Goal: Task Accomplishment & Management: Complete application form

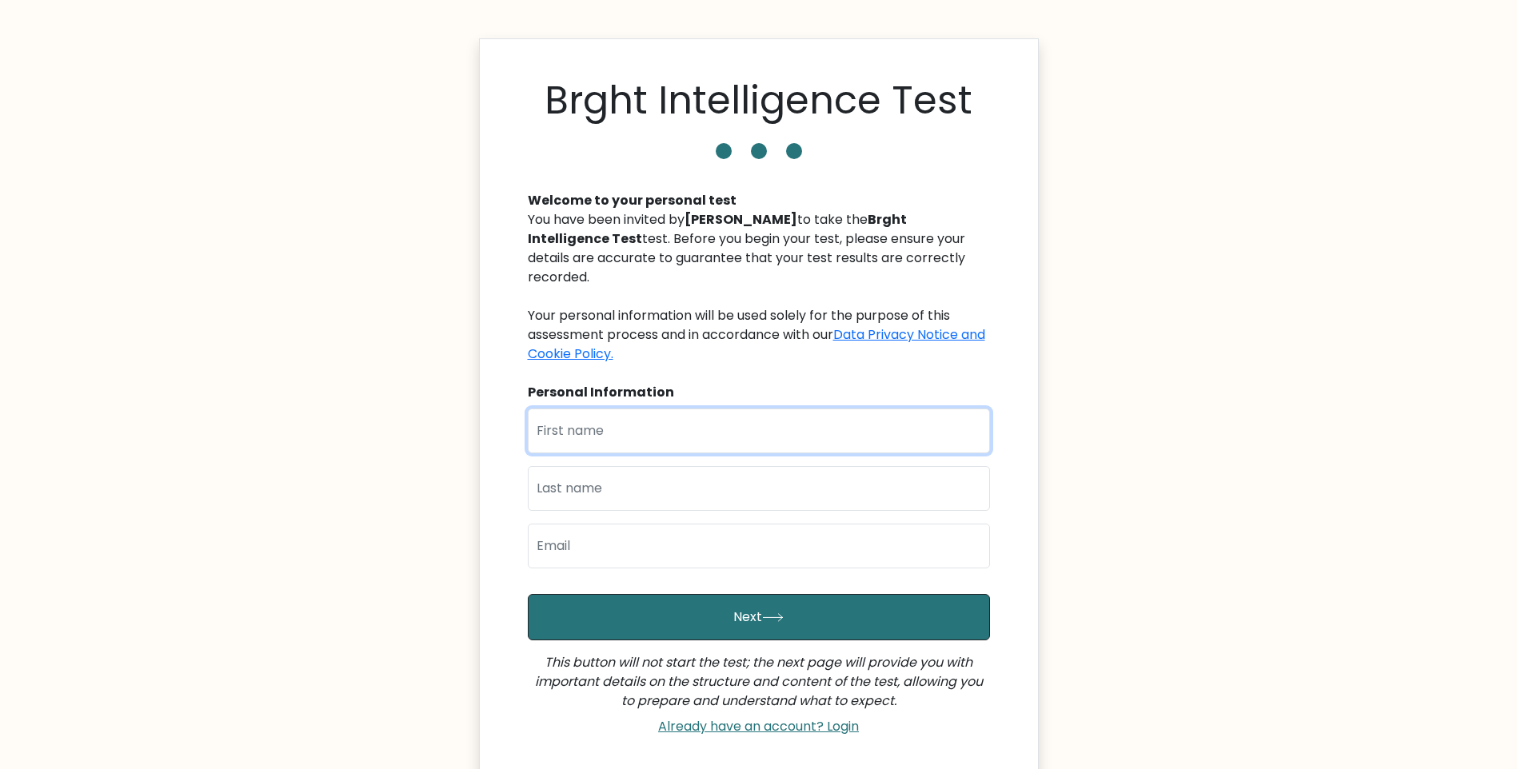
click at [611, 419] on input "text" at bounding box center [759, 431] width 462 height 45
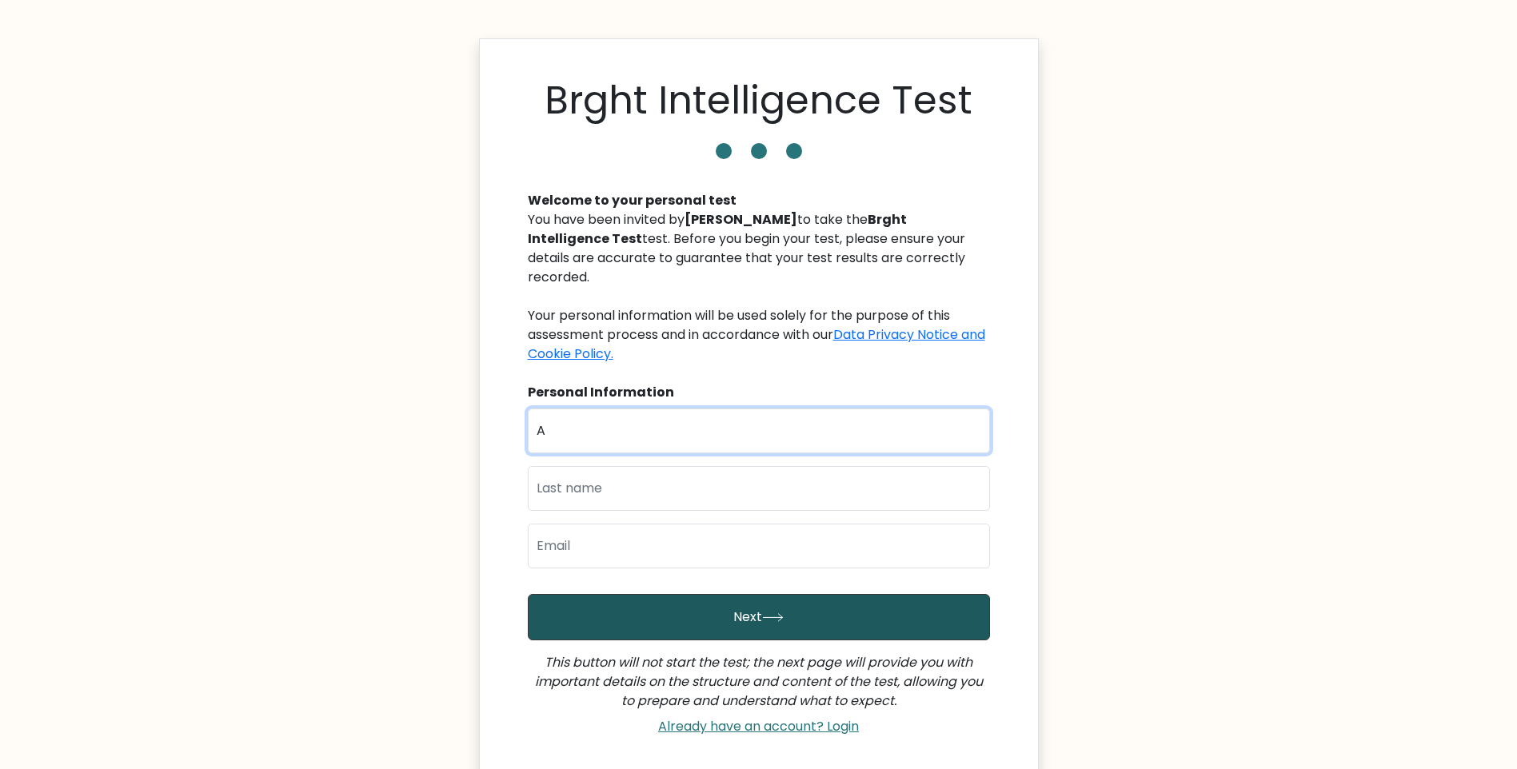
type input "[PERSON_NAME] [PERSON_NAME]"
type input "Morales"
type input "alyssamorales0321@gmail.com"
click at [777, 610] on button "Next" at bounding box center [759, 617] width 462 height 46
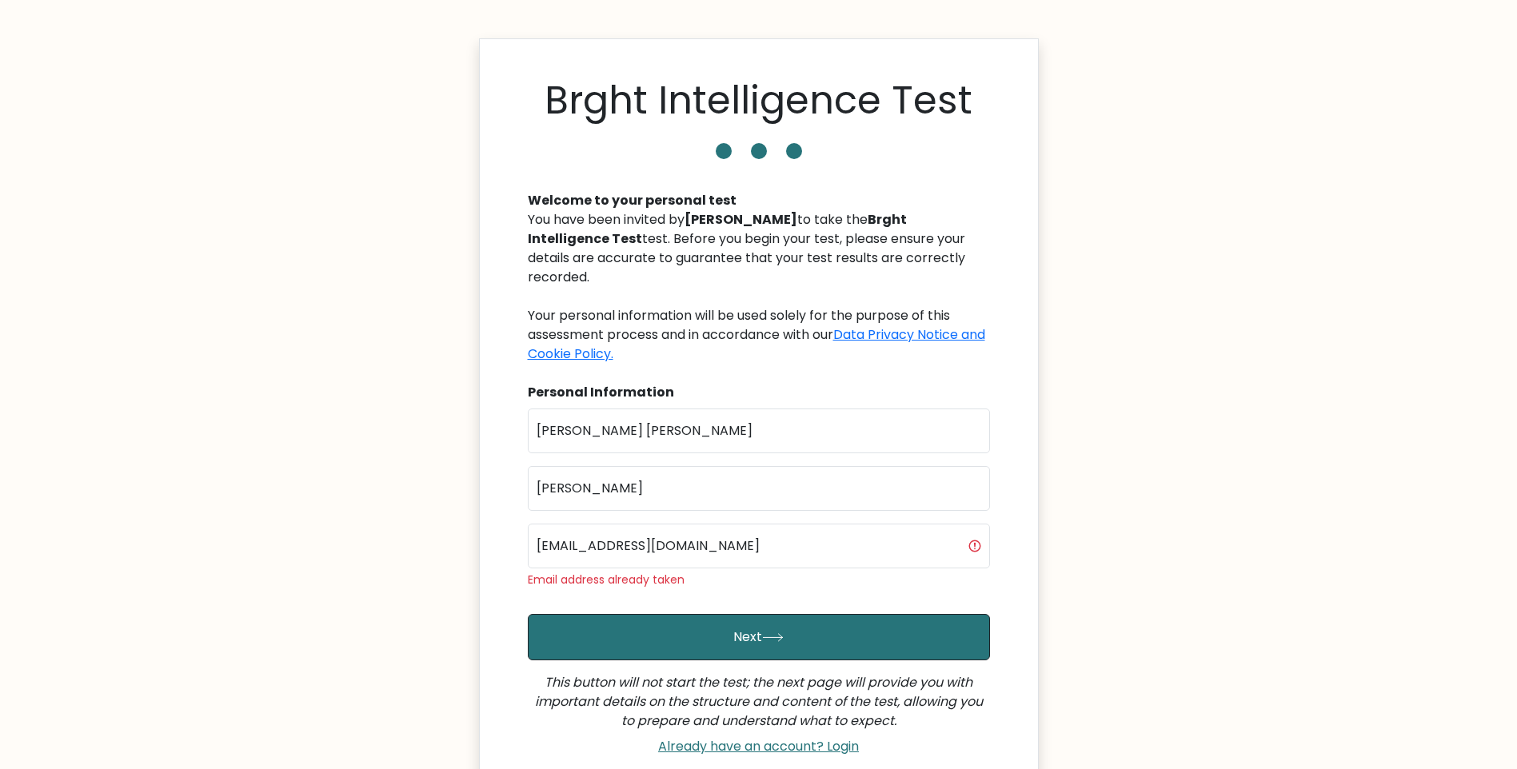
click at [517, 514] on html "Brght Intelligence Test Welcome to your personal test You have been invited by …" at bounding box center [758, 469] width 1517 height 938
click at [755, 538] on input "[EMAIL_ADDRESS][DOMAIN_NAME]" at bounding box center [759, 546] width 462 height 45
type input "alyssamorales0321@gmail.comA"
drag, startPoint x: 753, startPoint y: 533, endPoint x: 486, endPoint y: 518, distance: 266.7
click at [486, 518] on div "Brght Intelligence Test Welcome to your personal test You have been invited by …" at bounding box center [759, 420] width 560 height 764
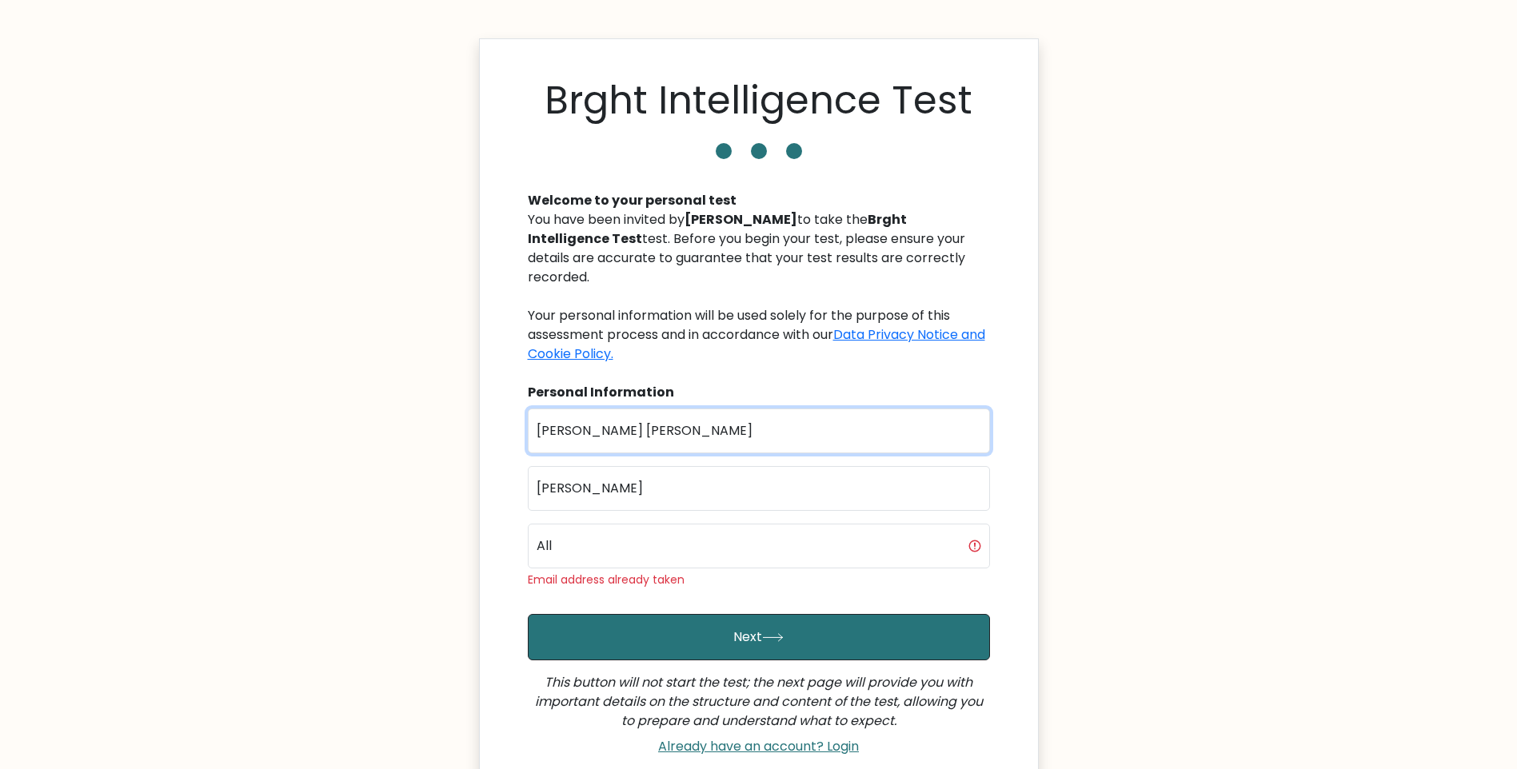
click at [654, 411] on input "[PERSON_NAME] [PERSON_NAME]" at bounding box center [759, 431] width 462 height 45
click at [660, 525] on input "All" at bounding box center [759, 546] width 462 height 45
type input "Ally"
drag, startPoint x: 600, startPoint y: 532, endPoint x: 502, endPoint y: 522, distance: 98.0
click at [502, 522] on div "Brght Intelligence Test Welcome to your personal test You have been invited by …" at bounding box center [759, 420] width 560 height 764
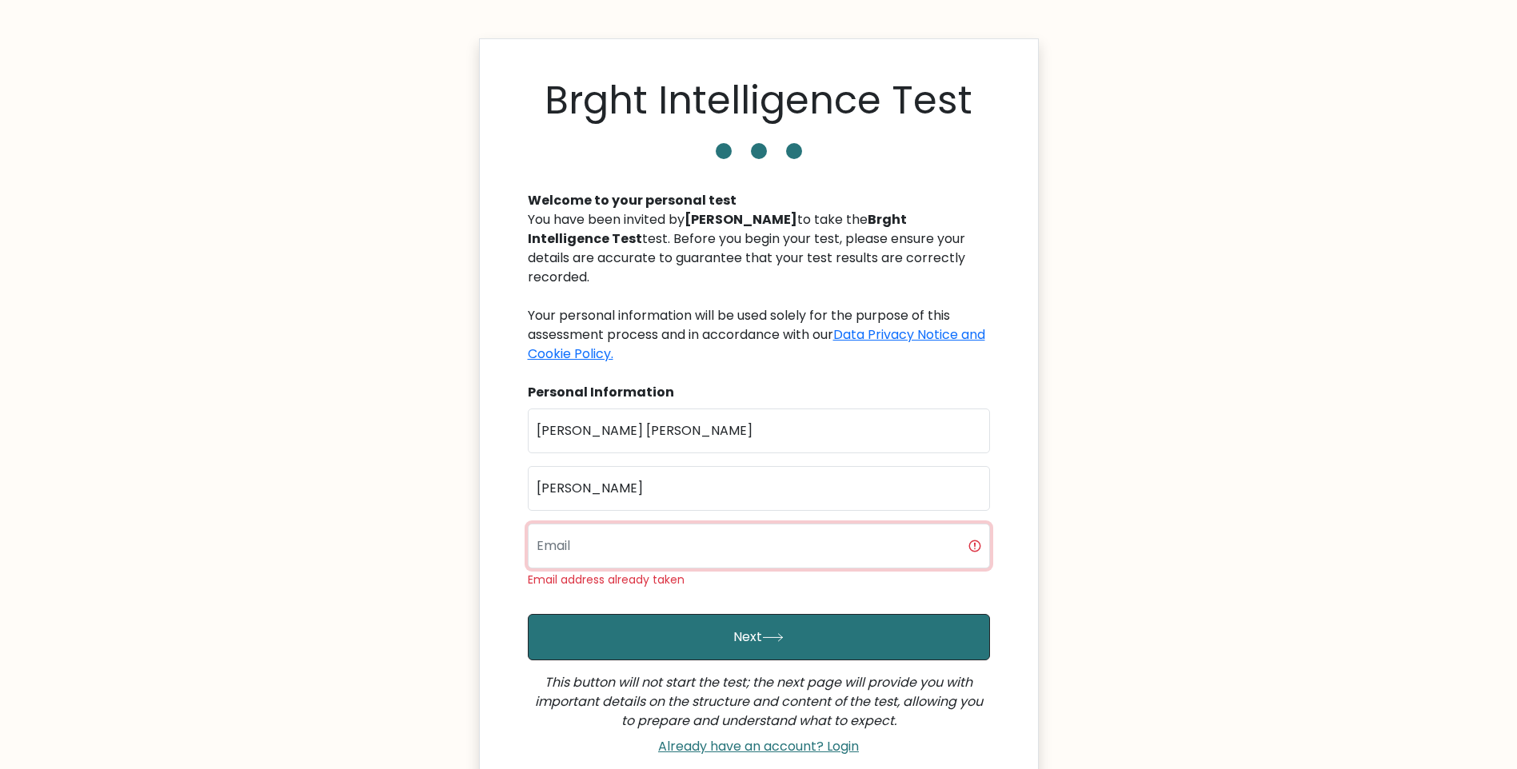
paste input "allymorales735@gmail.com"
type input "allymorales735@gmail.com"
click at [528, 614] on button "Next" at bounding box center [759, 637] width 462 height 46
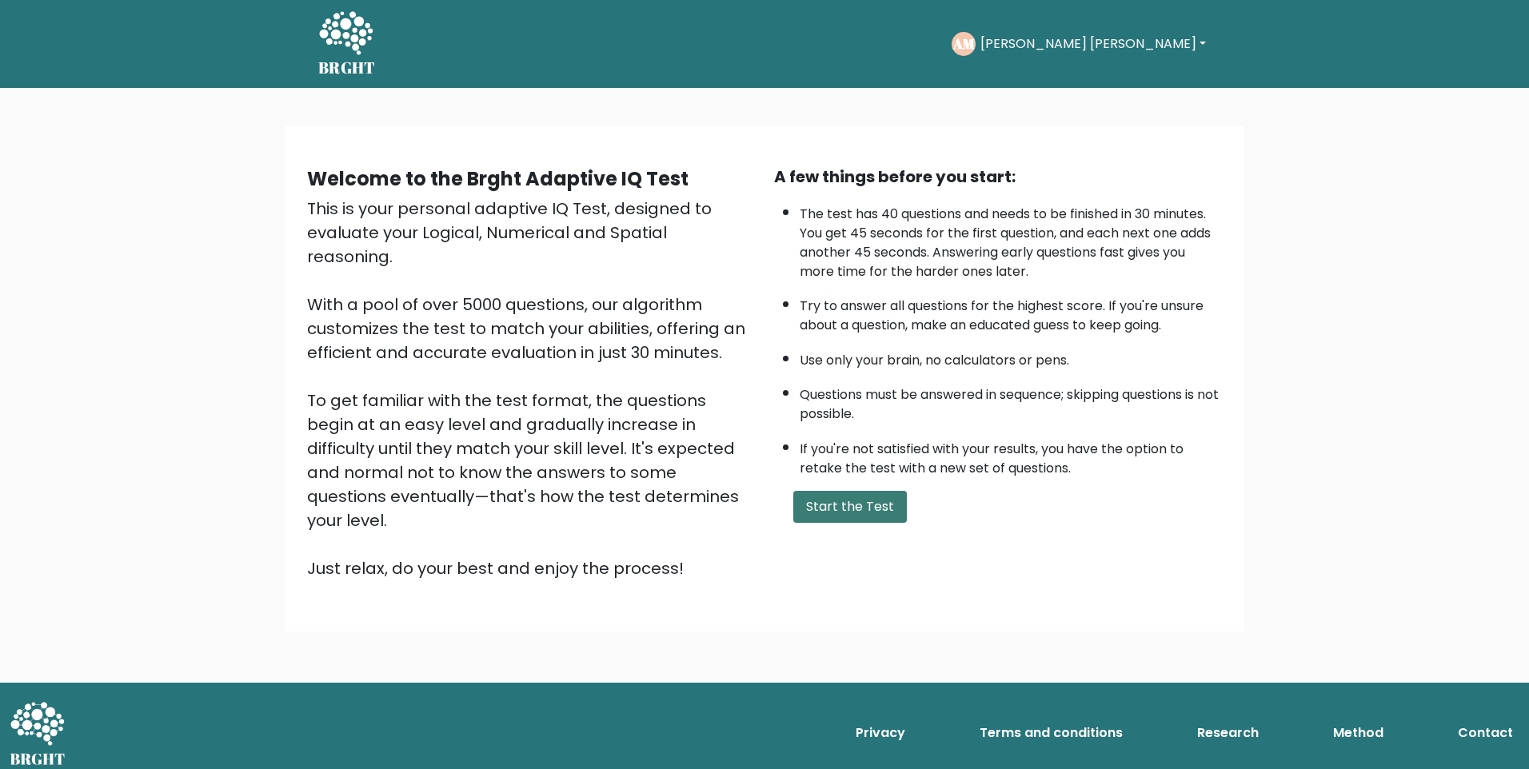
click at [824, 512] on button "Start the Test" at bounding box center [850, 507] width 114 height 32
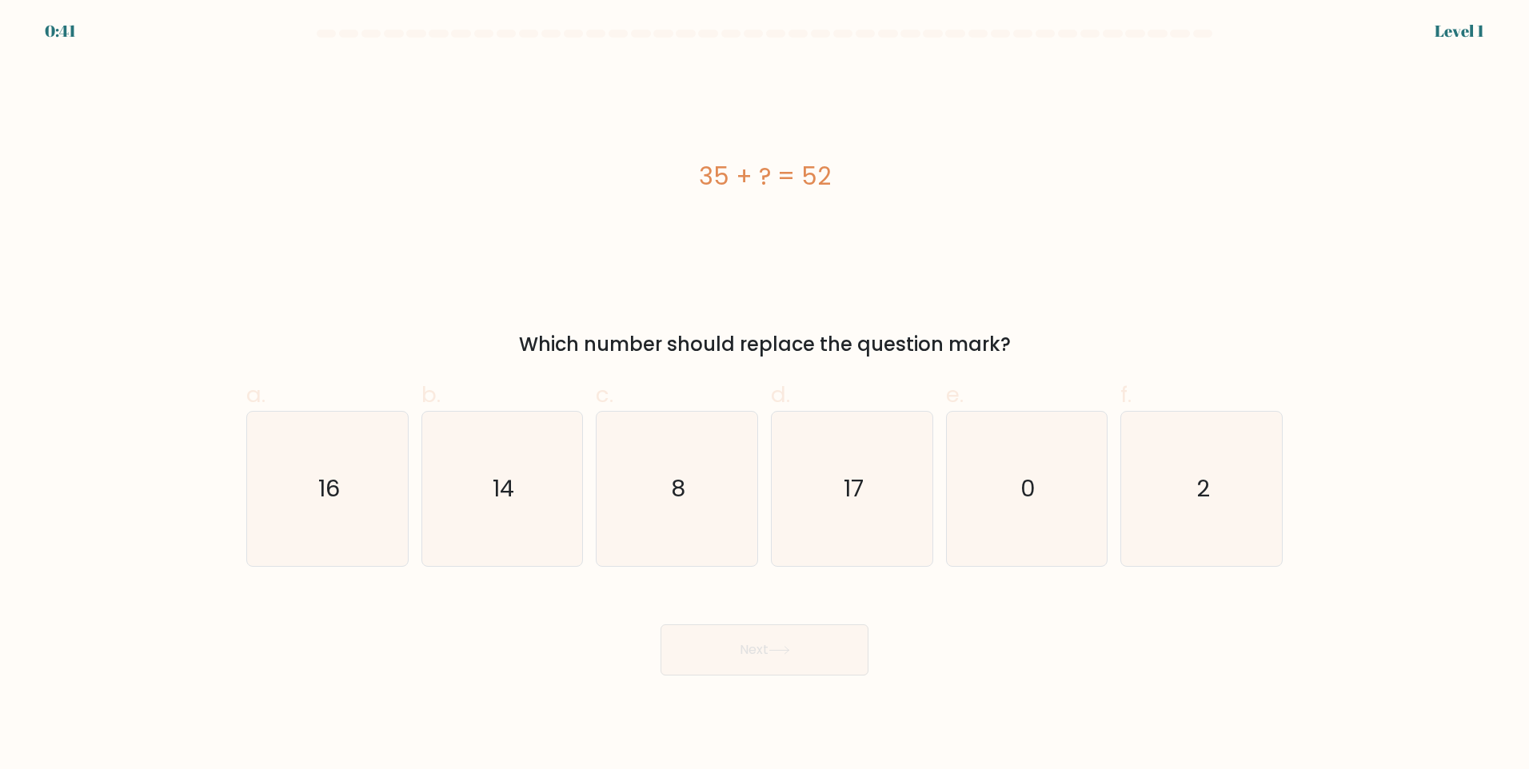
drag, startPoint x: 529, startPoint y: 329, endPoint x: 1040, endPoint y: 344, distance: 511.2
click at [1040, 344] on div "35 + ? = 52 Which number should replace the question mark?" at bounding box center [765, 210] width 1056 height 298
click at [802, 498] on icon "17" at bounding box center [852, 489] width 154 height 154
click at [765, 395] on input "d. 17" at bounding box center [765, 390] width 1 height 10
radio input "true"
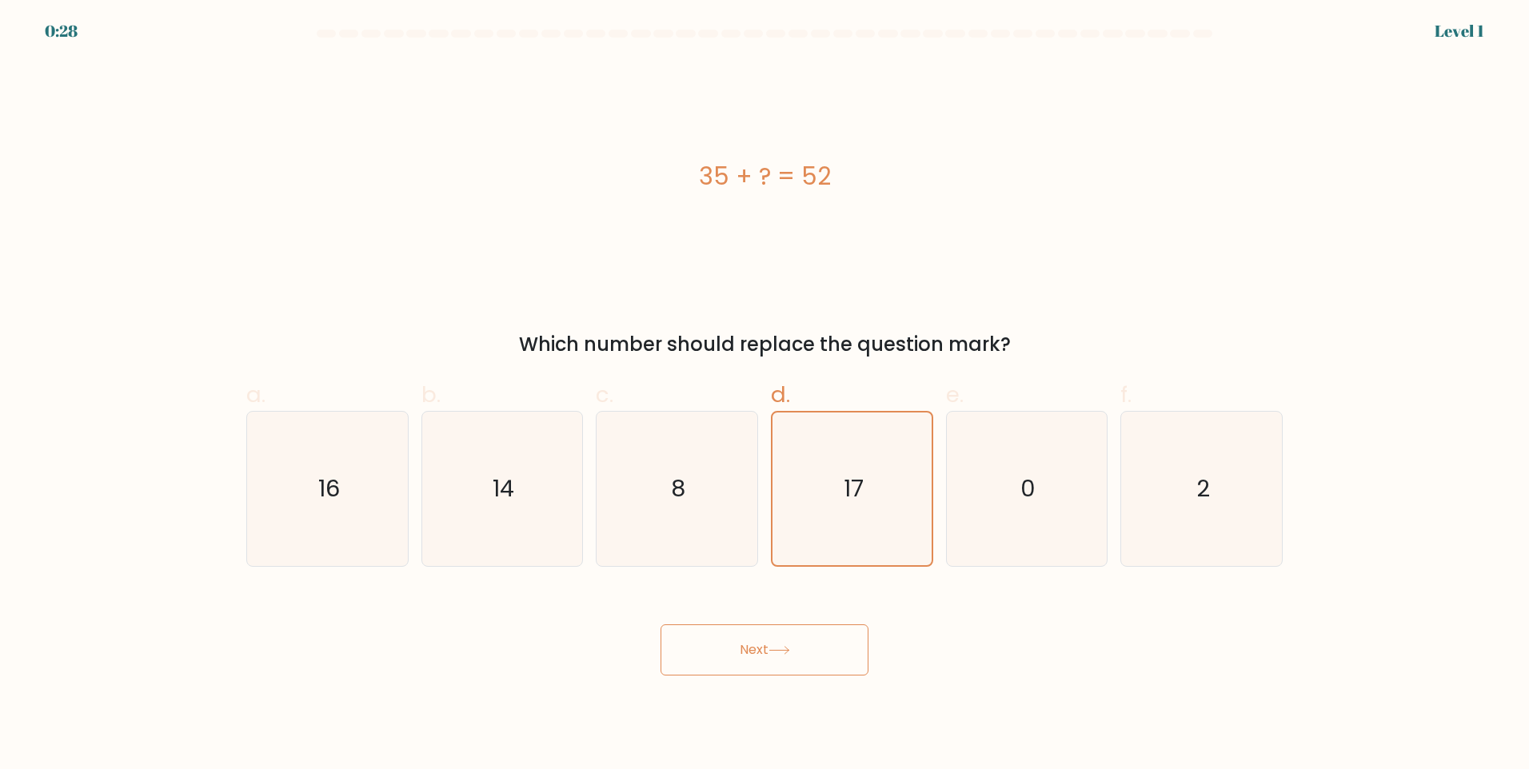
click at [769, 666] on button "Next" at bounding box center [765, 650] width 208 height 51
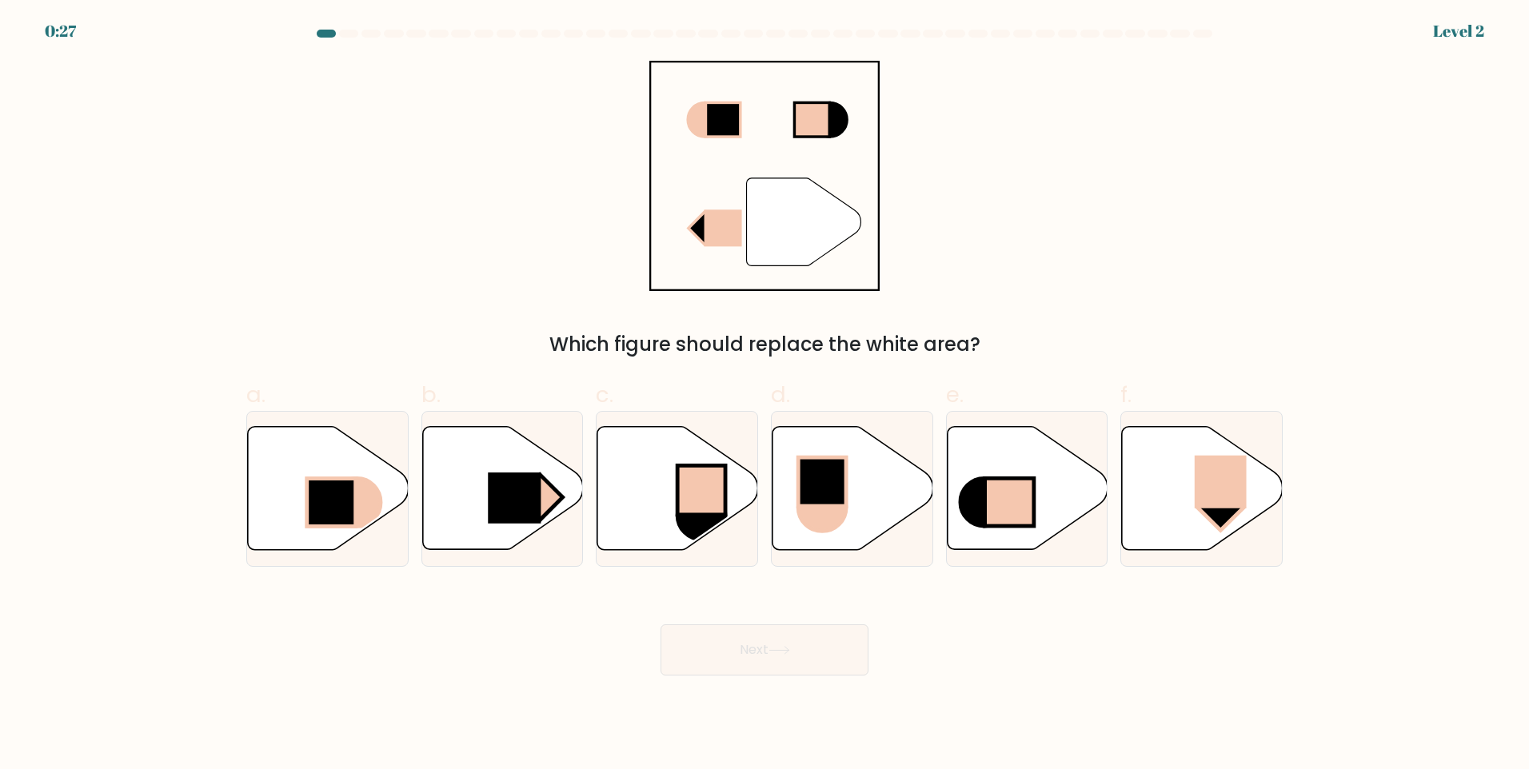
click at [769, 651] on button "Next" at bounding box center [765, 650] width 208 height 51
click at [486, 491] on icon at bounding box center [502, 488] width 161 height 123
click at [765, 395] on input "b." at bounding box center [765, 390] width 1 height 10
radio input "true"
click at [776, 653] on icon at bounding box center [780, 650] width 22 height 9
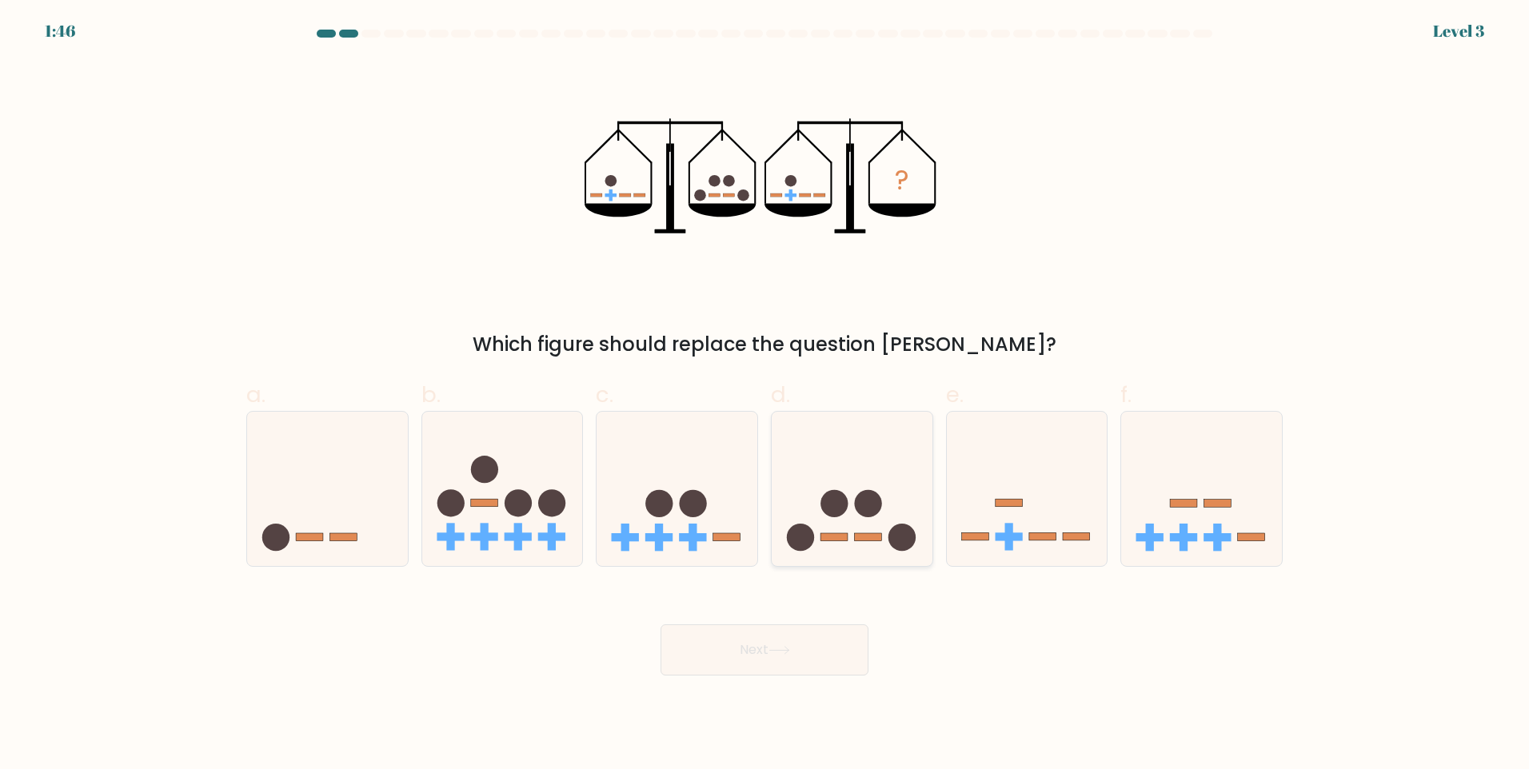
click at [871, 473] on icon at bounding box center [852, 488] width 161 height 133
click at [765, 395] on input "d." at bounding box center [765, 390] width 1 height 10
radio input "true"
click at [761, 653] on button "Next" at bounding box center [765, 650] width 208 height 51
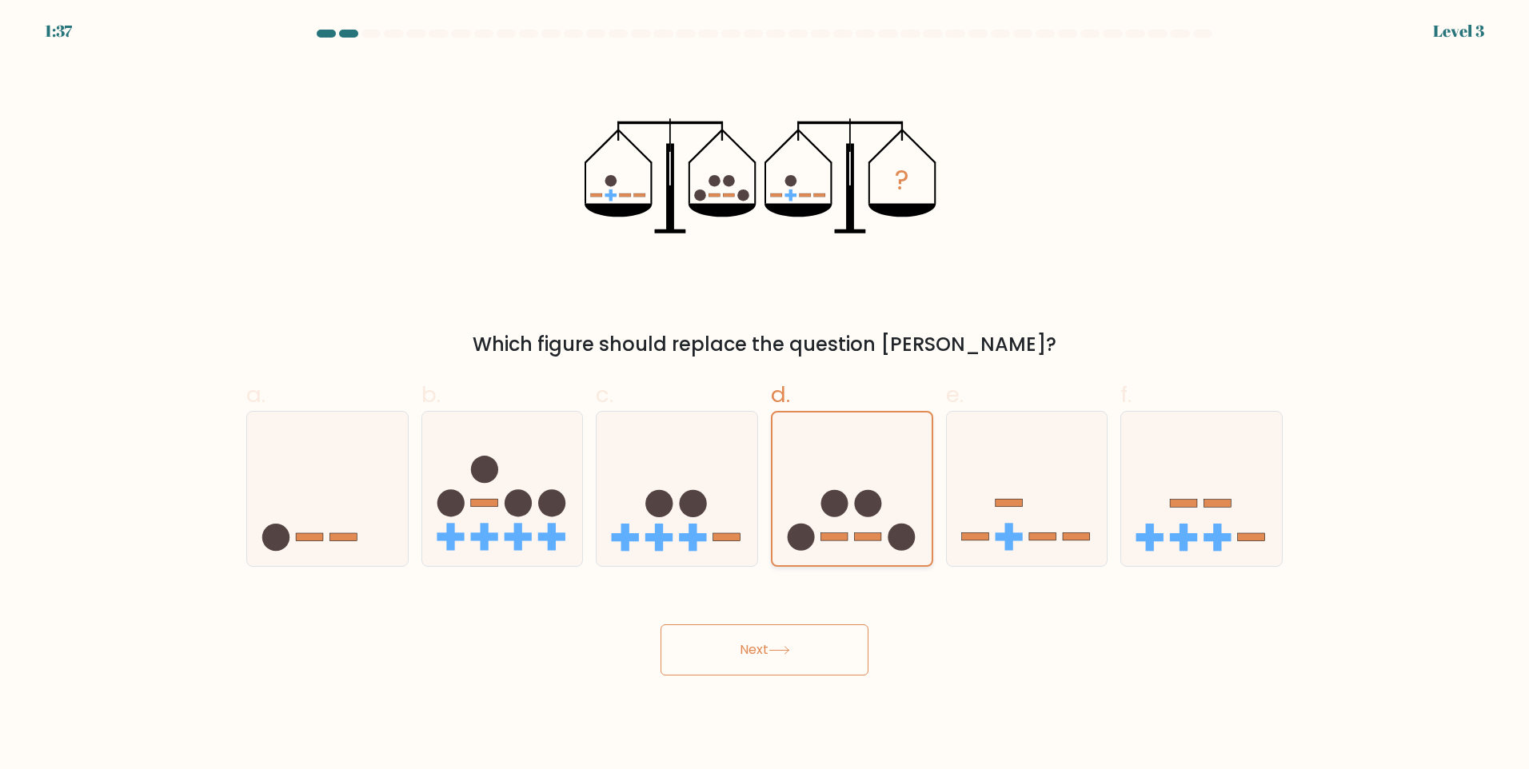
click at [841, 466] on icon at bounding box center [852, 489] width 159 height 132
click at [765, 395] on input "d." at bounding box center [765, 390] width 1 height 10
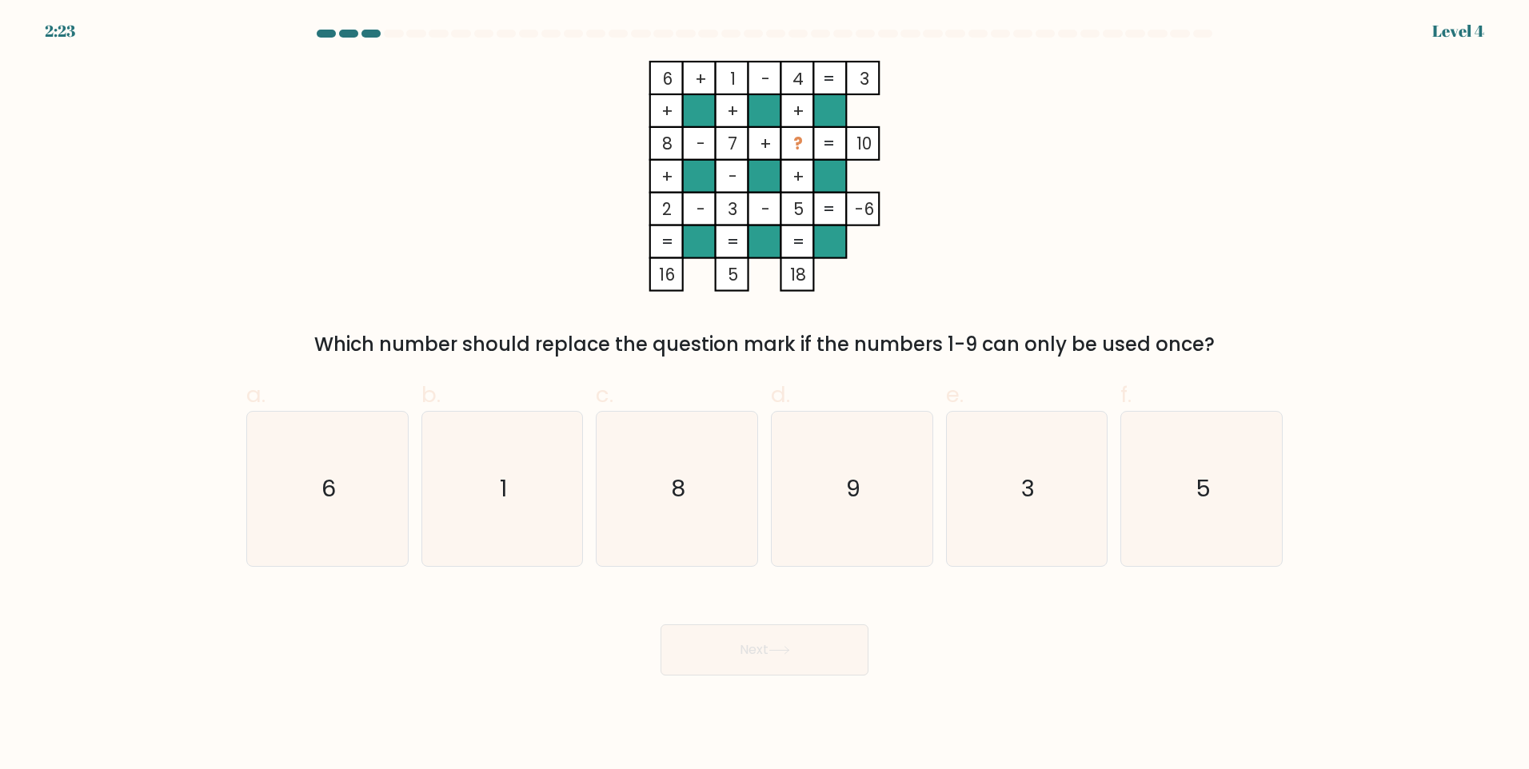
drag, startPoint x: 332, startPoint y: 340, endPoint x: 1192, endPoint y: 345, distance: 859.8
click at [1192, 345] on div "Which number should replace the question mark if the numbers 1-9 can only be us…" at bounding box center [764, 344] width 1017 height 29
click at [1261, 361] on form at bounding box center [764, 353] width 1529 height 646
click at [947, 669] on div "Next" at bounding box center [765, 631] width 1056 height 90
drag, startPoint x: 988, startPoint y: 711, endPoint x: 974, endPoint y: 602, distance: 109.7
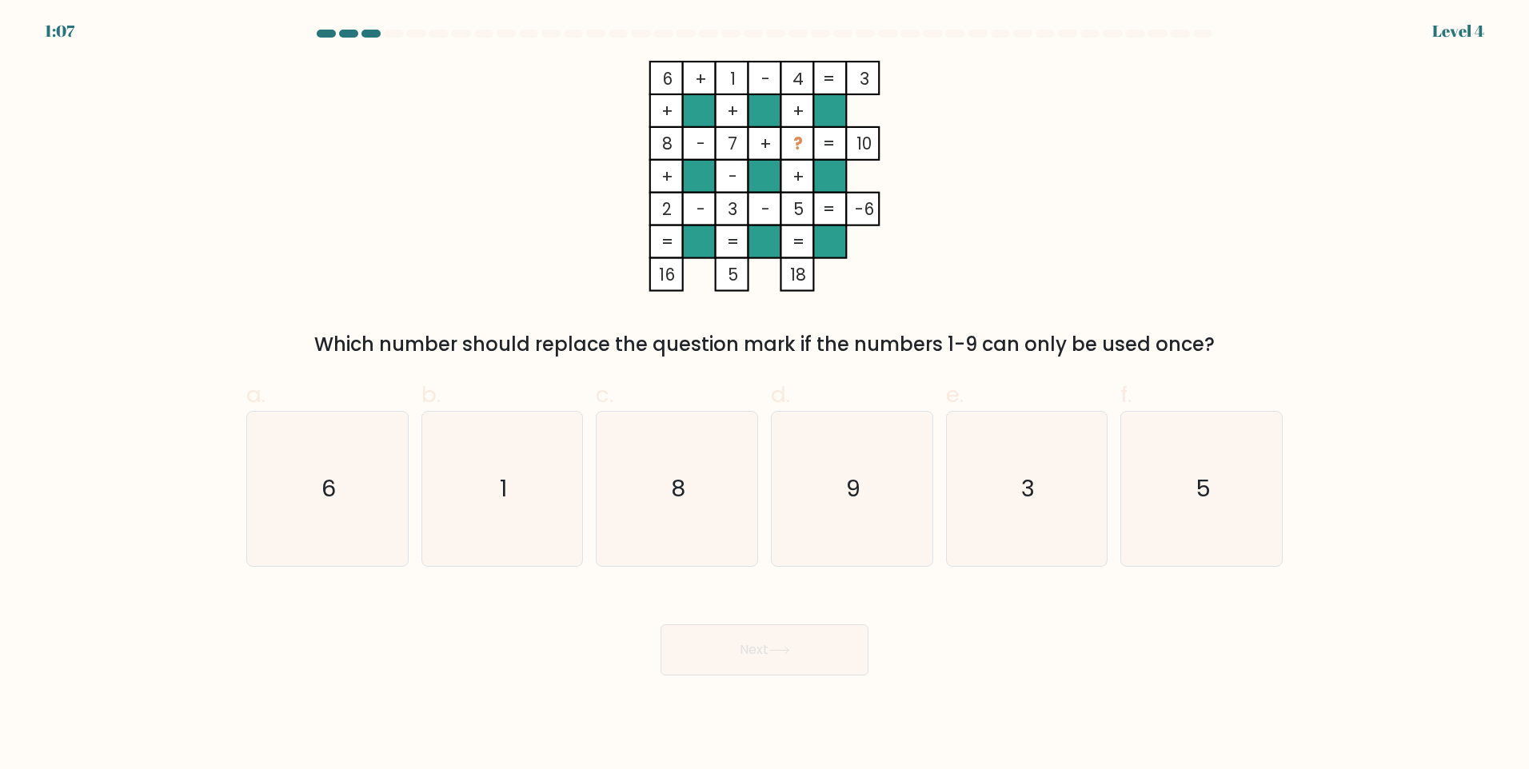
click at [988, 707] on body "1:07 Level 4" at bounding box center [764, 384] width 1529 height 769
click at [908, 509] on icon "9" at bounding box center [852, 489] width 154 height 154
click at [765, 395] on input "d. 9" at bounding box center [765, 390] width 1 height 10
radio input "true"
click at [844, 640] on button "Next" at bounding box center [765, 650] width 208 height 51
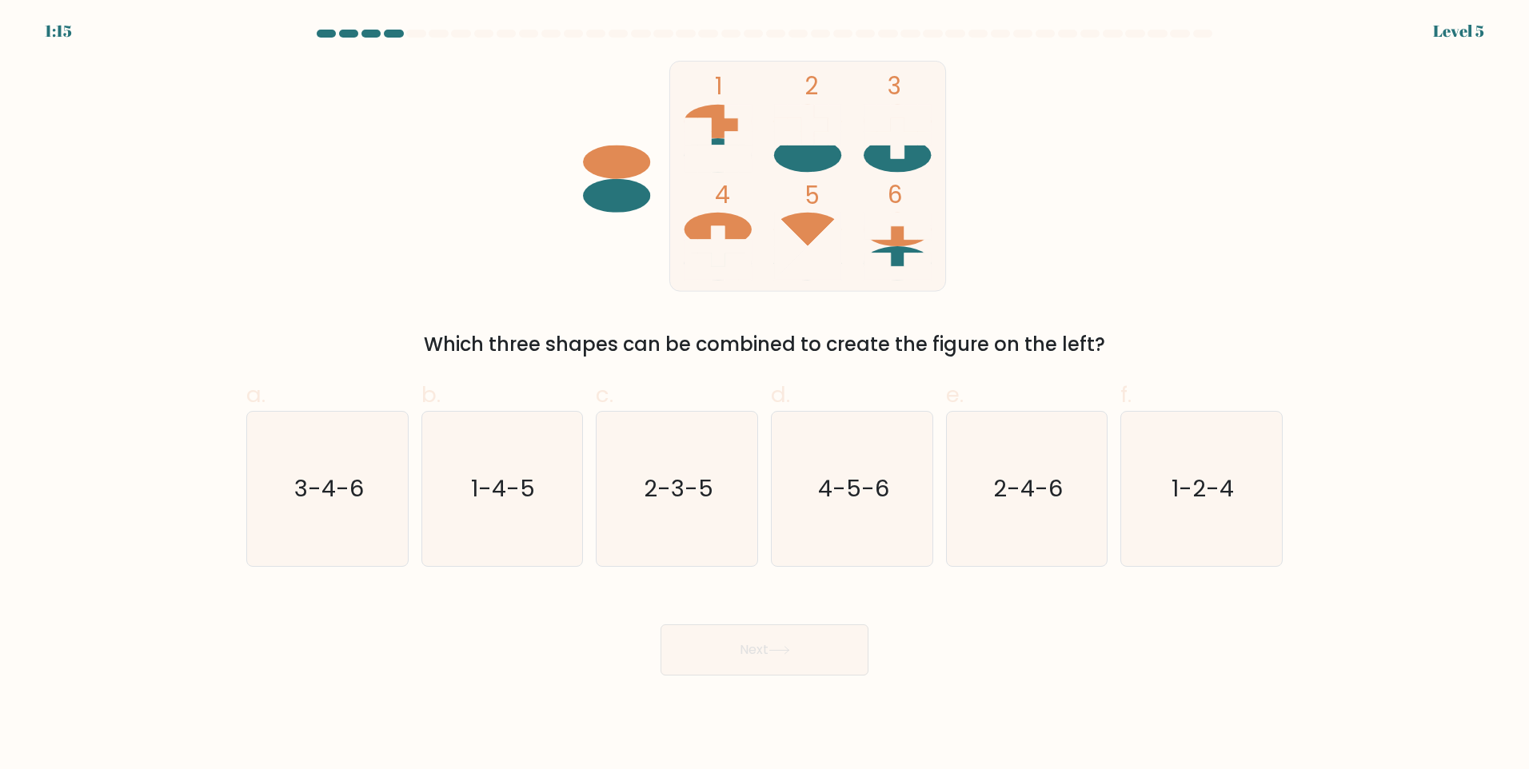
drag, startPoint x: 941, startPoint y: 657, endPoint x: 930, endPoint y: 649, distance: 13.1
click at [934, 651] on div "Next" at bounding box center [765, 631] width 1056 height 90
click at [1011, 501] on text "2-4-6" at bounding box center [1028, 489] width 70 height 32
click at [765, 395] on input "e. 2-4-6" at bounding box center [765, 390] width 1 height 10
radio input "true"
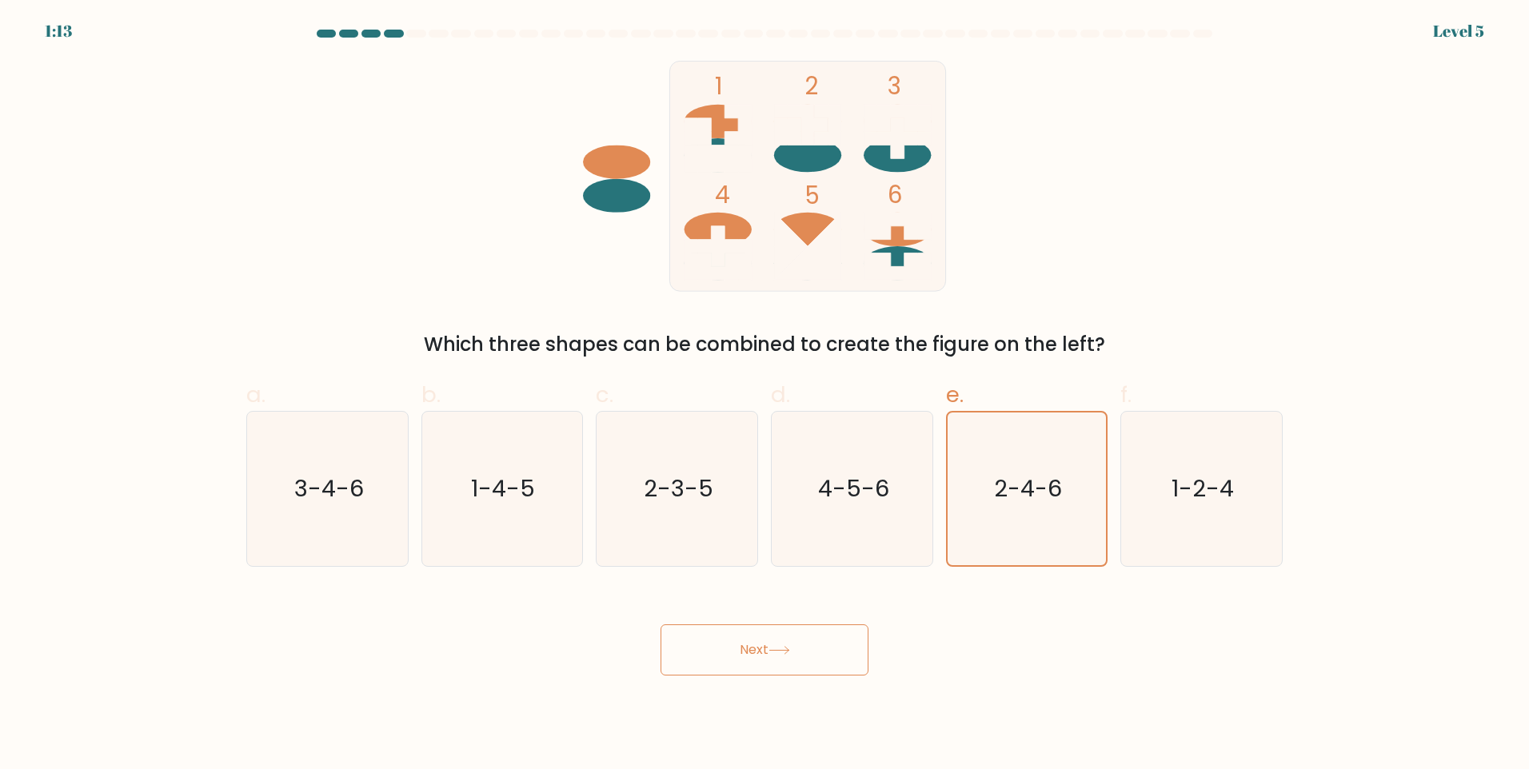
click at [775, 655] on icon at bounding box center [780, 650] width 22 height 9
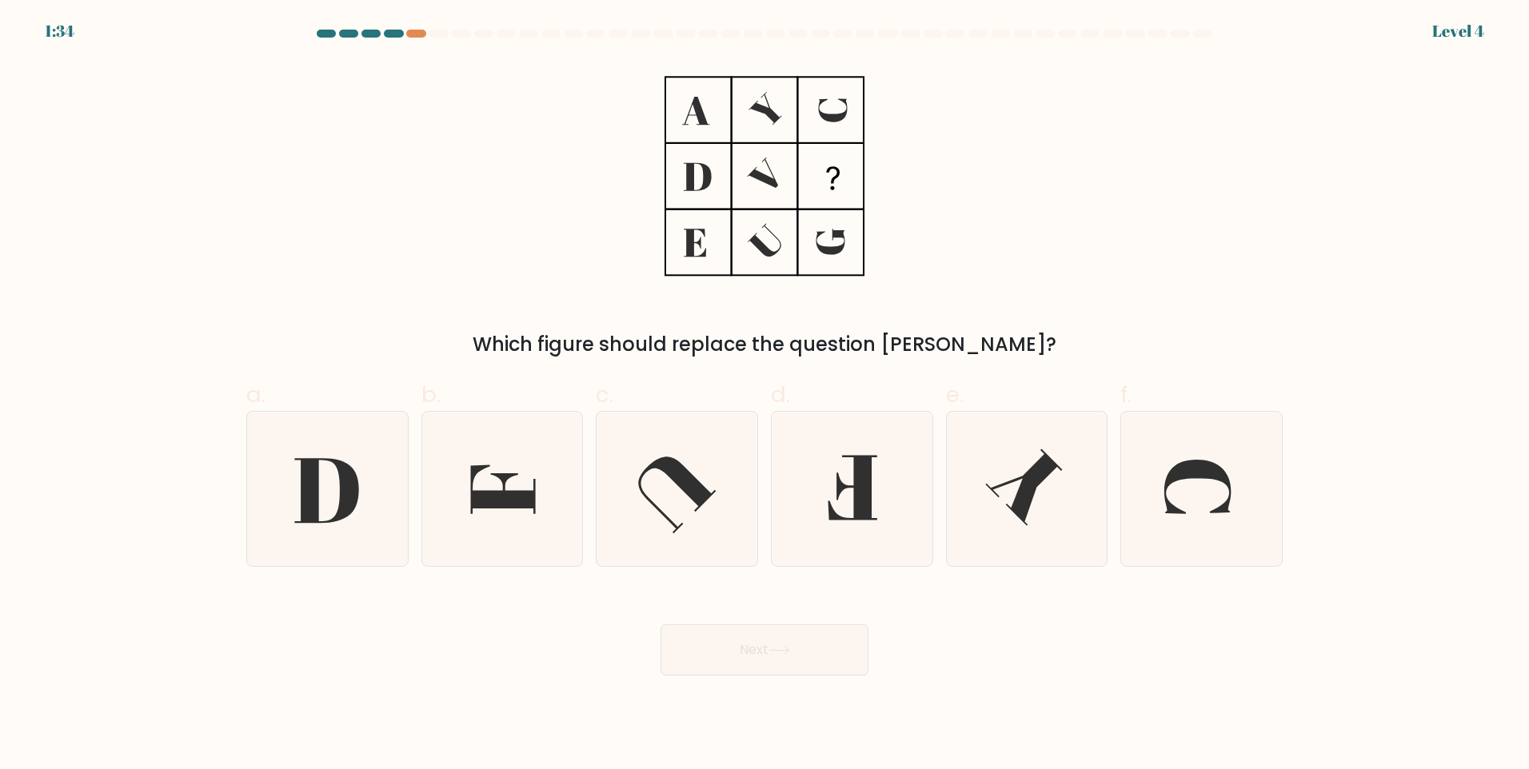
drag, startPoint x: 921, startPoint y: 696, endPoint x: 876, endPoint y: 661, distance: 56.5
click at [917, 686] on body "1:34 Level 4" at bounding box center [764, 384] width 1529 height 769
click at [529, 495] on icon at bounding box center [503, 489] width 65 height 49
click at [765, 395] on input "b." at bounding box center [765, 390] width 1 height 10
radio input "true"
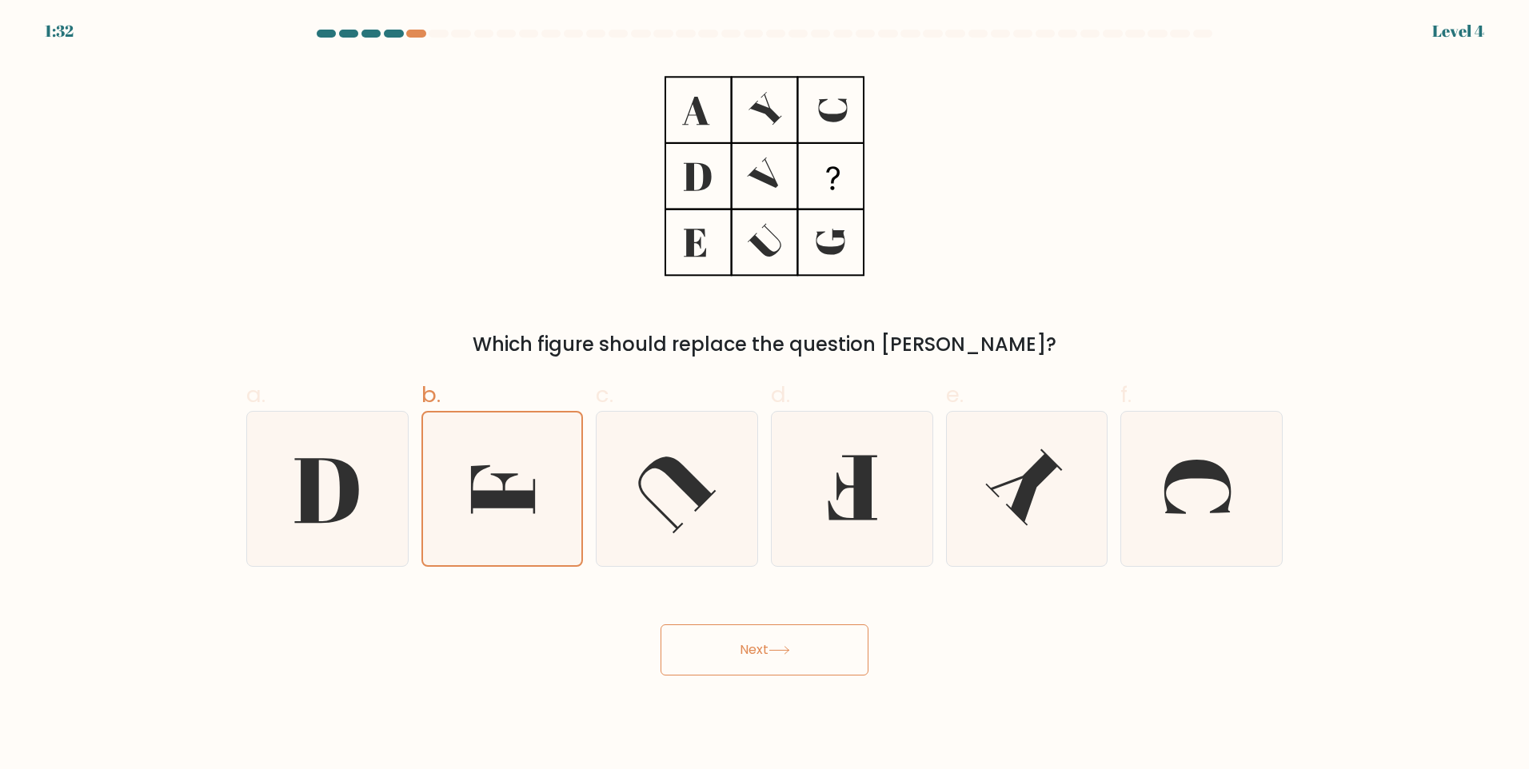
click at [765, 652] on button "Next" at bounding box center [765, 650] width 208 height 51
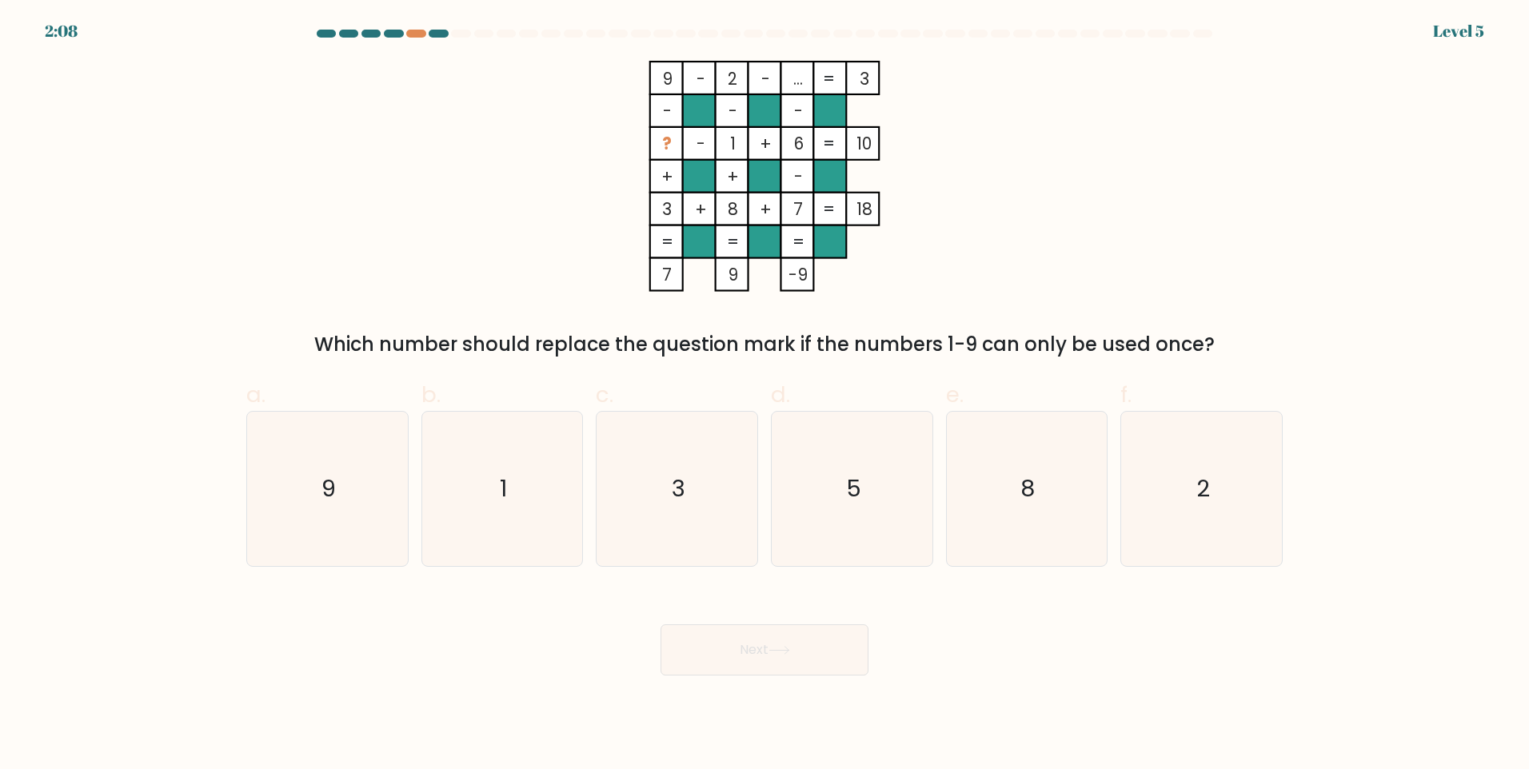
click at [951, 623] on div "Next" at bounding box center [765, 631] width 1056 height 90
click at [1180, 507] on icon "2" at bounding box center [1201, 489] width 154 height 154
click at [765, 395] on input "f. 2" at bounding box center [765, 390] width 1 height 10
radio input "true"
click at [720, 661] on button "Next" at bounding box center [765, 650] width 208 height 51
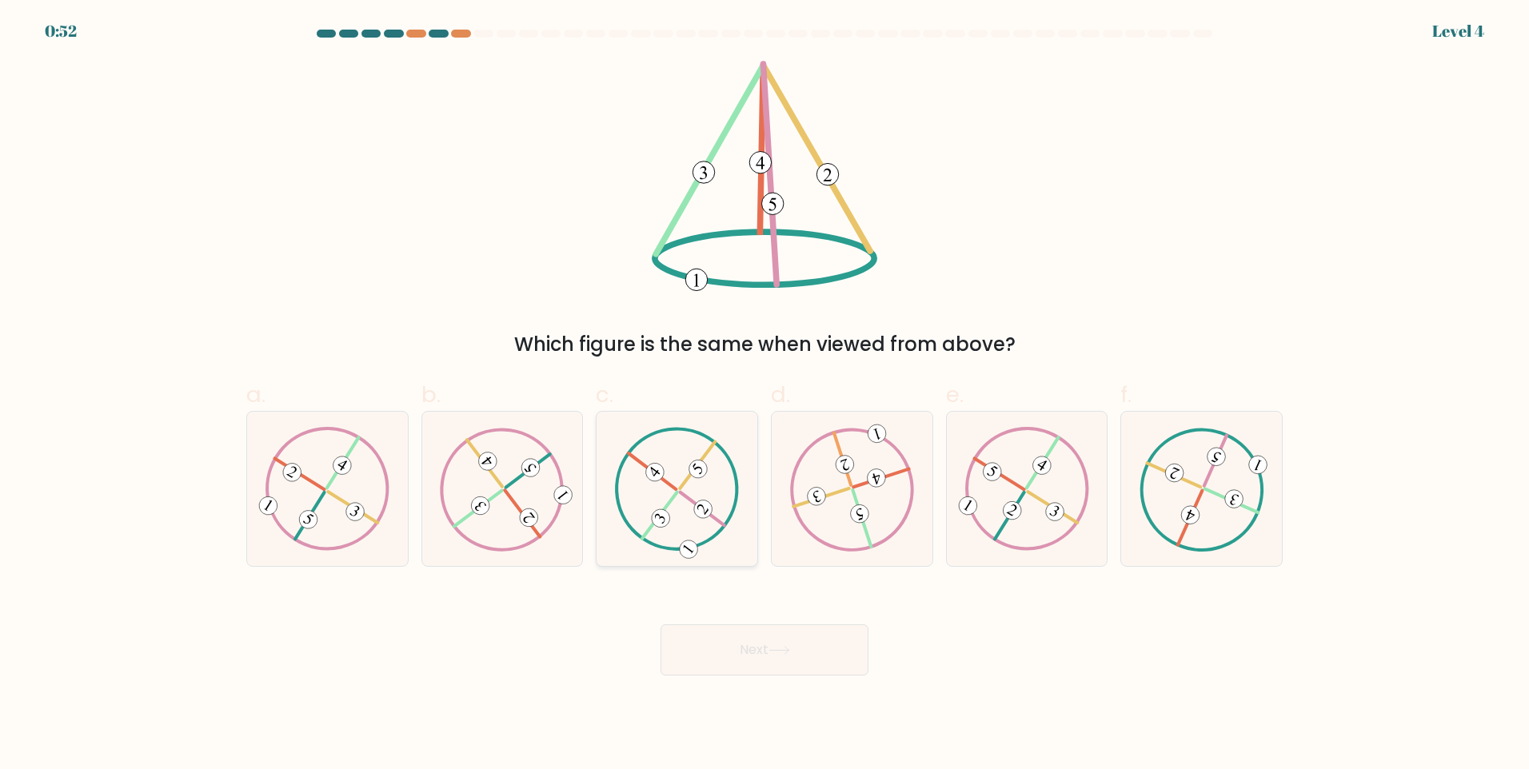
click at [710, 486] on icon at bounding box center [677, 488] width 125 height 123
click at [765, 395] on input "c." at bounding box center [765, 390] width 1 height 10
radio input "true"
drag, startPoint x: 823, startPoint y: 649, endPoint x: 814, endPoint y: 649, distance: 8.8
click at [822, 649] on button "Next" at bounding box center [765, 650] width 208 height 51
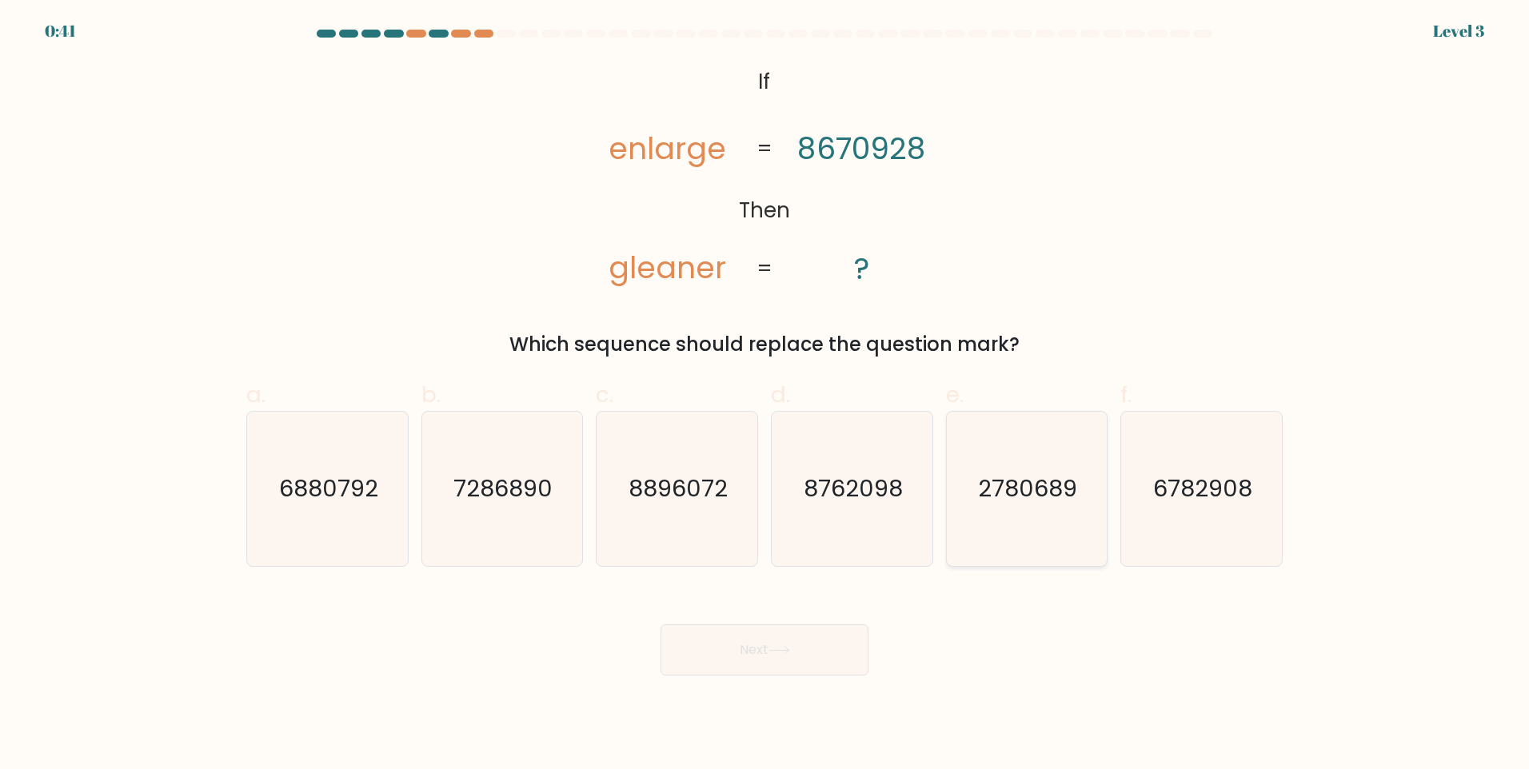
click at [999, 488] on text "2780689" at bounding box center [1028, 489] width 99 height 32
click at [765, 395] on input "e. 2780689" at bounding box center [765, 390] width 1 height 10
radio input "true"
click at [784, 653] on icon at bounding box center [780, 650] width 22 height 9
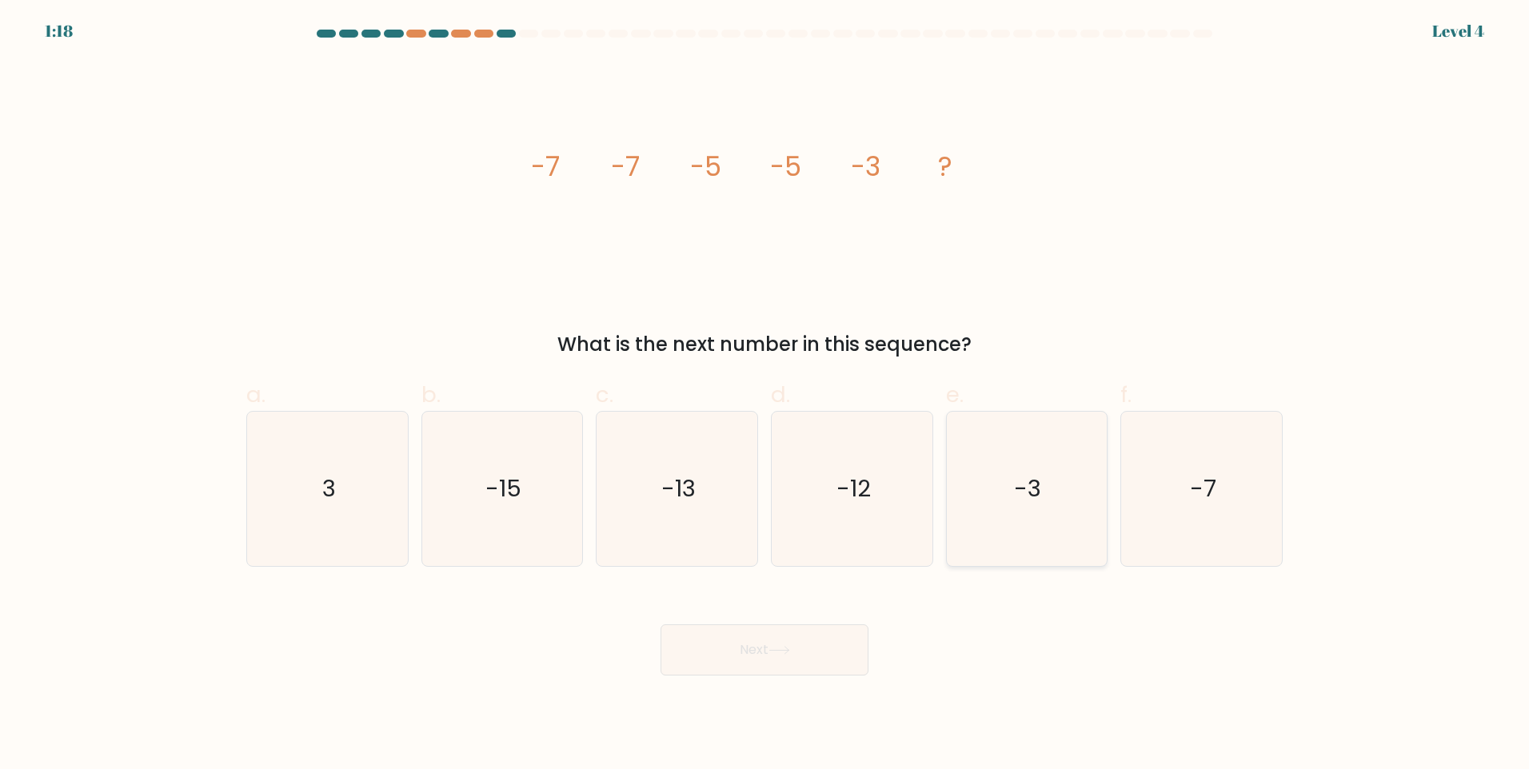
click at [1048, 493] on icon "-3" at bounding box center [1026, 489] width 154 height 154
click at [765, 395] on input "e. -3" at bounding box center [765, 390] width 1 height 10
radio input "true"
click at [726, 658] on button "Next" at bounding box center [765, 650] width 208 height 51
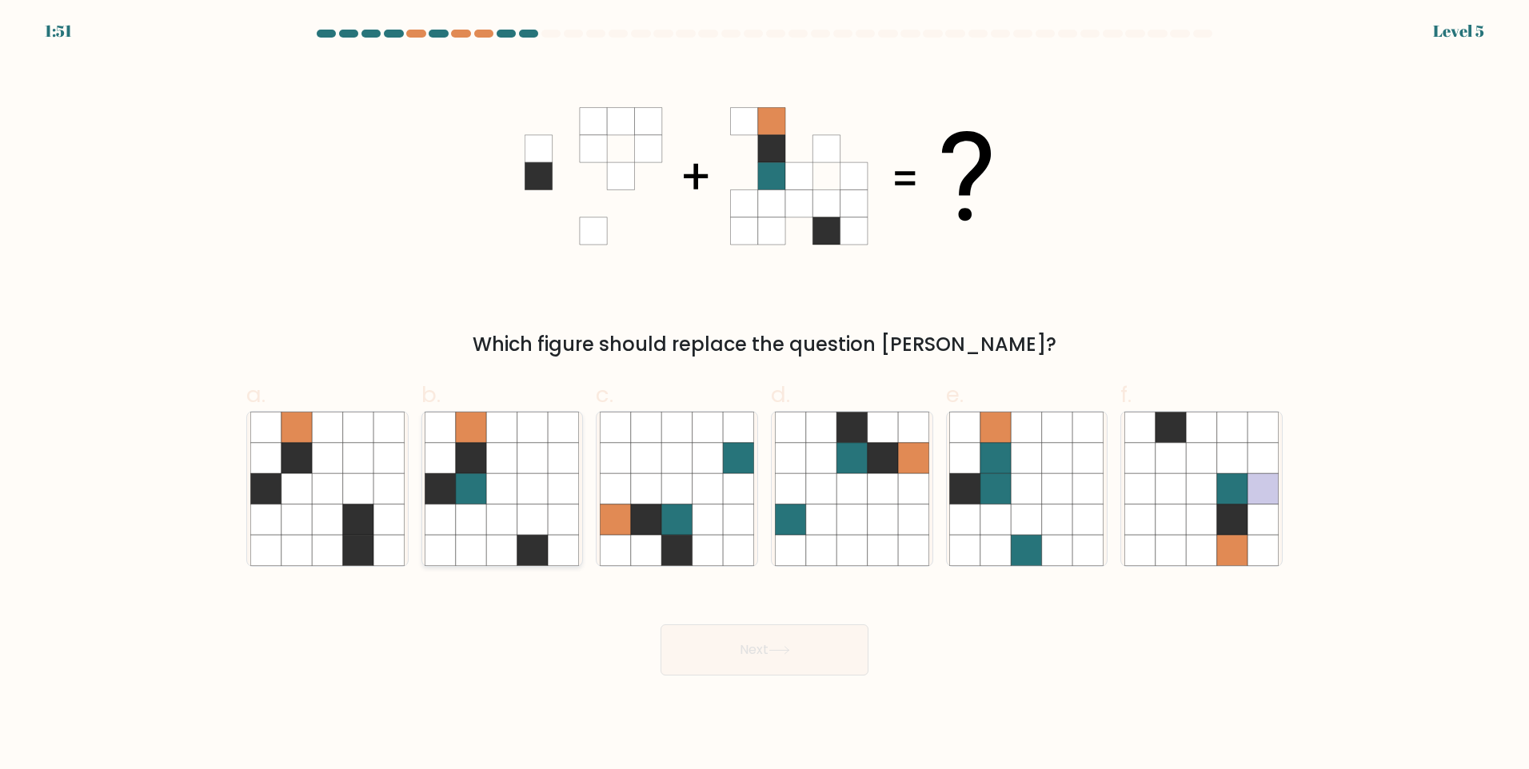
click at [571, 469] on icon at bounding box center [564, 458] width 30 height 30
click at [765, 395] on input "b." at bounding box center [765, 390] width 1 height 10
radio input "true"
click at [474, 512] on icon at bounding box center [472, 519] width 30 height 30
click at [765, 395] on input "b." at bounding box center [765, 390] width 1 height 10
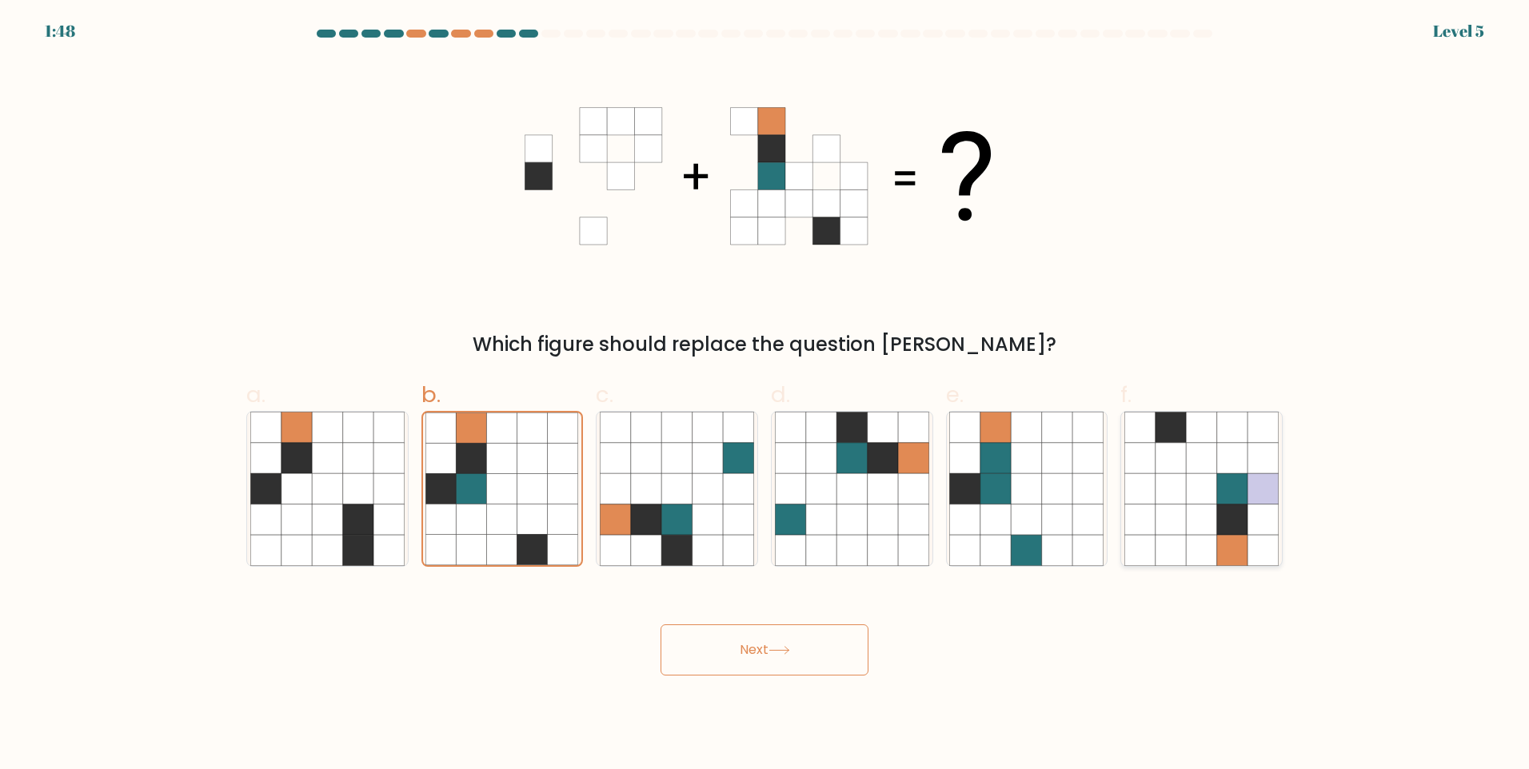
click at [1157, 512] on icon at bounding box center [1171, 520] width 30 height 30
click at [765, 395] on input "f." at bounding box center [765, 390] width 1 height 10
radio input "true"
click at [688, 499] on icon at bounding box center [676, 488] width 30 height 30
click at [765, 395] on input "c." at bounding box center [765, 390] width 1 height 10
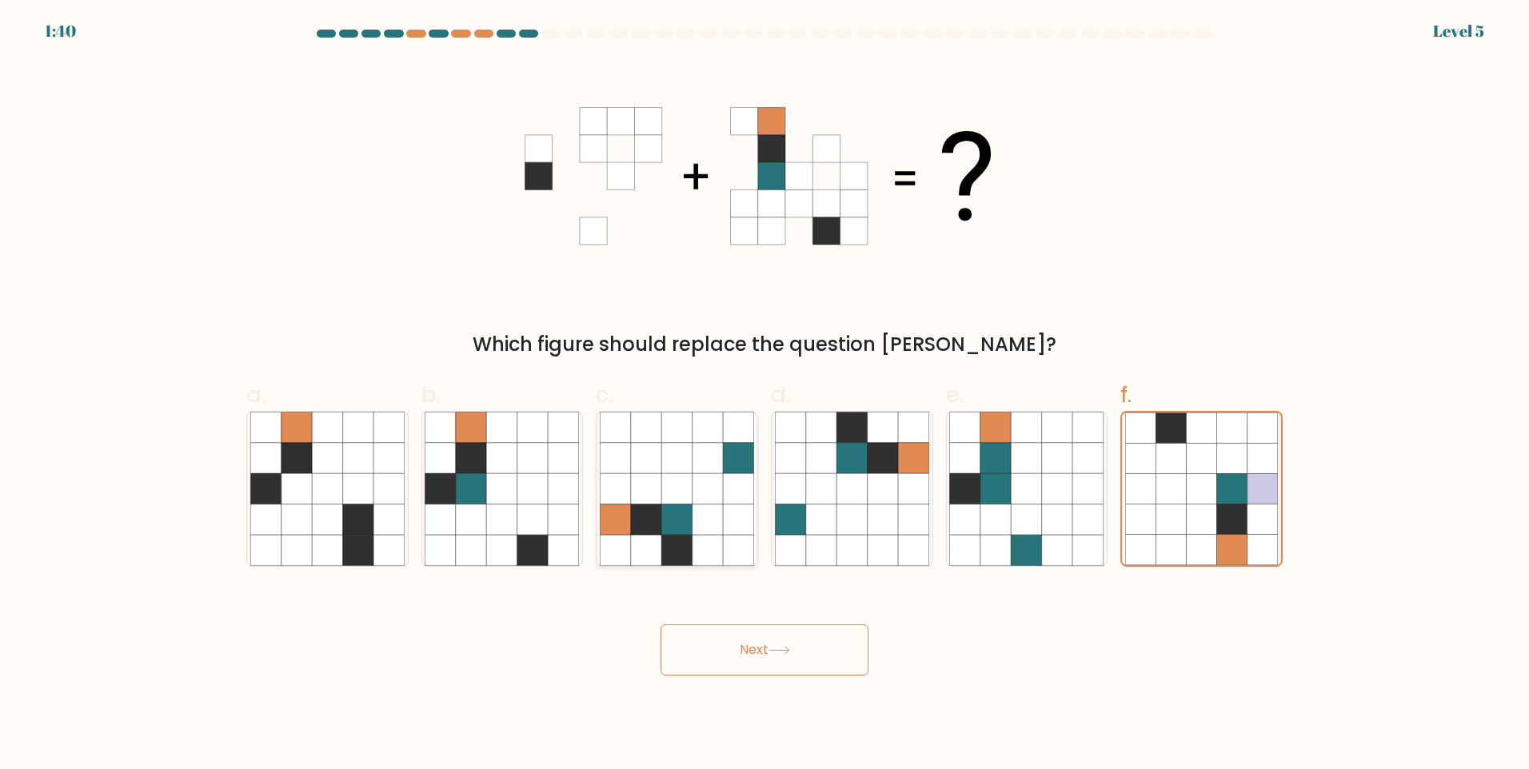
radio input "true"
click at [771, 648] on button "Next" at bounding box center [765, 650] width 208 height 51
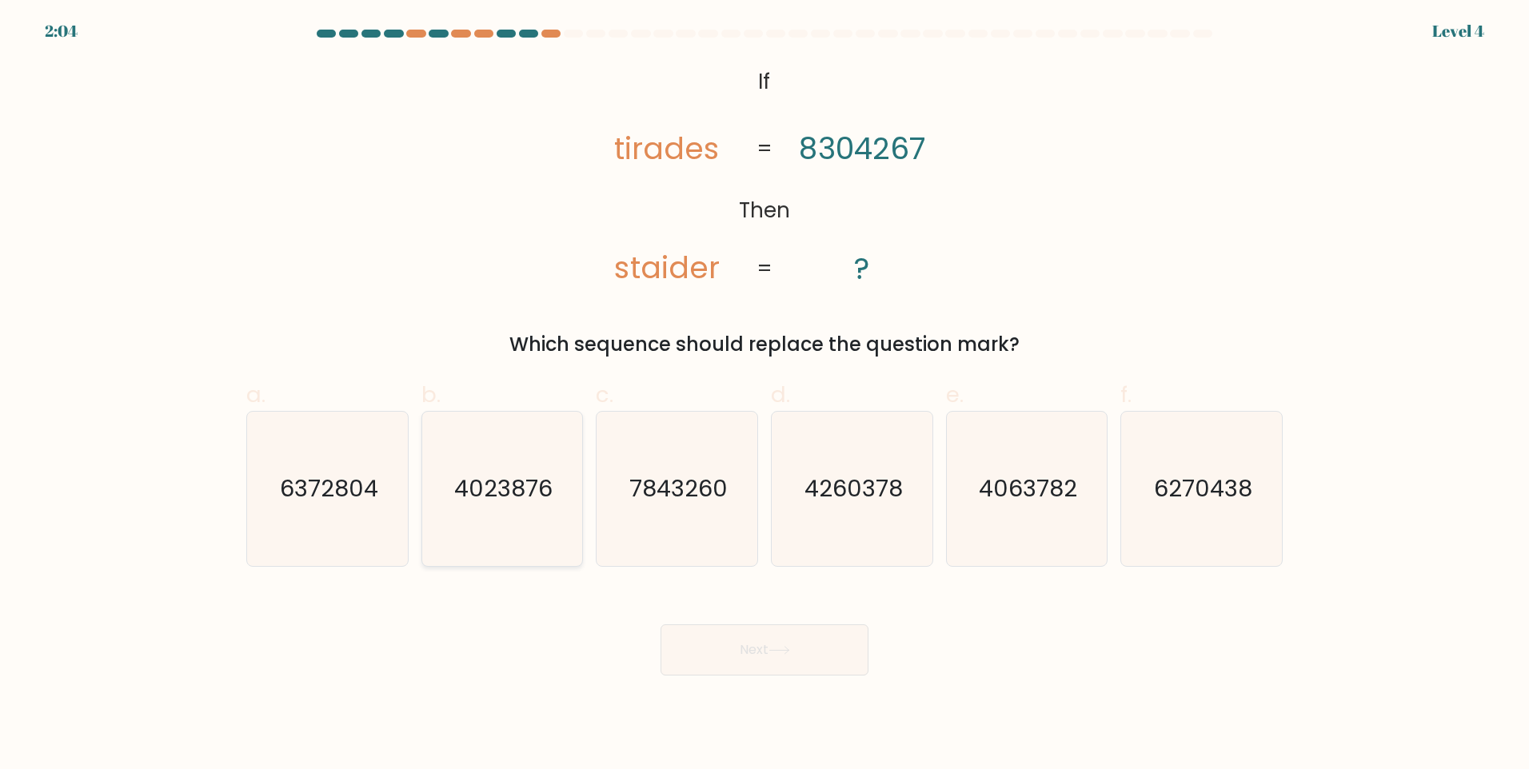
click at [522, 511] on icon "4023876" at bounding box center [502, 489] width 154 height 154
click at [765, 395] on input "b. 4023876" at bounding box center [765, 390] width 1 height 10
radio input "true"
click at [787, 650] on icon at bounding box center [778, 650] width 19 height 7
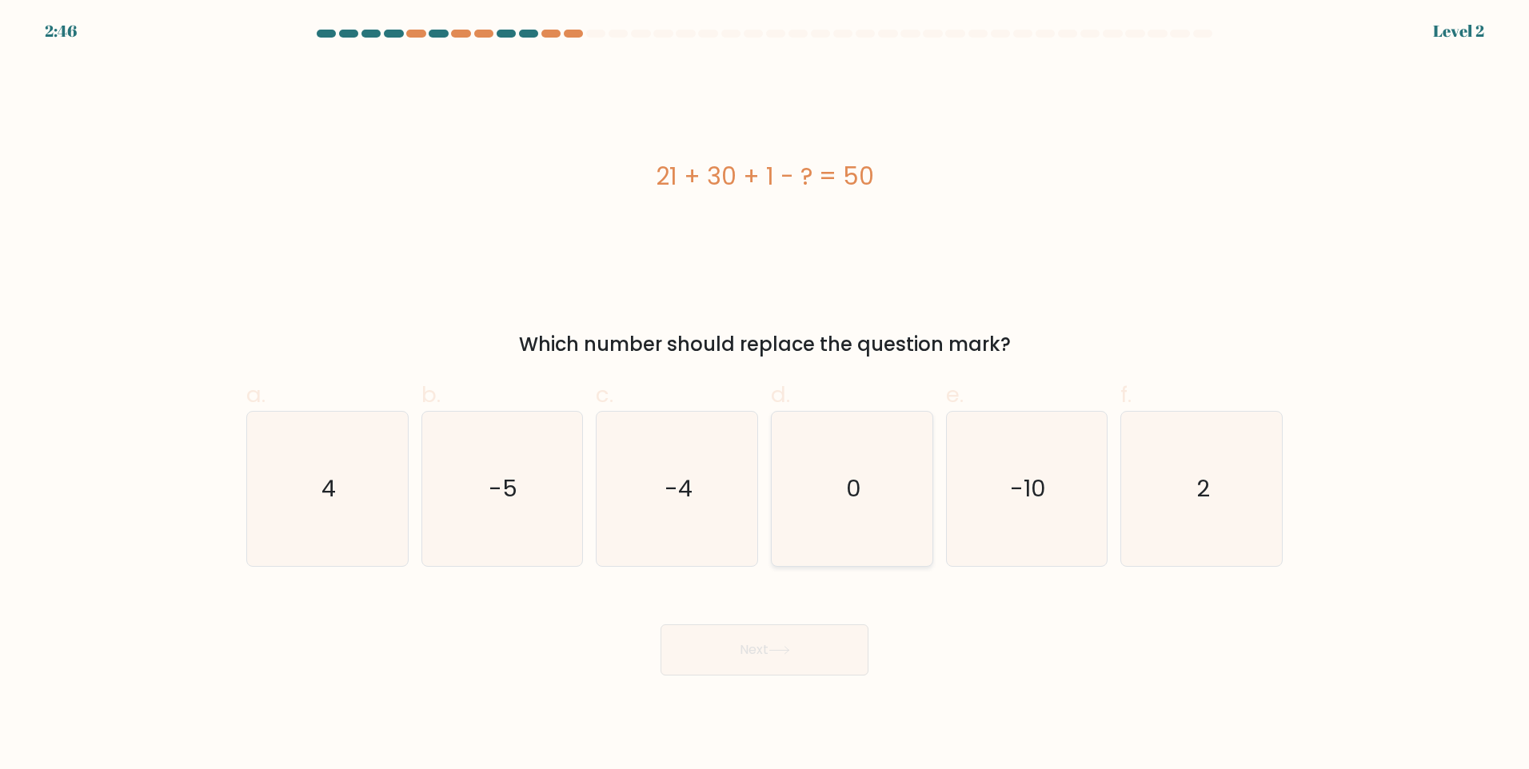
click at [822, 522] on icon "0" at bounding box center [852, 489] width 154 height 154
click at [765, 395] on input "d. 0" at bounding box center [765, 390] width 1 height 10
radio input "true"
click at [822, 522] on icon "0" at bounding box center [852, 489] width 153 height 153
click at [765, 395] on input "d. 0" at bounding box center [765, 390] width 1 height 10
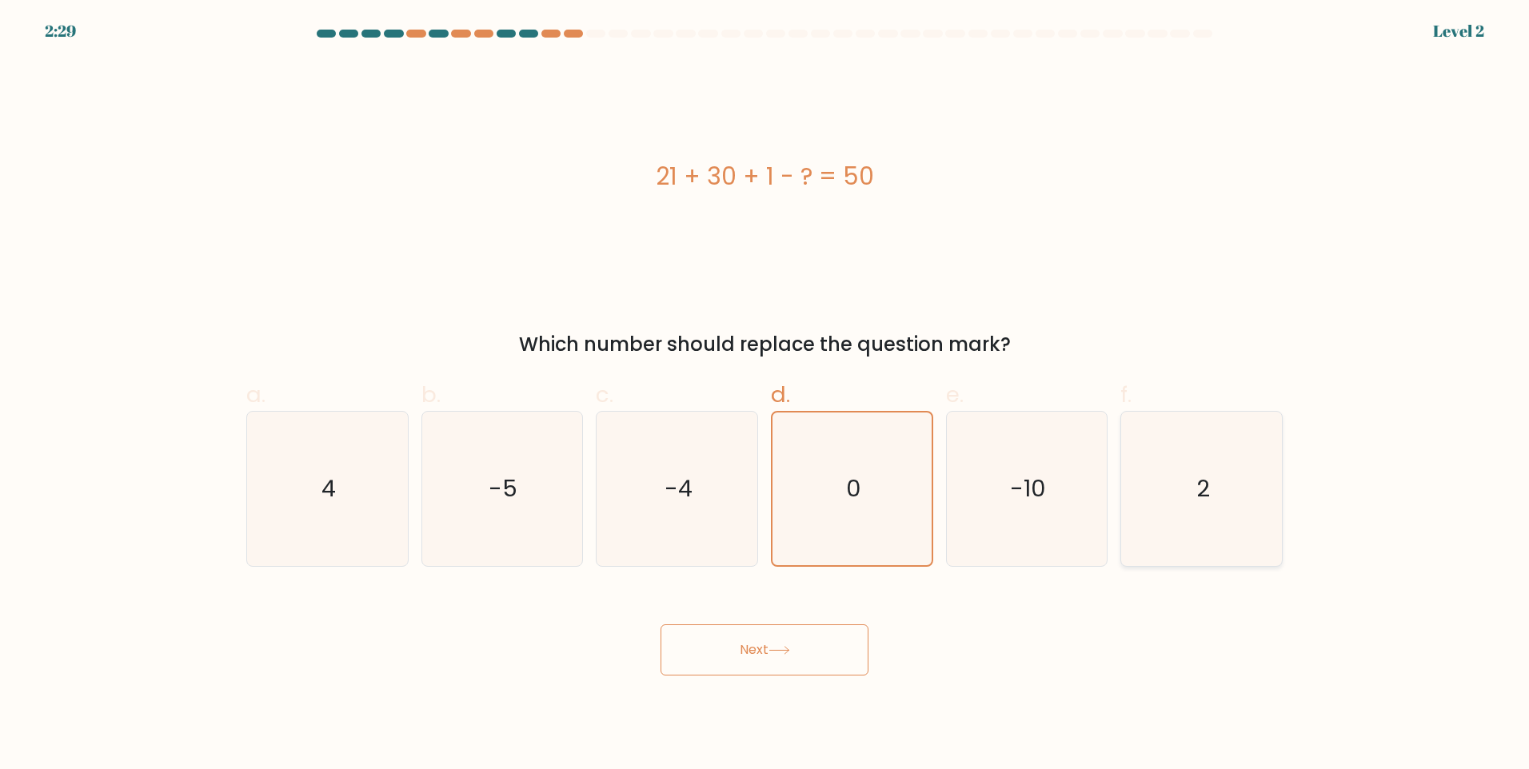
click at [1189, 513] on icon "2" at bounding box center [1201, 489] width 154 height 154
click at [765, 395] on input "f. 2" at bounding box center [765, 390] width 1 height 10
radio input "true"
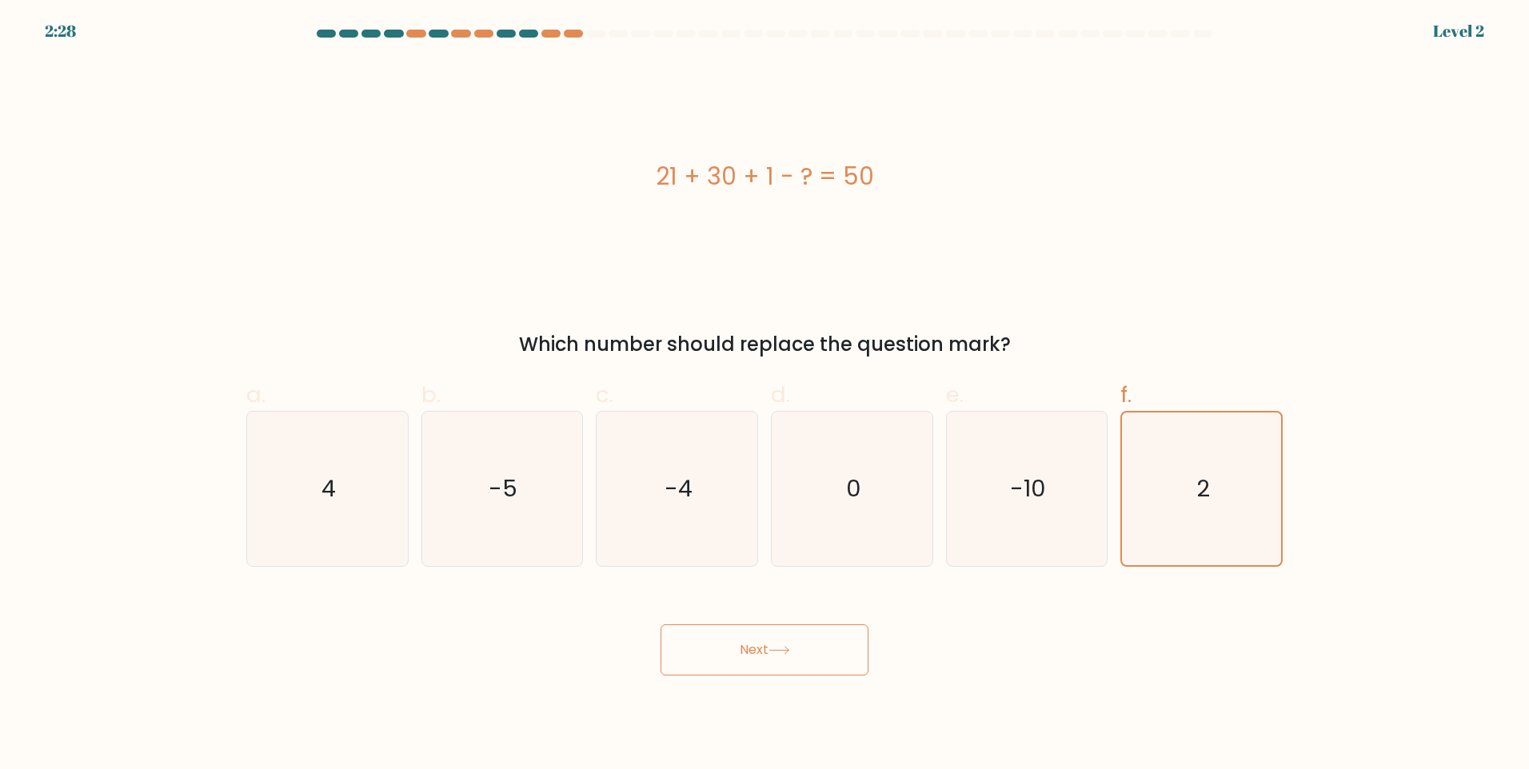
click at [774, 642] on button "Next" at bounding box center [765, 650] width 208 height 51
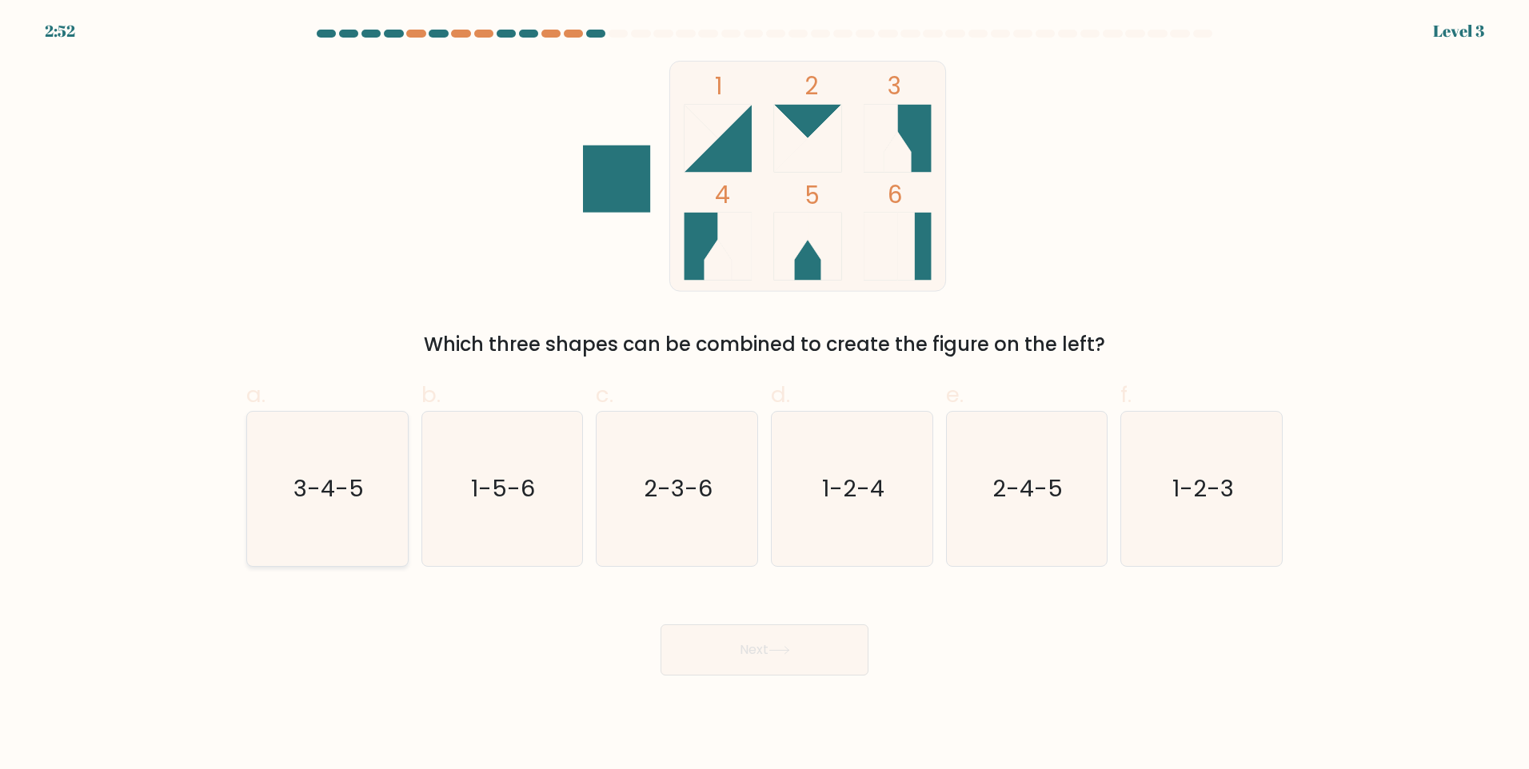
click at [344, 468] on icon "3-4-5" at bounding box center [327, 489] width 154 height 154
click at [765, 395] on input "a. 3-4-5" at bounding box center [765, 390] width 1 height 10
radio input "true"
click at [778, 647] on icon at bounding box center [780, 650] width 22 height 9
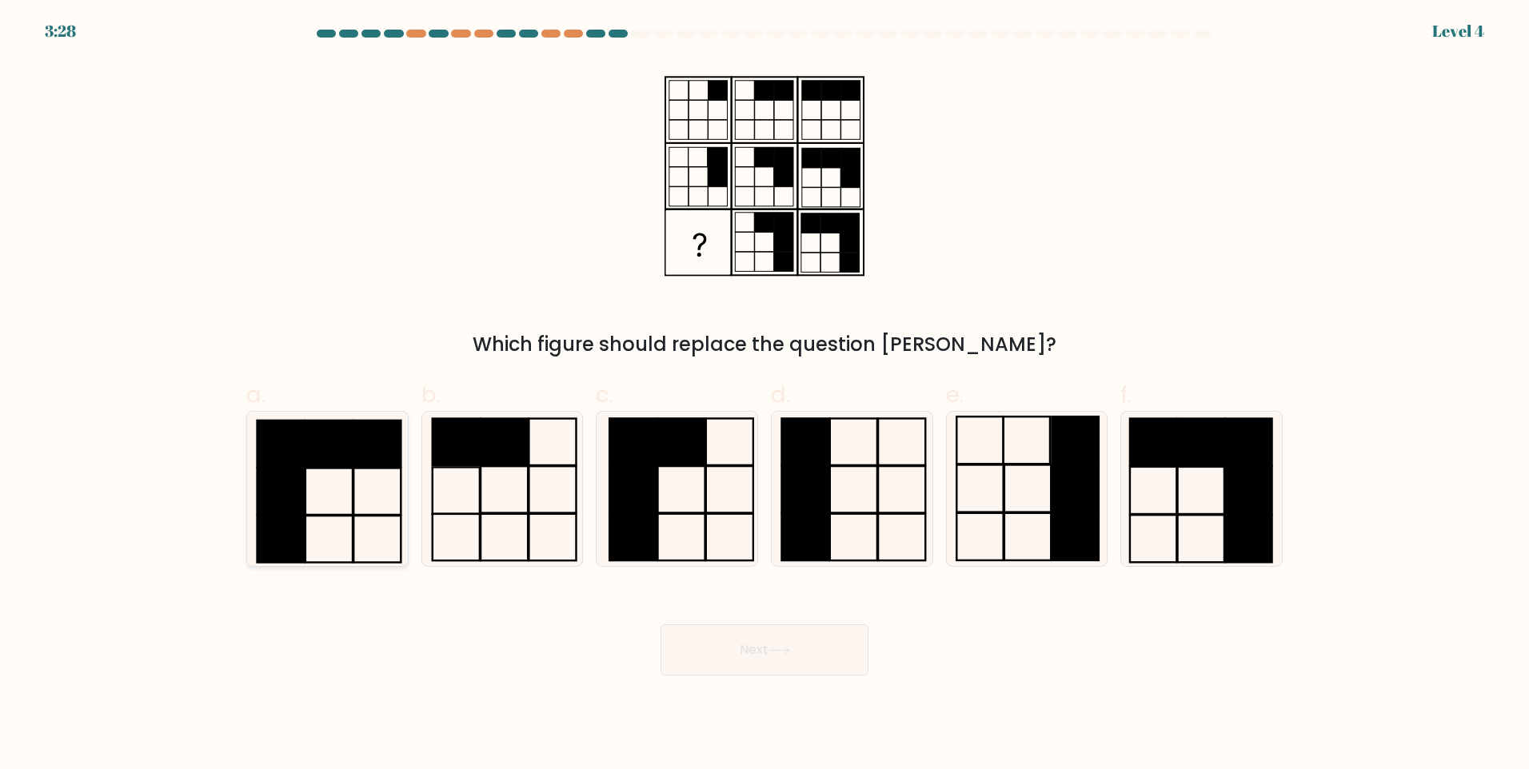
click at [292, 435] on rect at bounding box center [280, 444] width 47 height 46
click at [765, 395] on input "a." at bounding box center [765, 390] width 1 height 10
radio input "true"
click at [765, 629] on button "Next" at bounding box center [765, 650] width 208 height 51
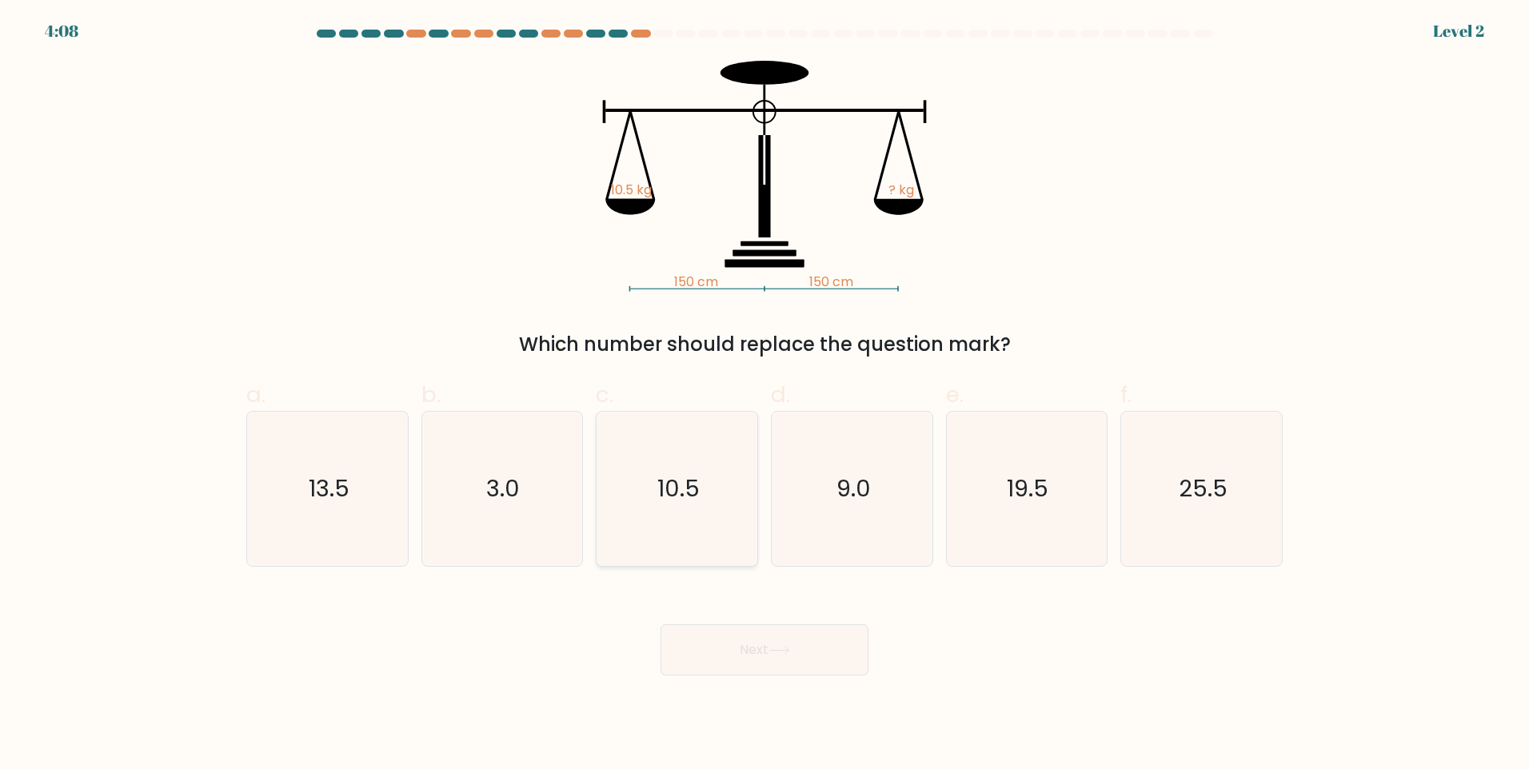
click at [718, 461] on icon "10.5" at bounding box center [677, 489] width 154 height 154
click at [765, 395] on input "c. 10.5" at bounding box center [765, 390] width 1 height 10
radio input "true"
click at [802, 641] on button "Next" at bounding box center [765, 650] width 208 height 51
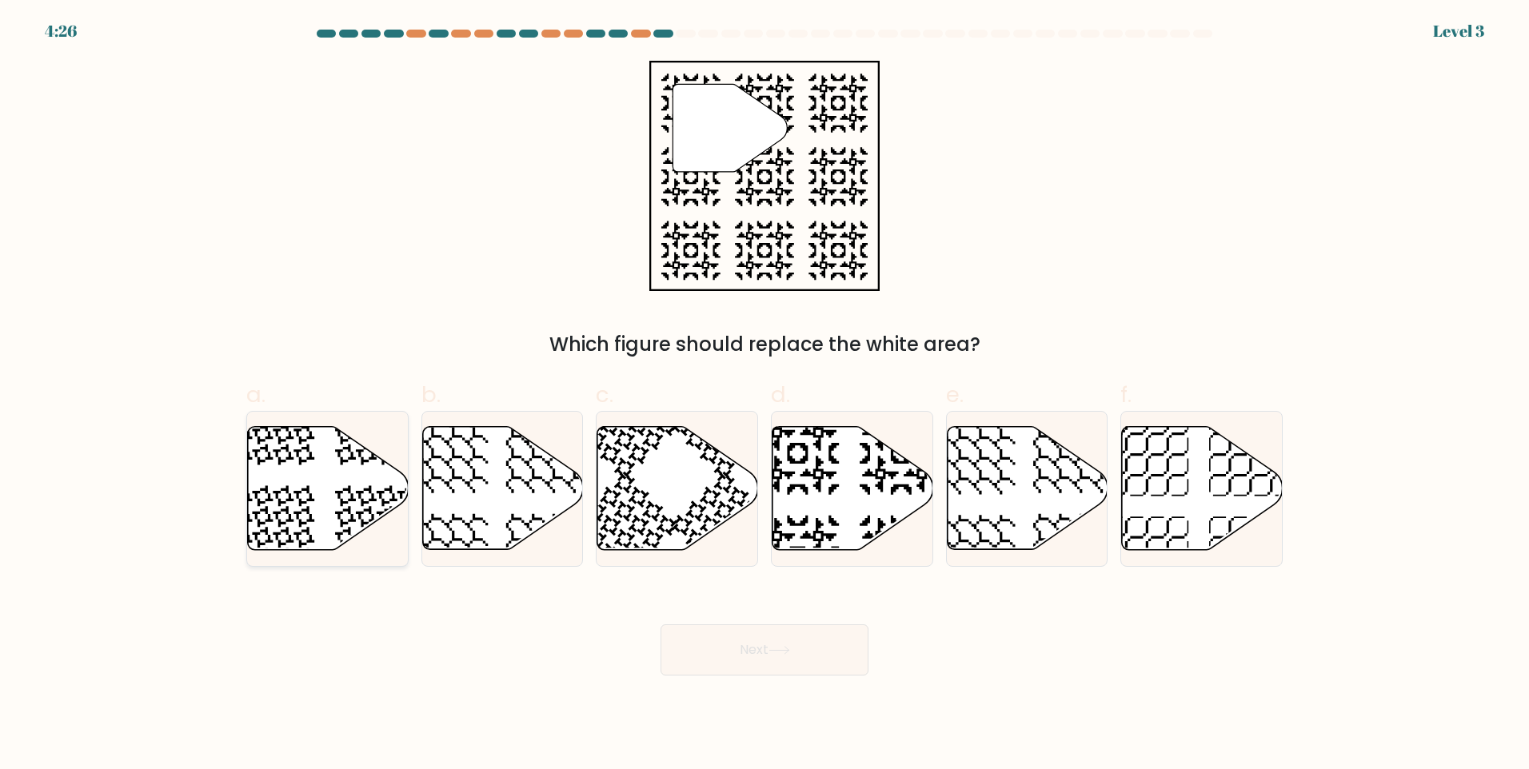
click at [320, 486] on icon at bounding box center [328, 488] width 161 height 123
click at [765, 395] on input "a." at bounding box center [765, 390] width 1 height 10
radio input "true"
click at [791, 626] on button "Next" at bounding box center [765, 650] width 208 height 51
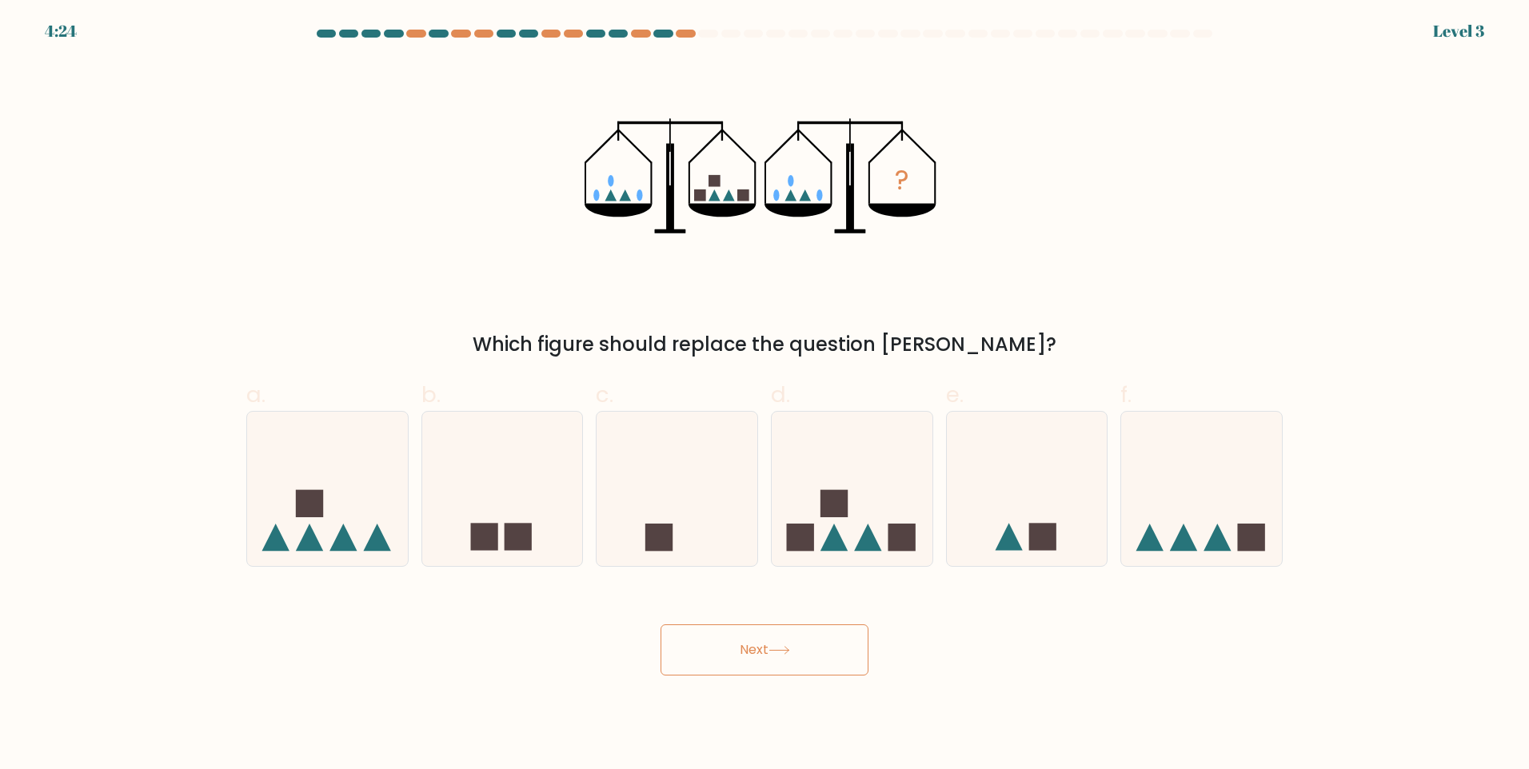
click at [789, 637] on button "Next" at bounding box center [765, 650] width 208 height 51
click at [866, 481] on icon at bounding box center [852, 488] width 161 height 133
click at [765, 395] on input "d." at bounding box center [765, 390] width 1 height 10
radio input "true"
click at [769, 641] on button "Next" at bounding box center [765, 650] width 208 height 51
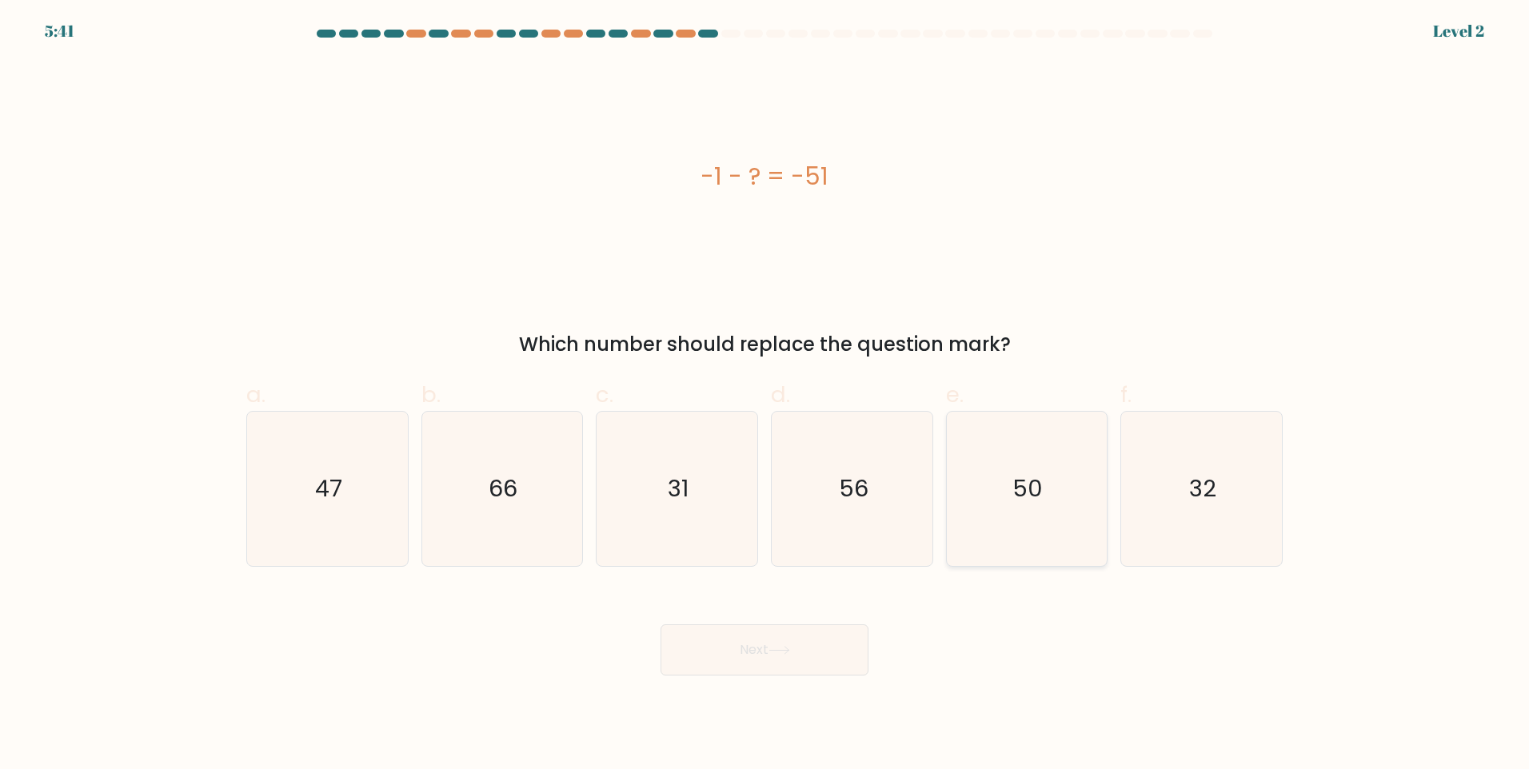
click at [1025, 468] on icon "50" at bounding box center [1026, 489] width 154 height 154
click at [765, 395] on input "e. 50" at bounding box center [765, 390] width 1 height 10
radio input "true"
click at [819, 659] on button "Next" at bounding box center [765, 650] width 208 height 51
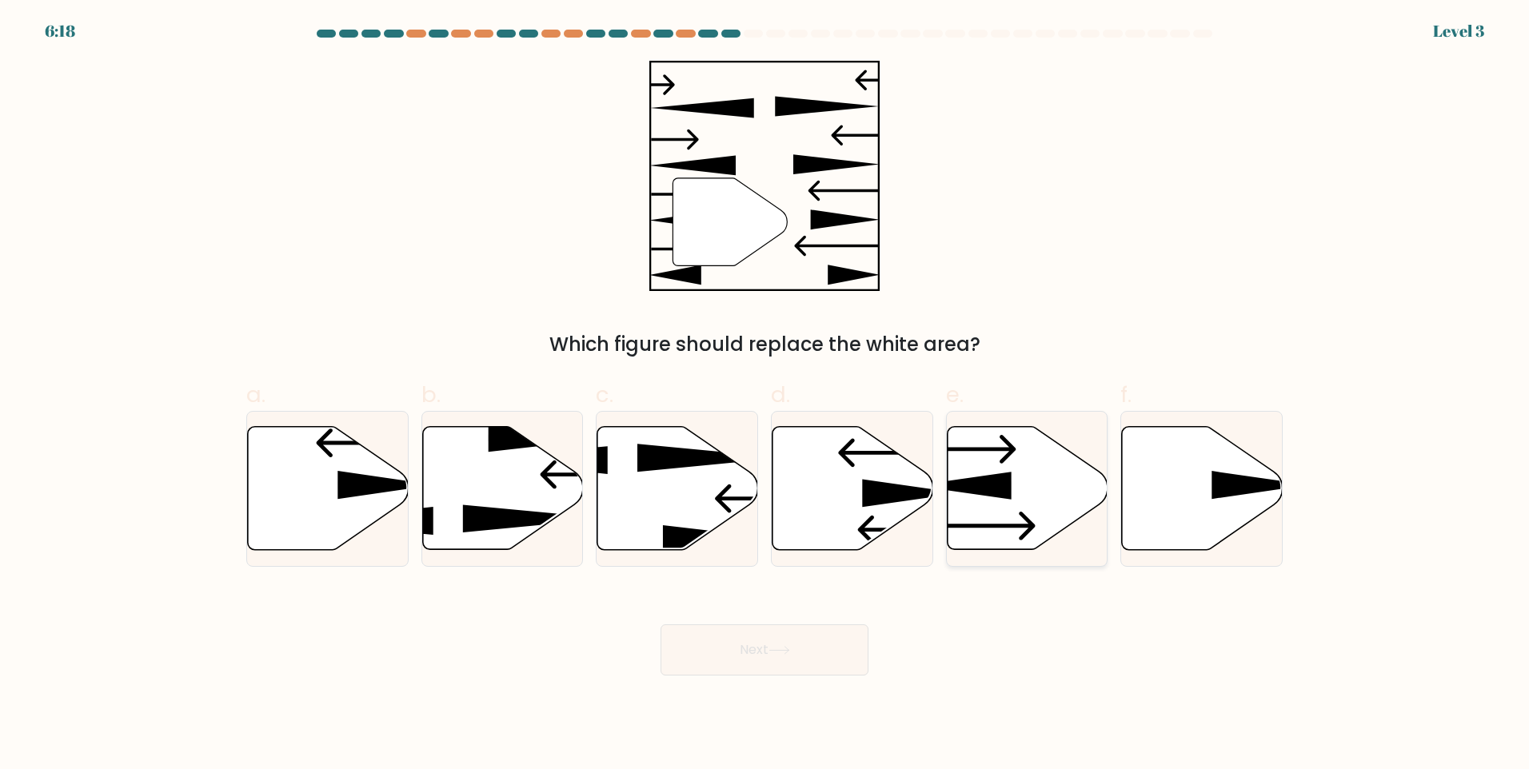
click at [1049, 509] on icon at bounding box center [1027, 488] width 161 height 123
click at [765, 395] on input "e." at bounding box center [765, 390] width 1 height 10
radio input "true"
click at [749, 652] on button "Next" at bounding box center [765, 650] width 208 height 51
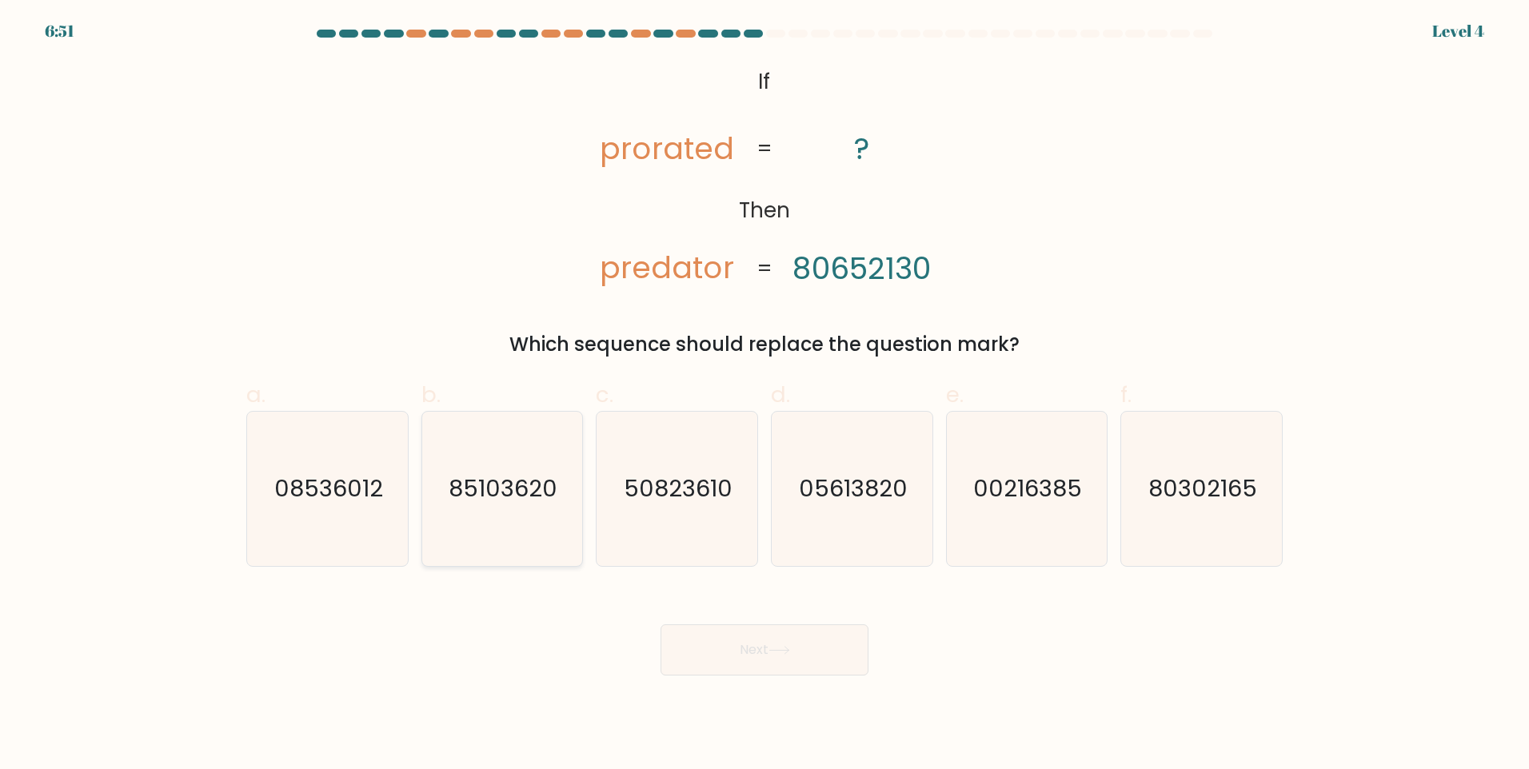
click at [490, 525] on icon "85103620" at bounding box center [502, 489] width 154 height 154
click at [765, 395] on input "b. 85103620" at bounding box center [765, 390] width 1 height 10
radio input "true"
click at [1169, 513] on icon "80302165" at bounding box center [1201, 489] width 154 height 154
click at [765, 395] on input "f. 80302165" at bounding box center [765, 390] width 1 height 10
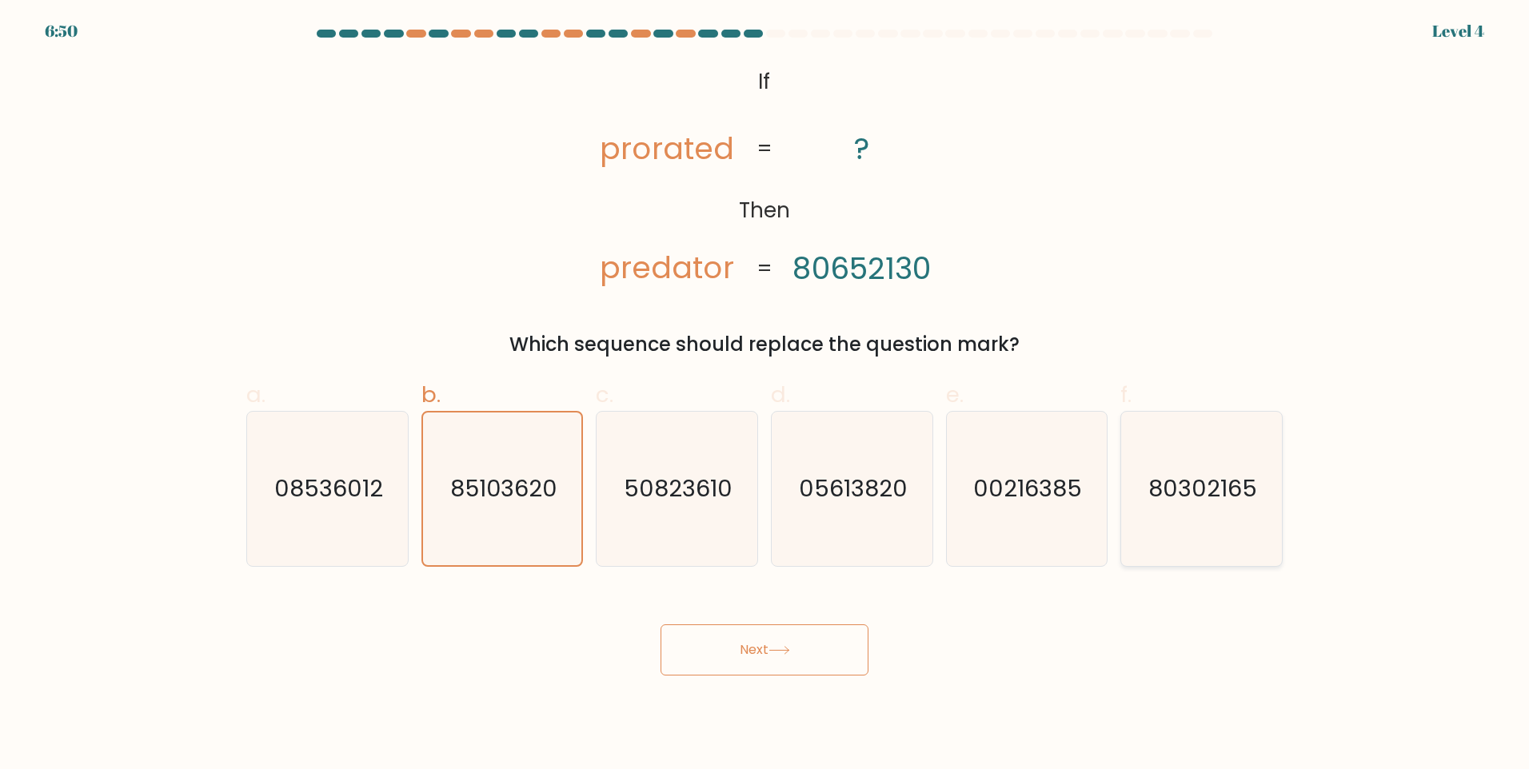
radio input "true"
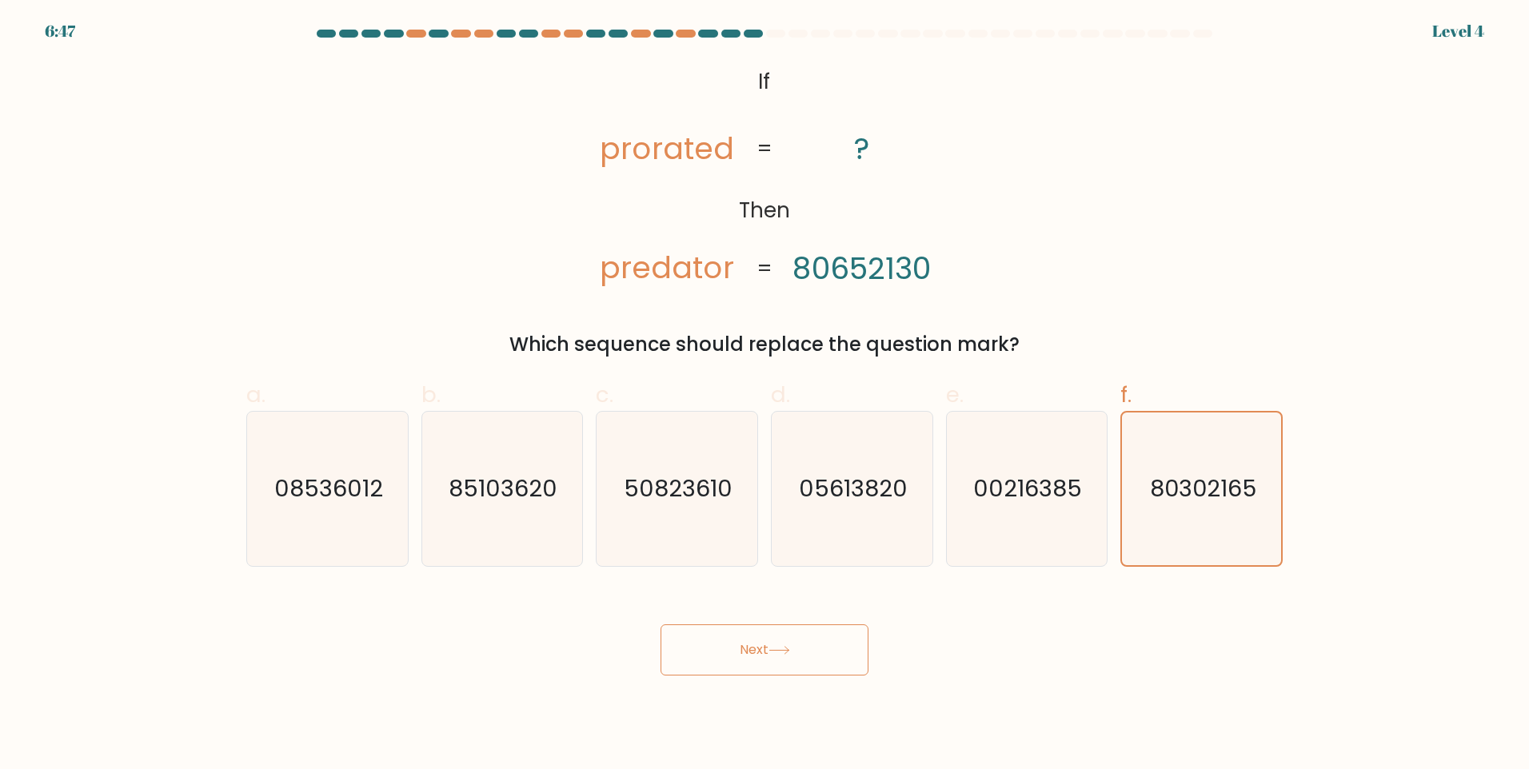
click at [718, 594] on div "Next" at bounding box center [765, 631] width 1056 height 90
click at [732, 631] on button "Next" at bounding box center [765, 650] width 208 height 51
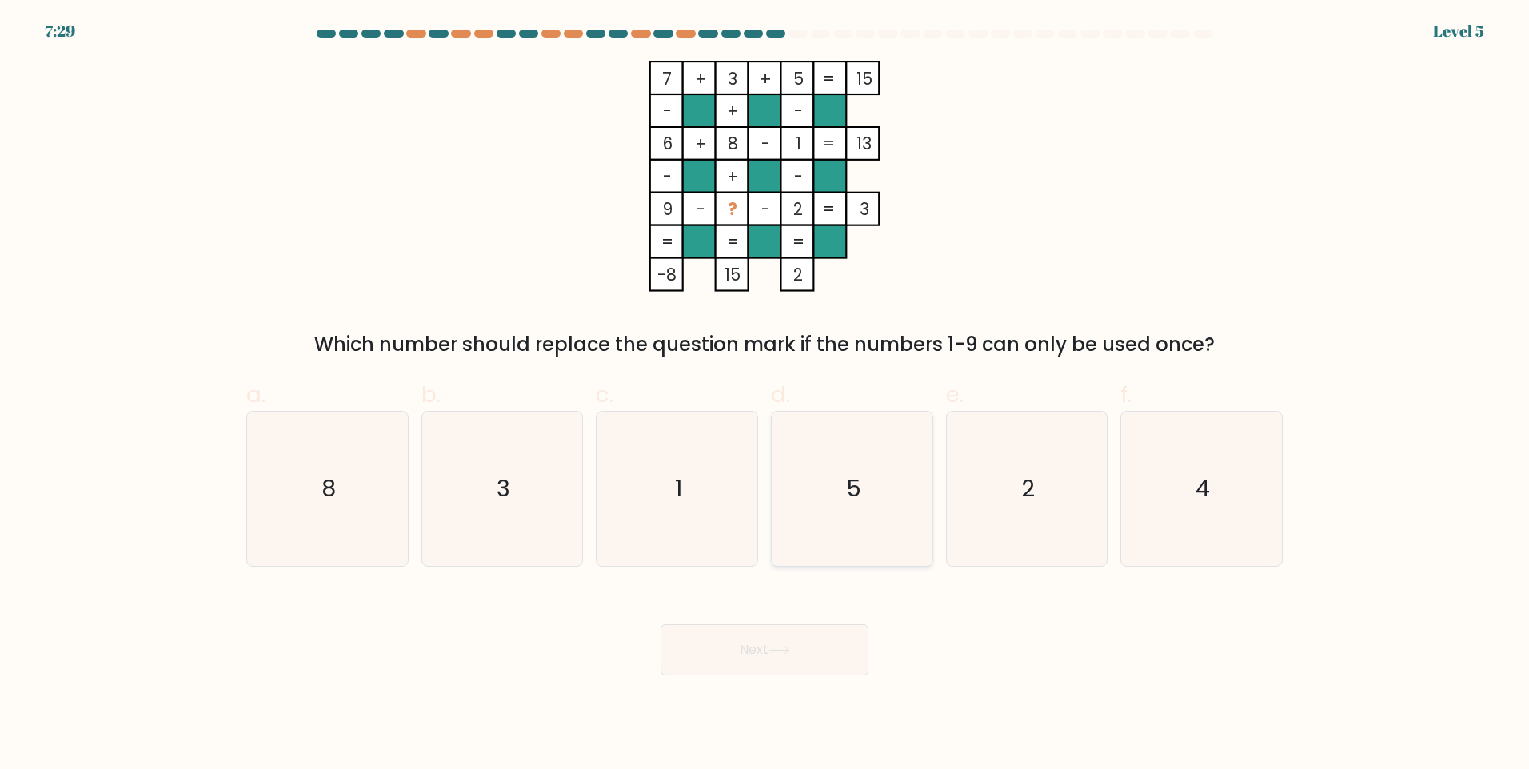
click at [919, 504] on icon "5" at bounding box center [852, 489] width 154 height 154
click at [765, 395] on input "d. 5" at bounding box center [765, 390] width 1 height 10
radio input "true"
click at [853, 644] on button "Next" at bounding box center [765, 650] width 208 height 51
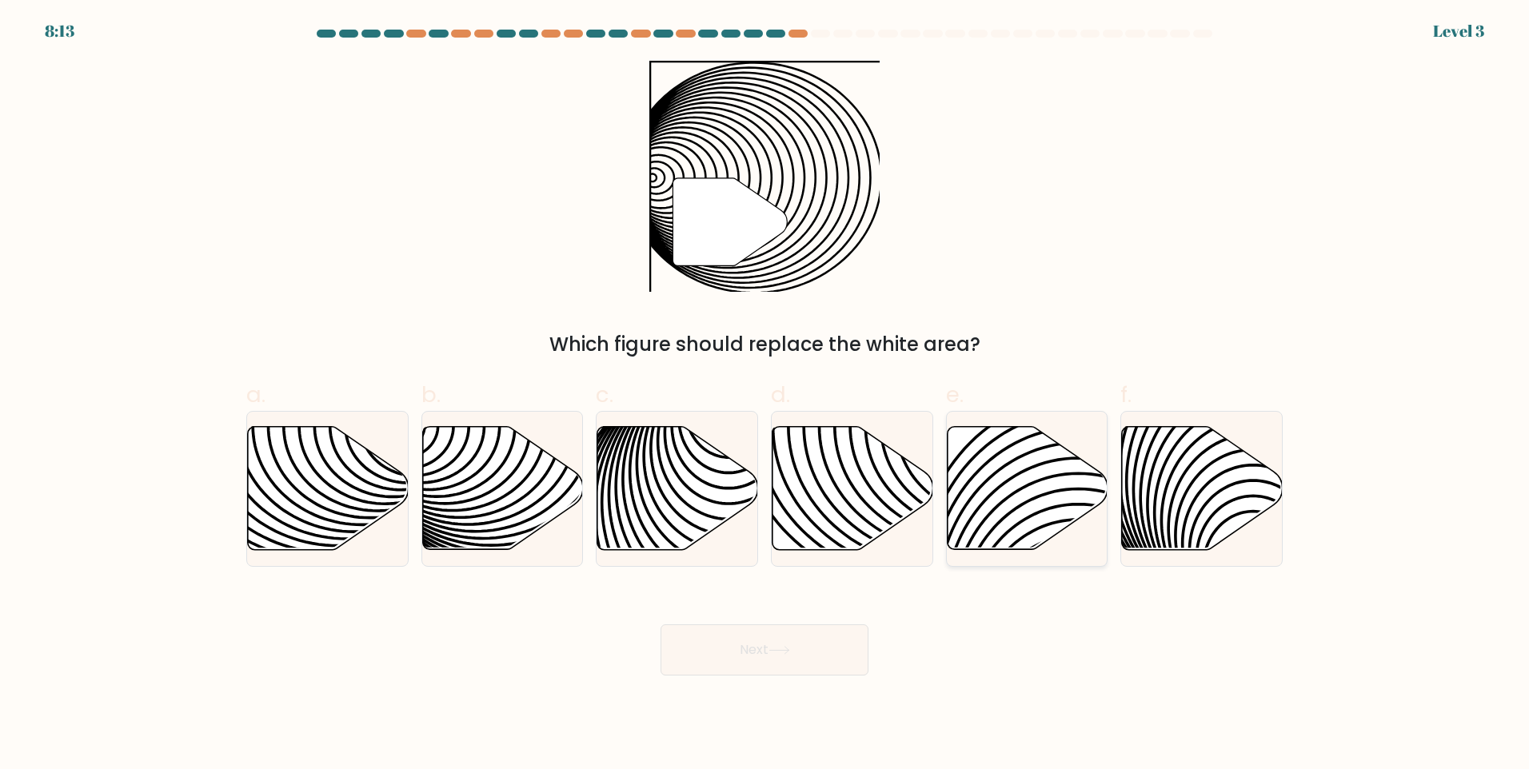
drag, startPoint x: 841, startPoint y: 644, endPoint x: 992, endPoint y: 512, distance: 200.7
click at [992, 512] on form "a." at bounding box center [764, 353] width 1529 height 646
click at [541, 486] on icon at bounding box center [502, 488] width 161 height 123
click at [765, 395] on input "b." at bounding box center [765, 390] width 1 height 10
radio input "true"
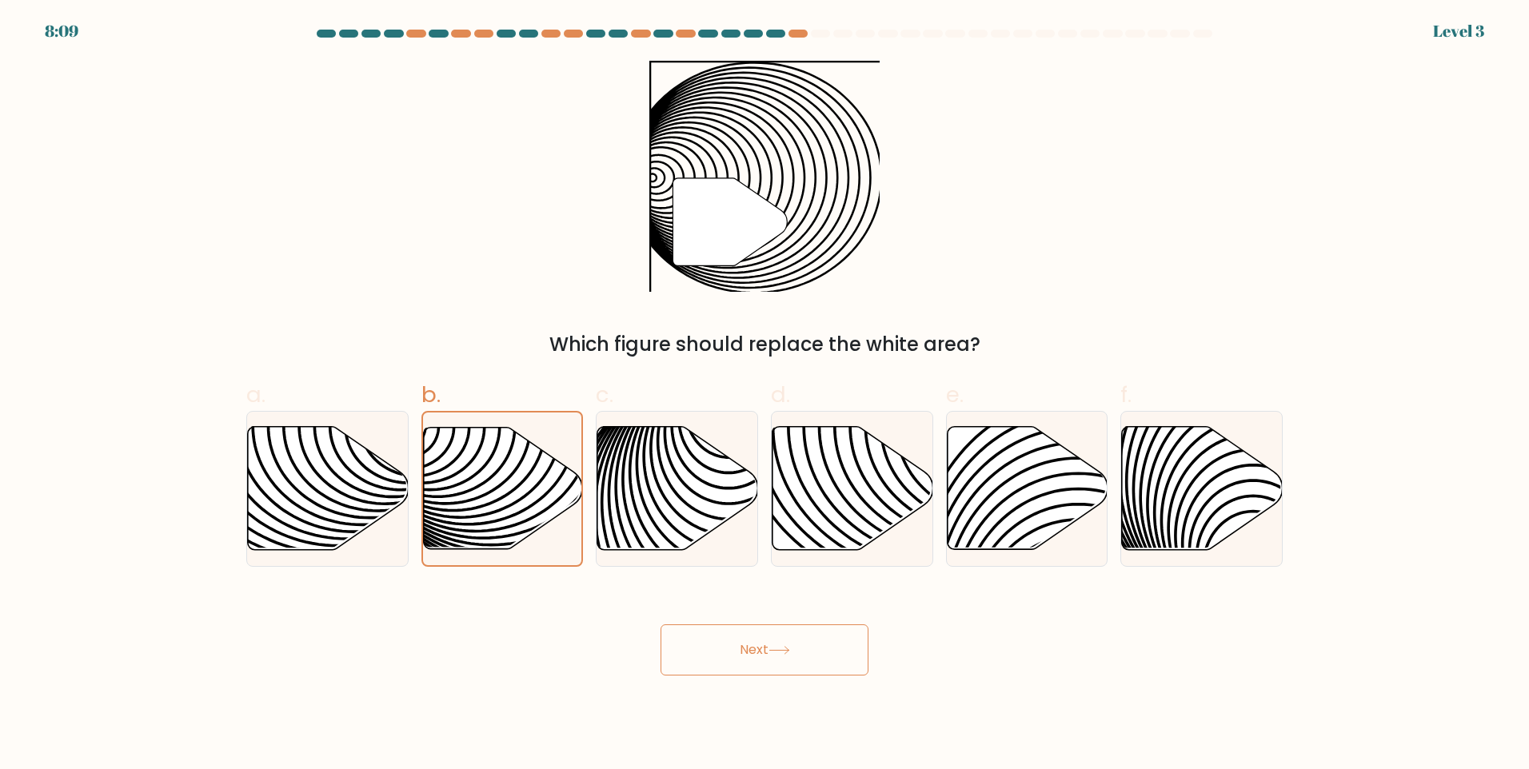
click at [825, 659] on button "Next" at bounding box center [765, 650] width 208 height 51
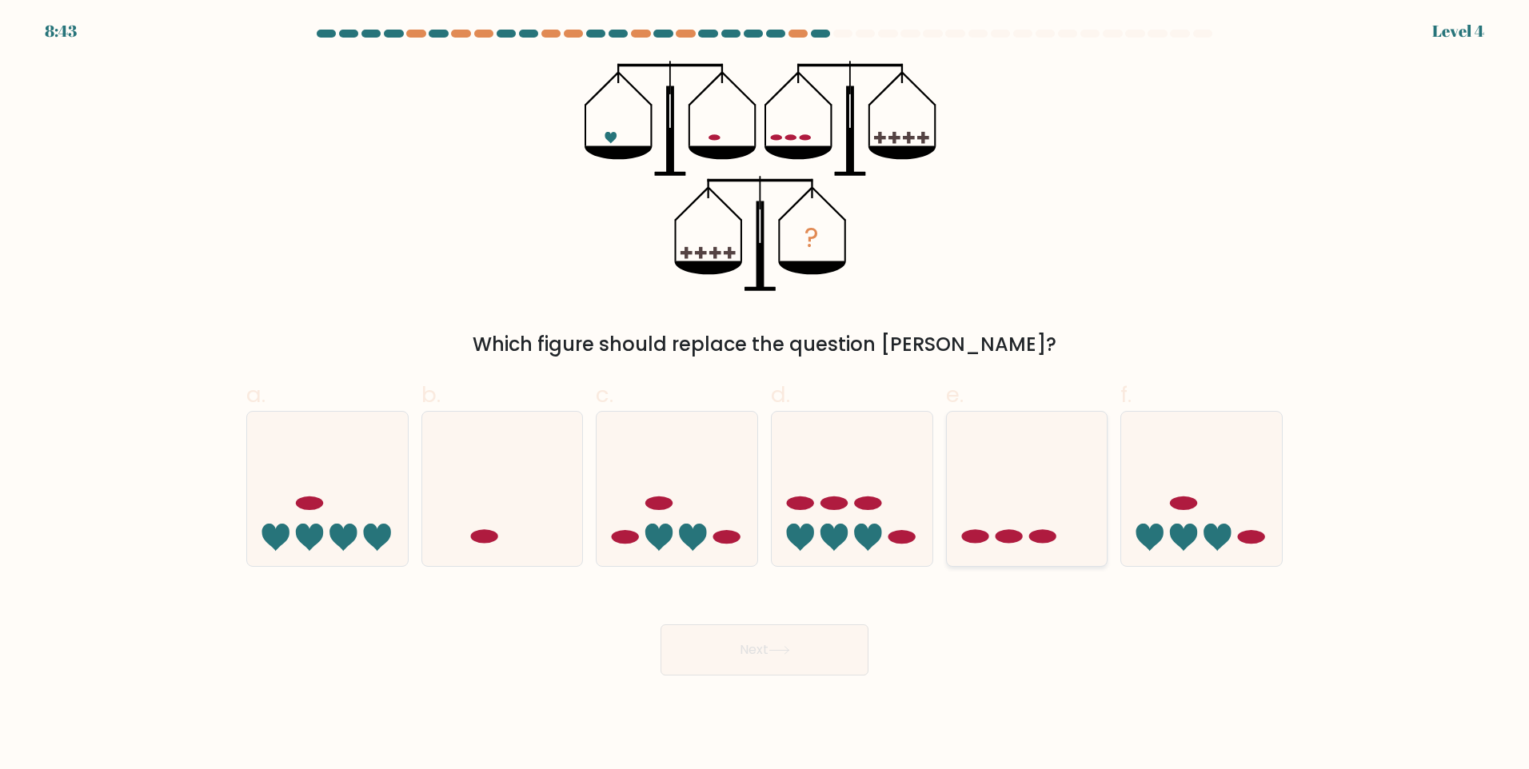
click at [1046, 525] on icon at bounding box center [1027, 488] width 161 height 133
click at [765, 395] on input "e." at bounding box center [765, 390] width 1 height 10
radio input "true"
click at [725, 646] on button "Next" at bounding box center [765, 650] width 208 height 51
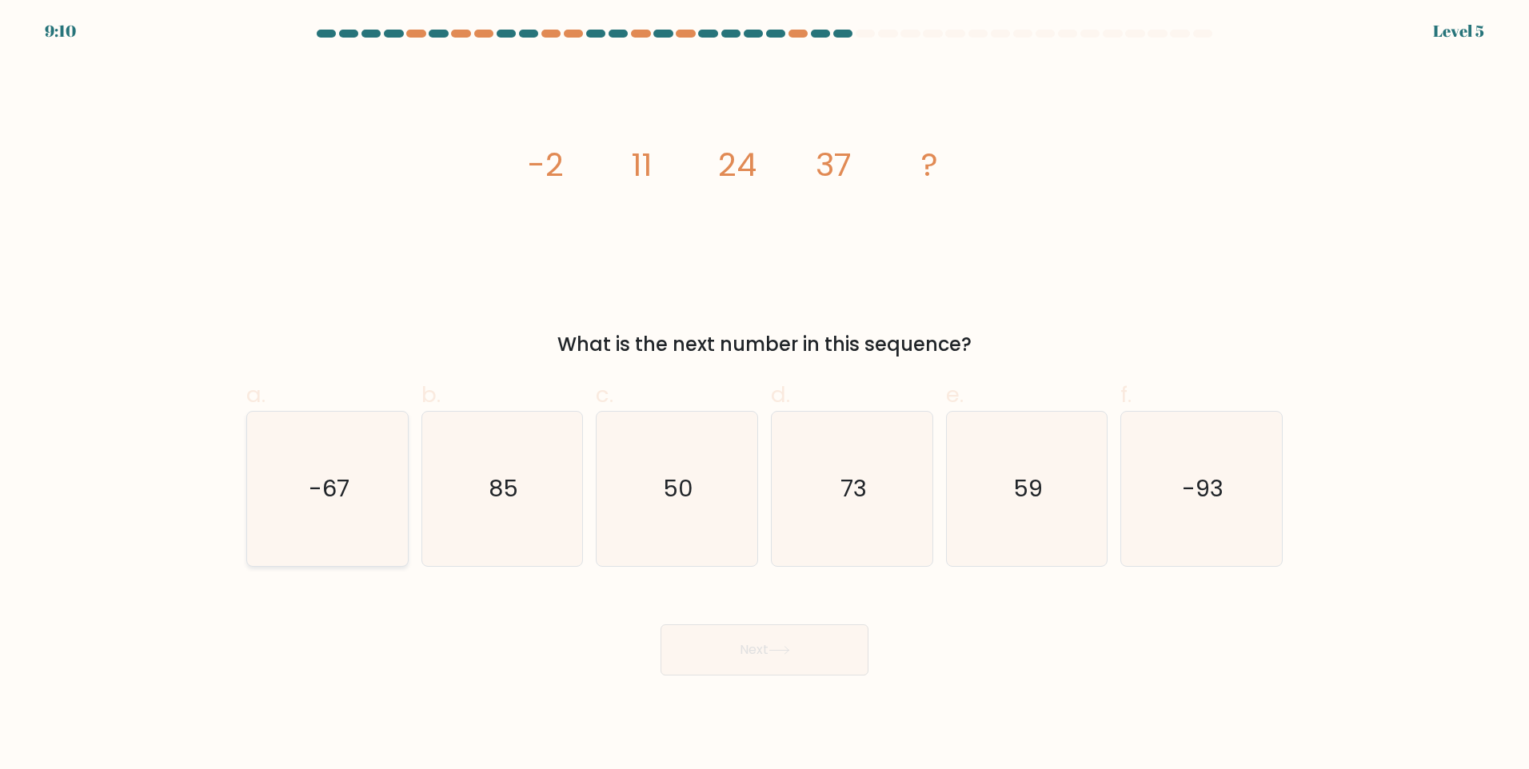
click at [361, 488] on icon "-67" at bounding box center [327, 489] width 154 height 154
click at [765, 395] on input "a. -67" at bounding box center [765, 390] width 1 height 10
radio input "true"
click at [809, 672] on button "Next" at bounding box center [765, 650] width 208 height 51
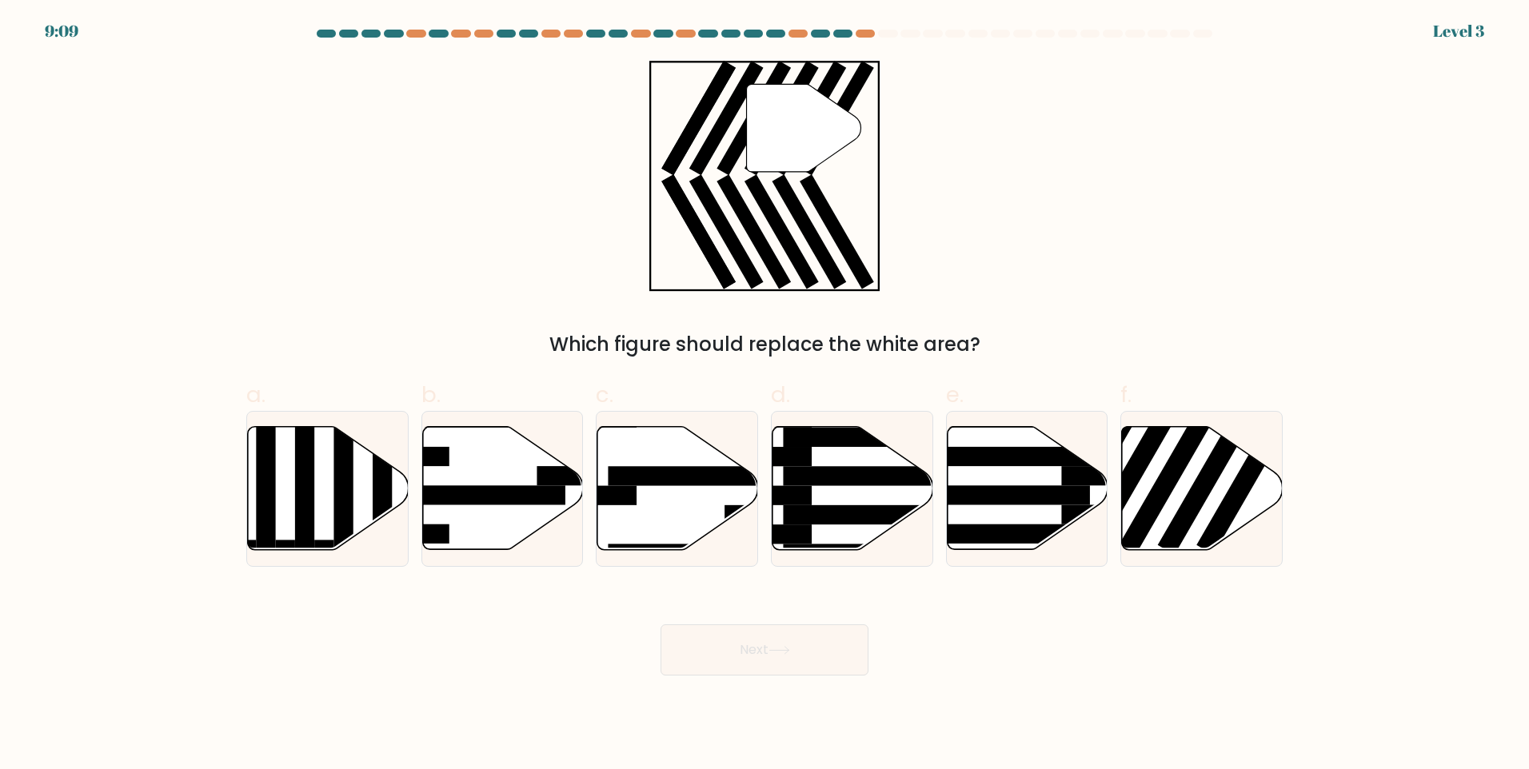
click at [803, 657] on button "Next" at bounding box center [765, 650] width 208 height 51
click at [1189, 498] on rect at bounding box center [1210, 473] width 104 height 161
click at [765, 395] on input "f." at bounding box center [765, 390] width 1 height 10
radio input "true"
click at [785, 661] on button "Next" at bounding box center [765, 650] width 208 height 51
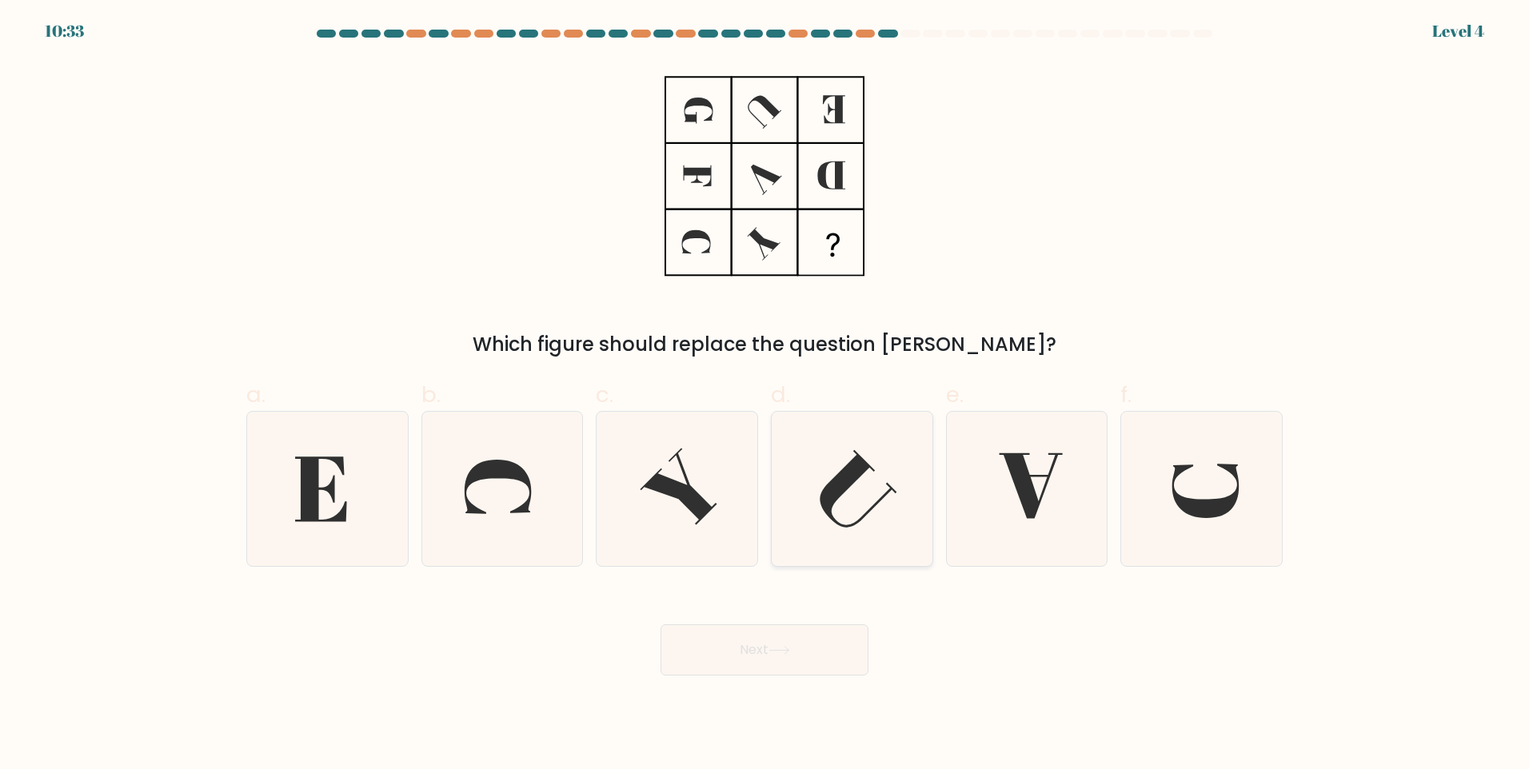
click at [849, 499] on icon at bounding box center [852, 489] width 154 height 154
click at [765, 395] on input "d." at bounding box center [765, 390] width 1 height 10
radio input "true"
click at [863, 643] on button "Next" at bounding box center [765, 650] width 208 height 51
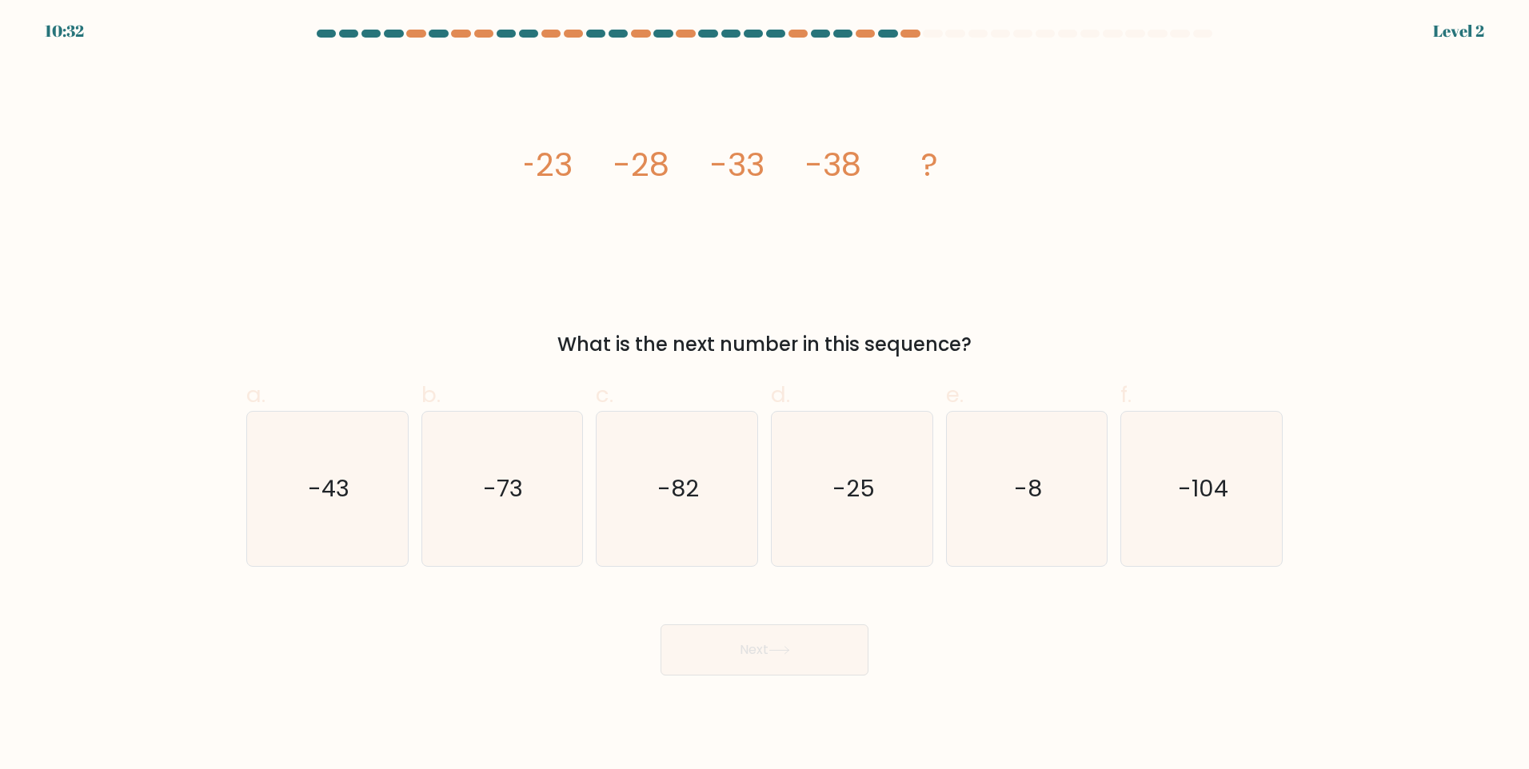
click at [819, 643] on button "Next" at bounding box center [765, 650] width 208 height 51
click at [549, 511] on icon "-73" at bounding box center [502, 489] width 154 height 154
click at [765, 395] on input "b. -73" at bounding box center [765, 390] width 1 height 10
radio input "true"
click at [681, 618] on div "Next" at bounding box center [765, 631] width 1056 height 90
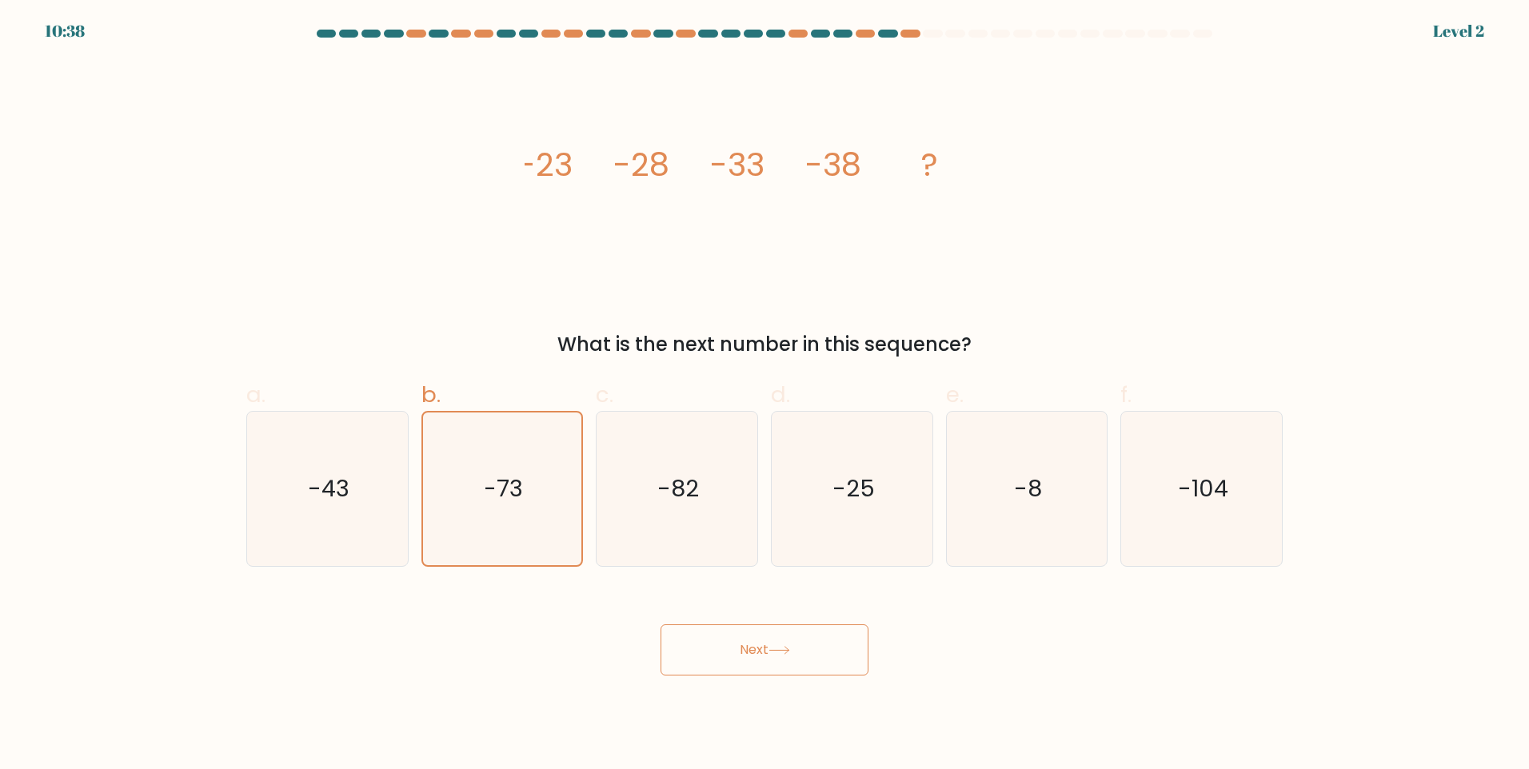
click at [745, 658] on button "Next" at bounding box center [765, 650] width 208 height 51
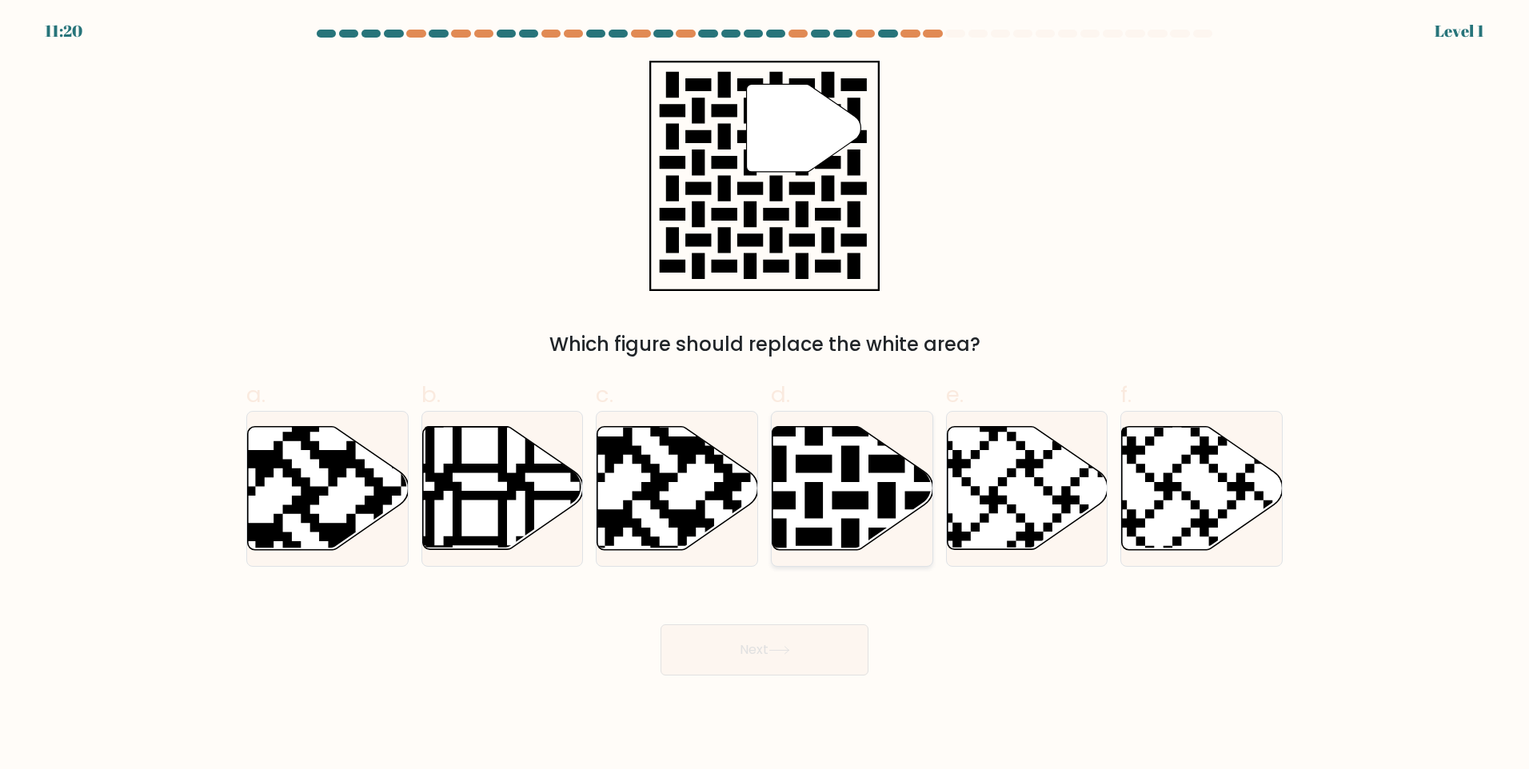
click at [819, 514] on icon at bounding box center [795, 554] width 291 height 291
click at [765, 395] on input "d." at bounding box center [765, 390] width 1 height 10
radio input "true"
click at [789, 631] on button "Next" at bounding box center [765, 650] width 208 height 51
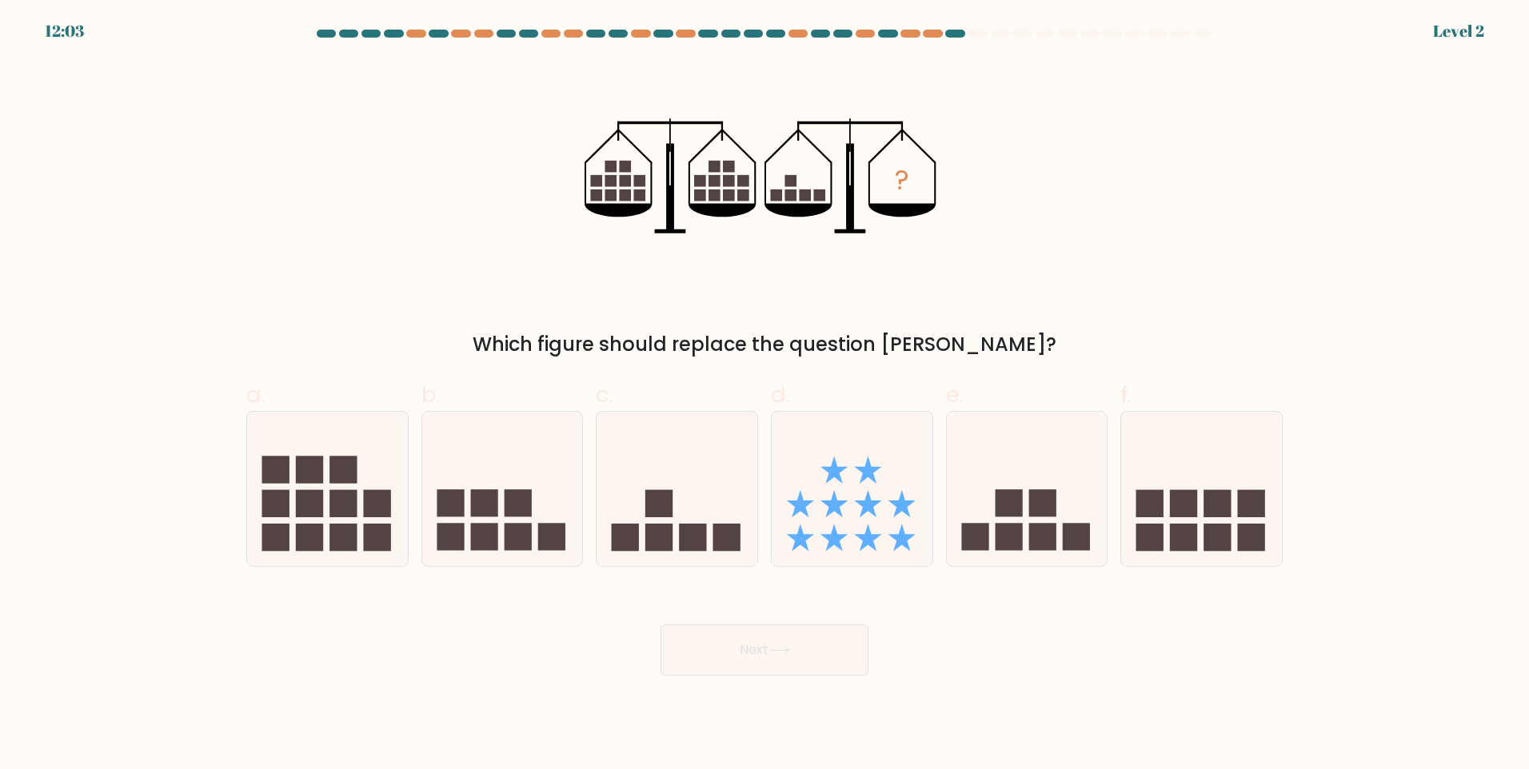
drag, startPoint x: 780, startPoint y: 656, endPoint x: 936, endPoint y: 472, distance: 241.2
click at [936, 472] on form at bounding box center [764, 353] width 1529 height 646
click at [1054, 490] on rect at bounding box center [1042, 503] width 27 height 27
click at [765, 395] on input "e." at bounding box center [765, 390] width 1 height 10
radio input "true"
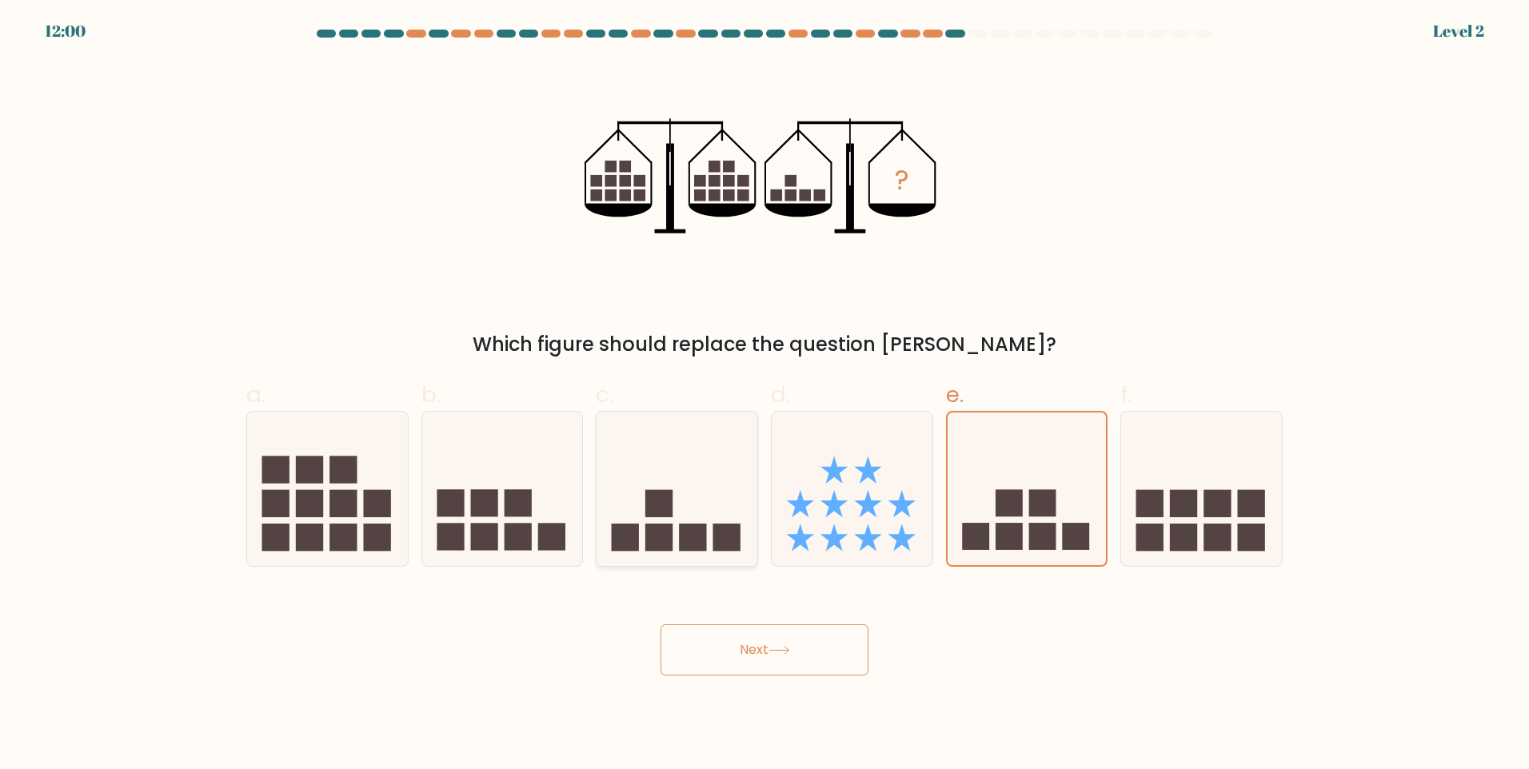
click at [750, 509] on icon at bounding box center [677, 488] width 161 height 133
click at [765, 395] on input "c." at bounding box center [765, 390] width 1 height 10
radio input "true"
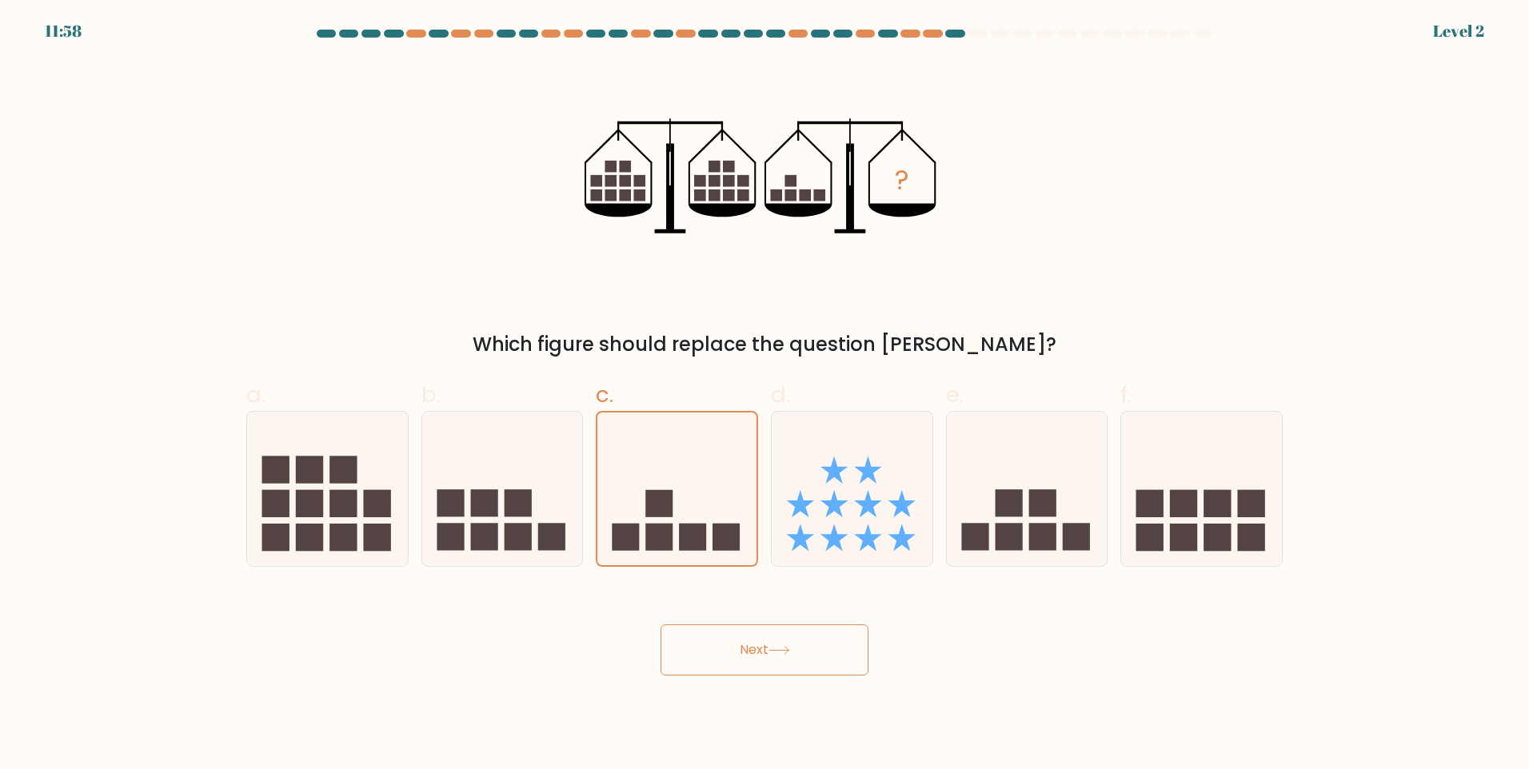
click at [801, 653] on button "Next" at bounding box center [765, 650] width 208 height 51
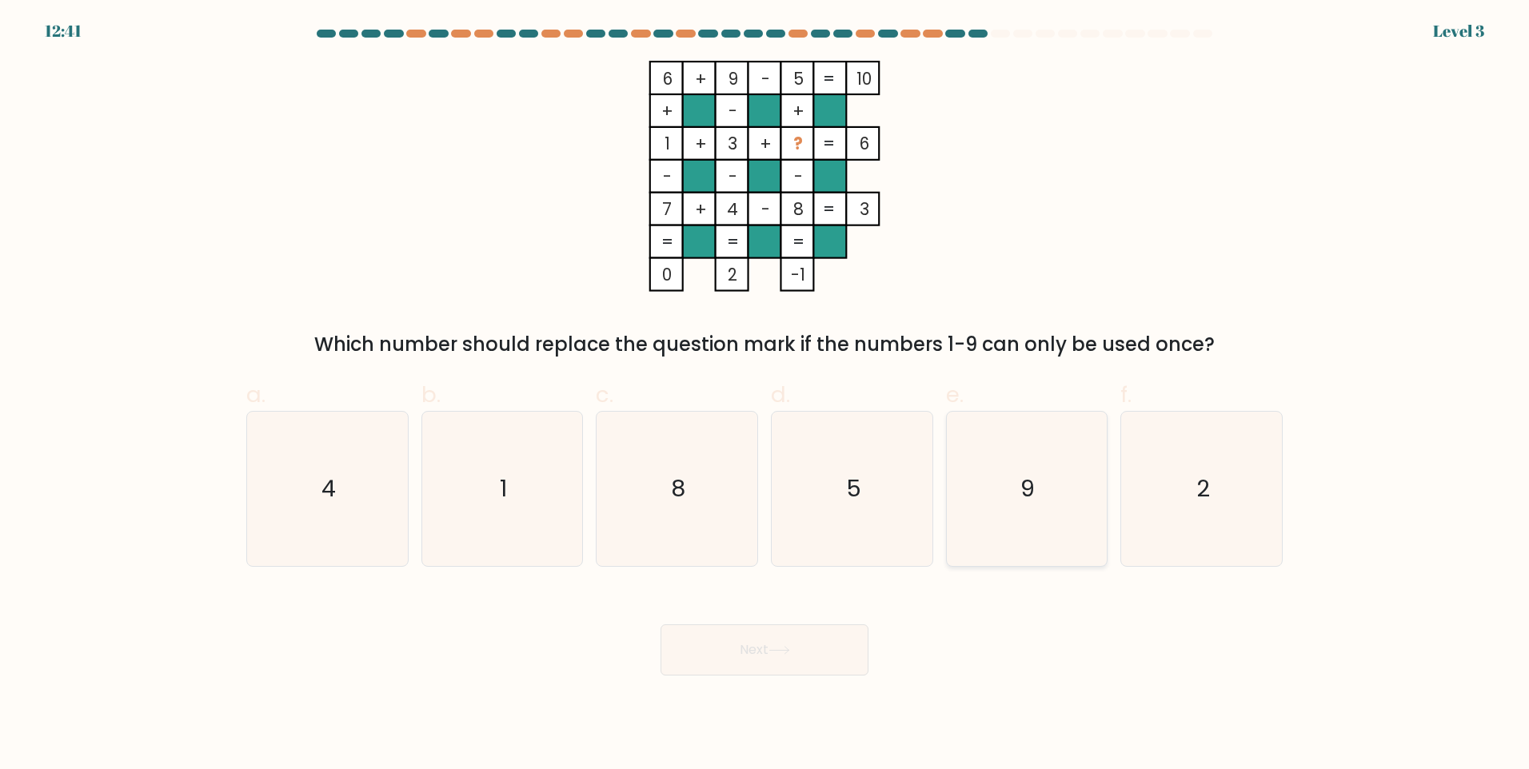
click at [1049, 497] on icon "9" at bounding box center [1026, 489] width 154 height 154
click at [765, 395] on input "e. 9" at bounding box center [765, 390] width 1 height 10
radio input "true"
click at [765, 645] on button "Next" at bounding box center [765, 650] width 208 height 51
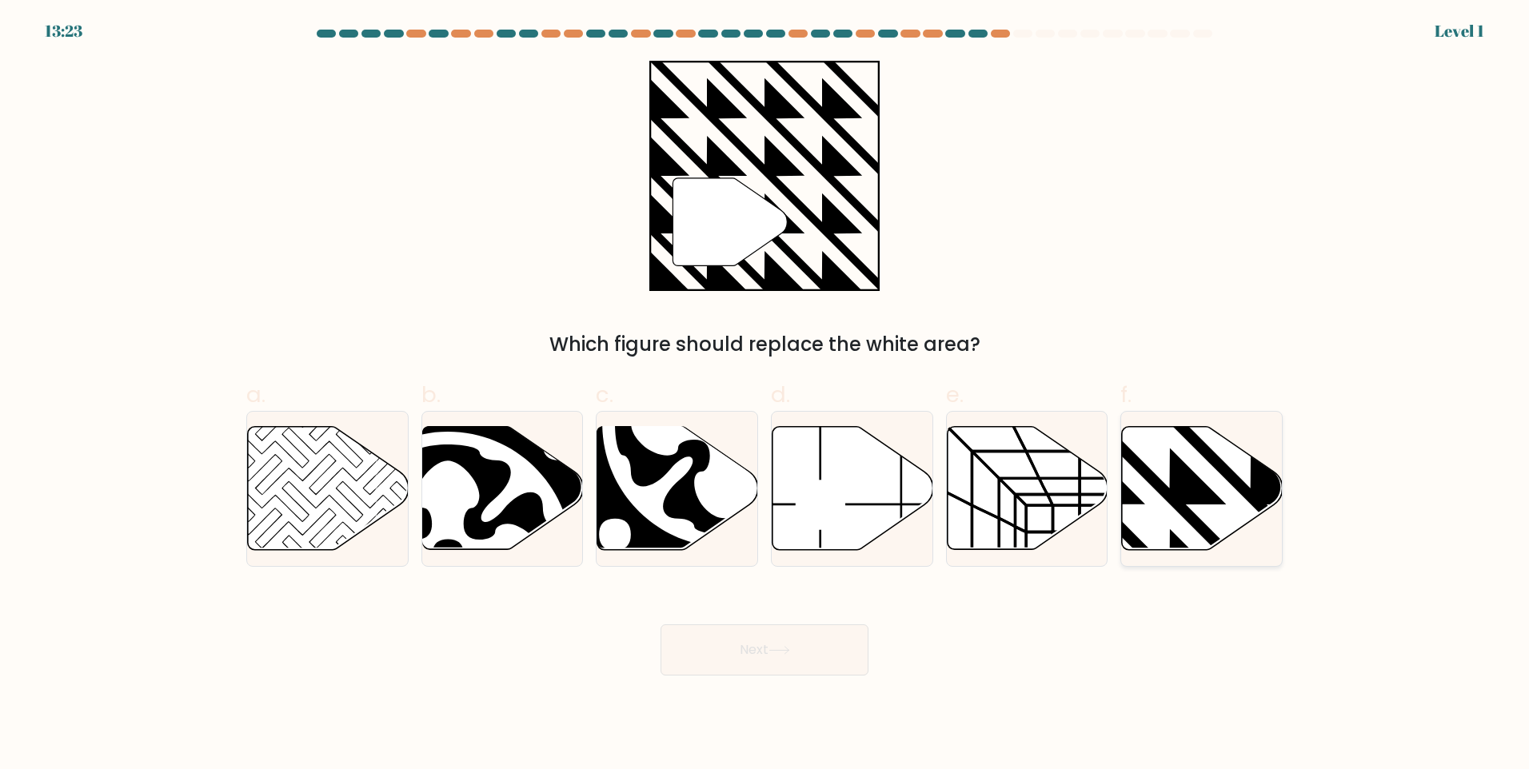
click at [1228, 500] on icon at bounding box center [1202, 488] width 161 height 123
click at [765, 395] on input "f." at bounding box center [765, 390] width 1 height 10
radio input "true"
click at [781, 659] on button "Next" at bounding box center [765, 650] width 208 height 51
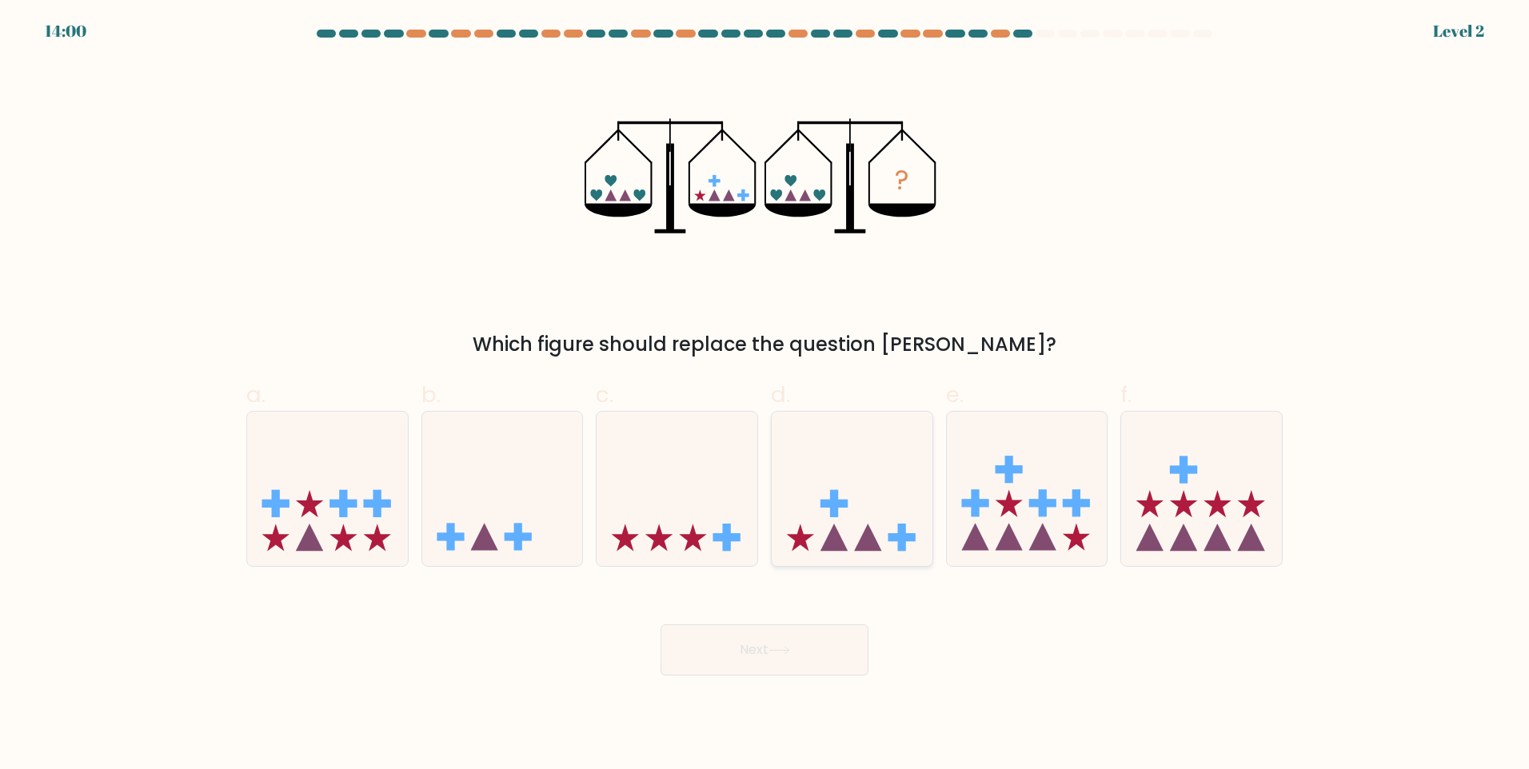
click at [890, 524] on icon at bounding box center [852, 488] width 161 height 133
click at [765, 395] on input "d." at bounding box center [765, 390] width 1 height 10
radio input "true"
click at [721, 626] on button "Next" at bounding box center [765, 650] width 208 height 51
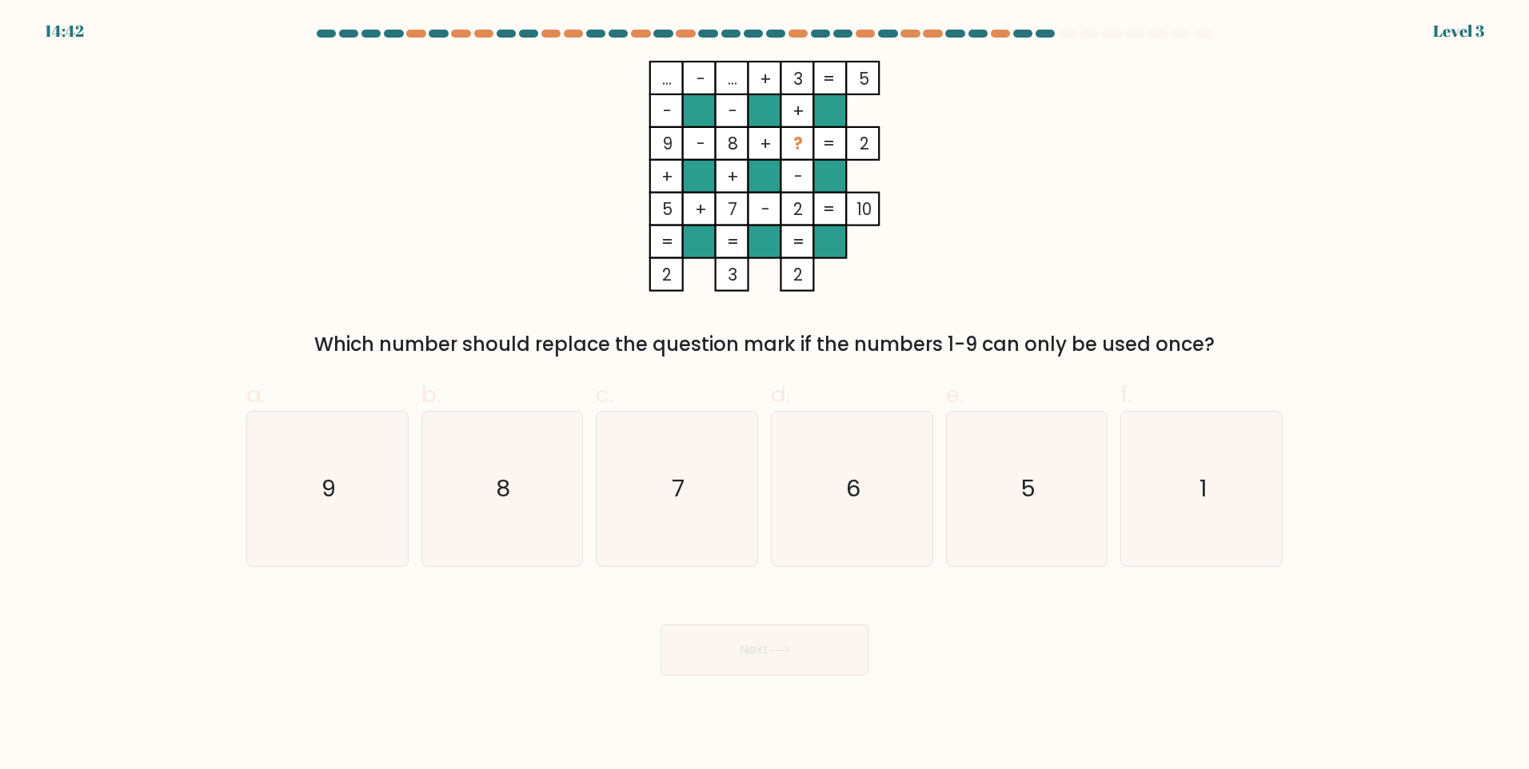
click at [557, 599] on div "Next" at bounding box center [765, 631] width 1056 height 90
click at [567, 543] on icon "8" at bounding box center [502, 489] width 154 height 154
click at [765, 395] on input "b. 8" at bounding box center [765, 390] width 1 height 10
radio input "true"
click at [838, 675] on button "Next" at bounding box center [765, 650] width 208 height 51
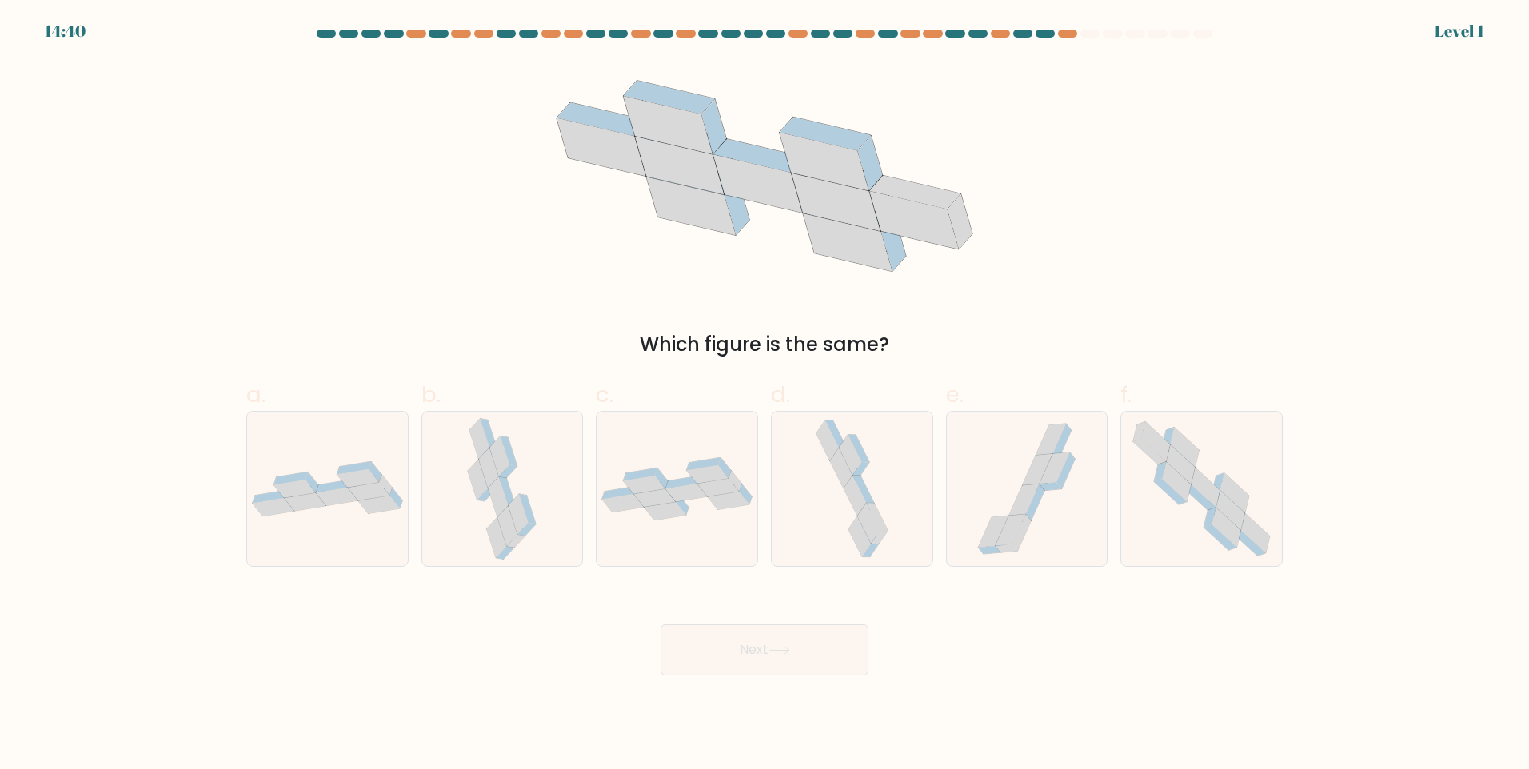
click at [832, 664] on button "Next" at bounding box center [765, 650] width 208 height 51
click at [500, 478] on icon at bounding box center [498, 483] width 18 height 13
click at [765, 395] on input "b." at bounding box center [765, 390] width 1 height 10
radio input "true"
click at [1202, 479] on icon at bounding box center [1206, 487] width 29 height 39
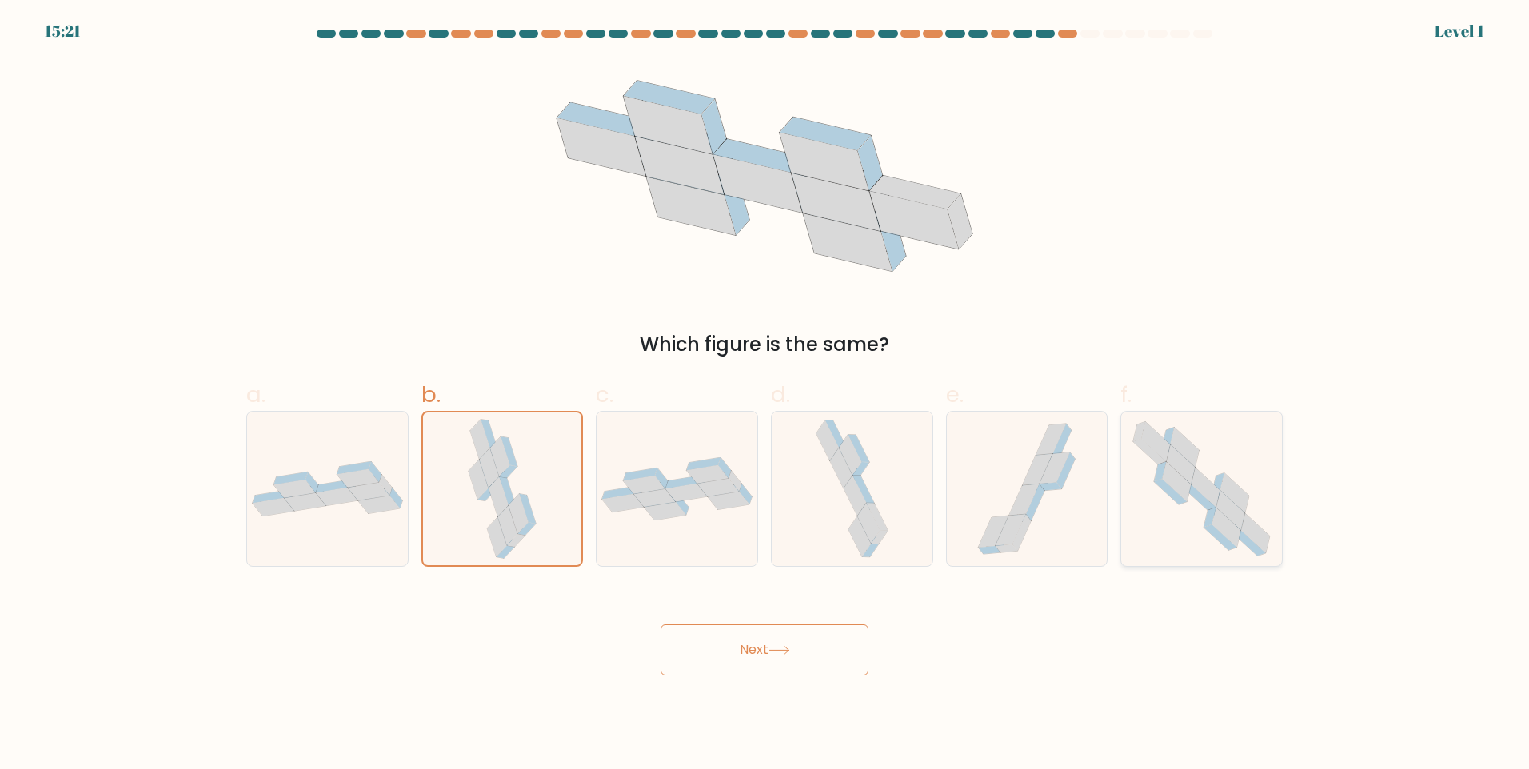
click at [765, 395] on input "f." at bounding box center [765, 390] width 1 height 10
radio input "true"
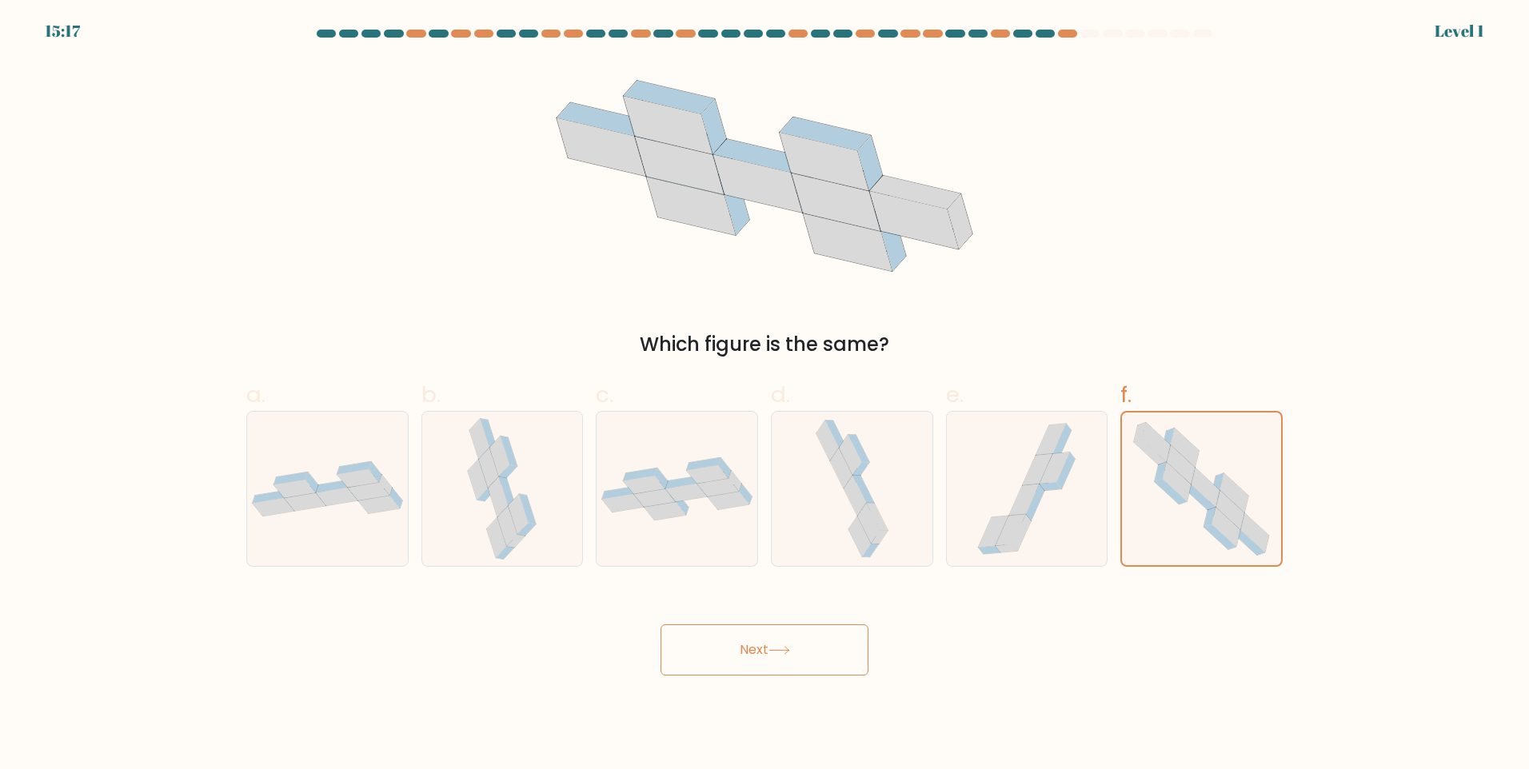
click at [820, 641] on button "Next" at bounding box center [765, 650] width 208 height 51
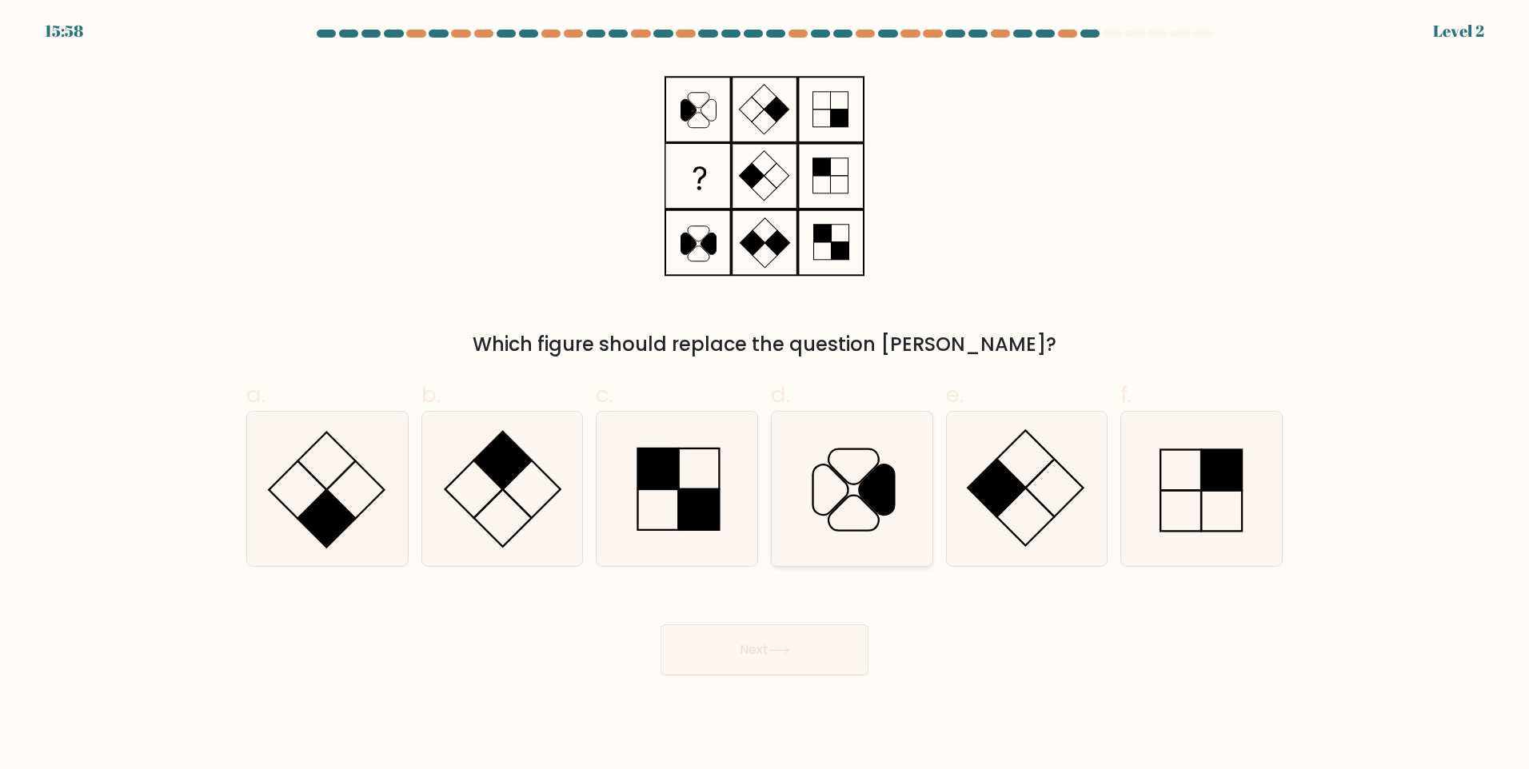
click at [832, 464] on icon at bounding box center [852, 489] width 154 height 154
click at [765, 395] on input "d." at bounding box center [765, 390] width 1 height 10
radio input "true"
click at [829, 666] on button "Next" at bounding box center [765, 650] width 208 height 51
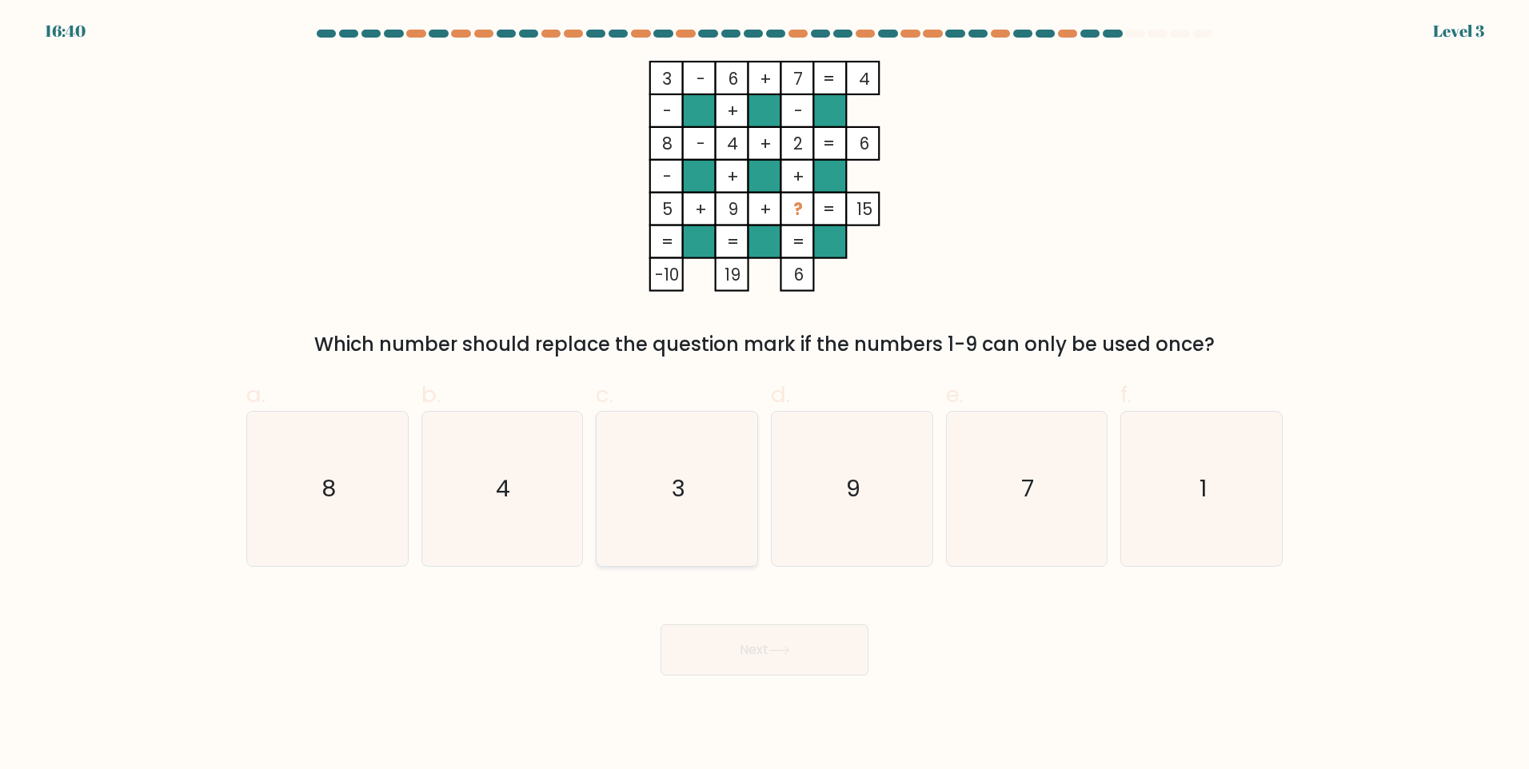
click at [607, 500] on icon "3" at bounding box center [677, 489] width 154 height 154
click at [765, 395] on input "c. 3" at bounding box center [765, 390] width 1 height 10
radio input "true"
click at [797, 648] on button "Next" at bounding box center [765, 650] width 208 height 51
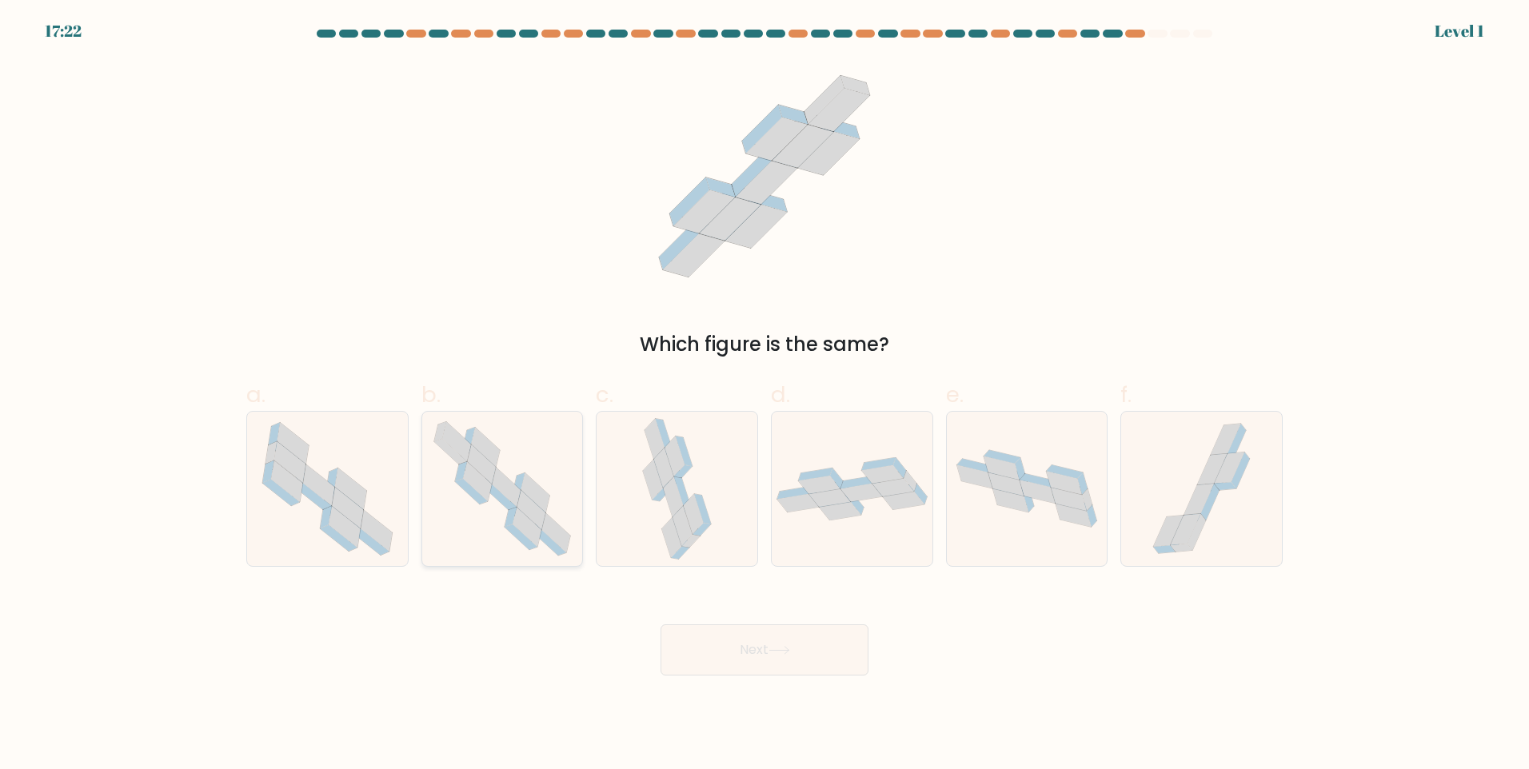
click at [538, 529] on icon at bounding box center [527, 527] width 29 height 39
click at [765, 395] on input "b." at bounding box center [765, 390] width 1 height 10
radio input "true"
click at [741, 661] on button "Next" at bounding box center [765, 650] width 208 height 51
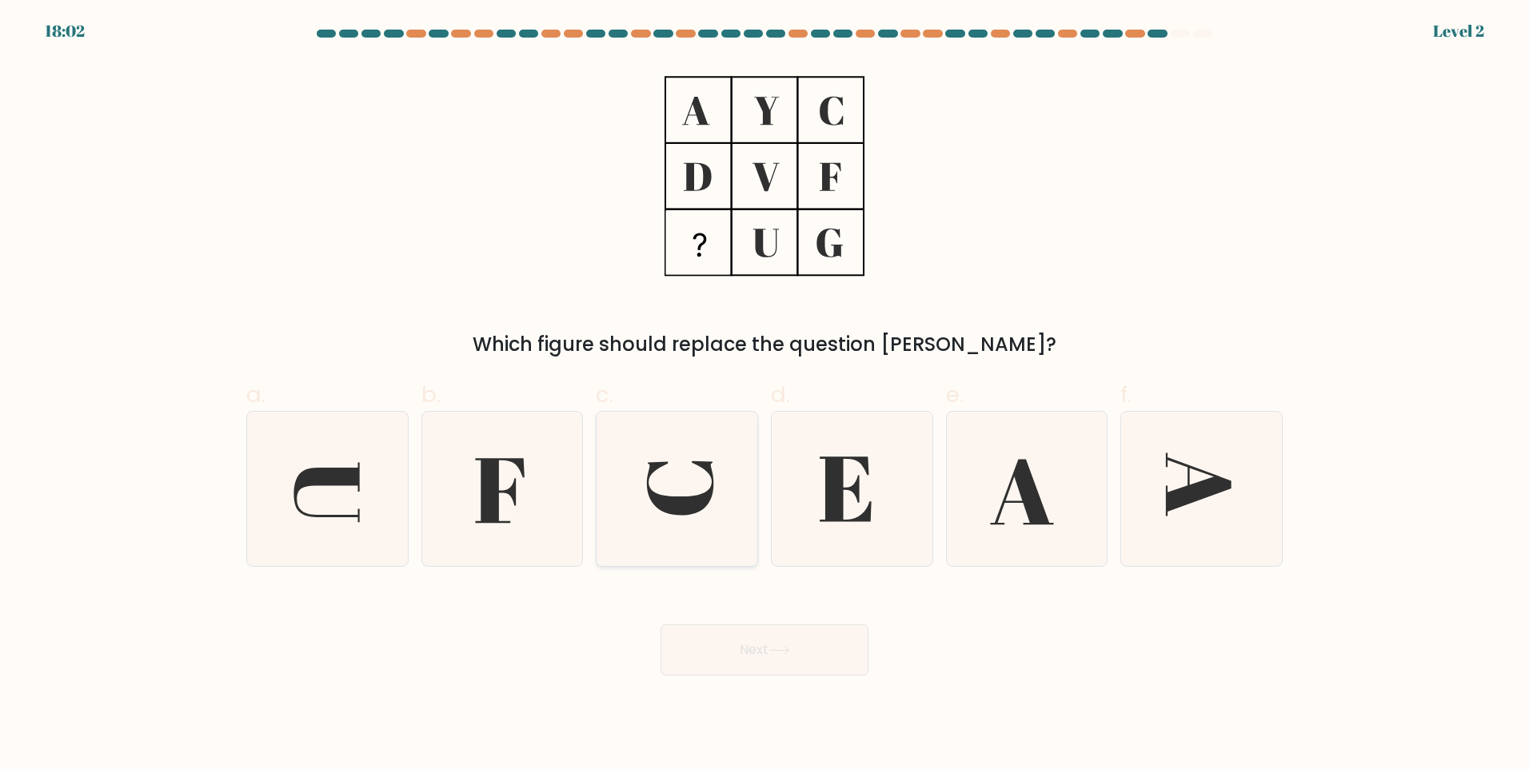
click at [633, 497] on icon at bounding box center [677, 489] width 154 height 154
click at [765, 395] on input "c." at bounding box center [765, 390] width 1 height 10
radio input "true"
click at [777, 621] on div "Next" at bounding box center [765, 631] width 1056 height 90
click at [786, 664] on button "Next" at bounding box center [765, 650] width 208 height 51
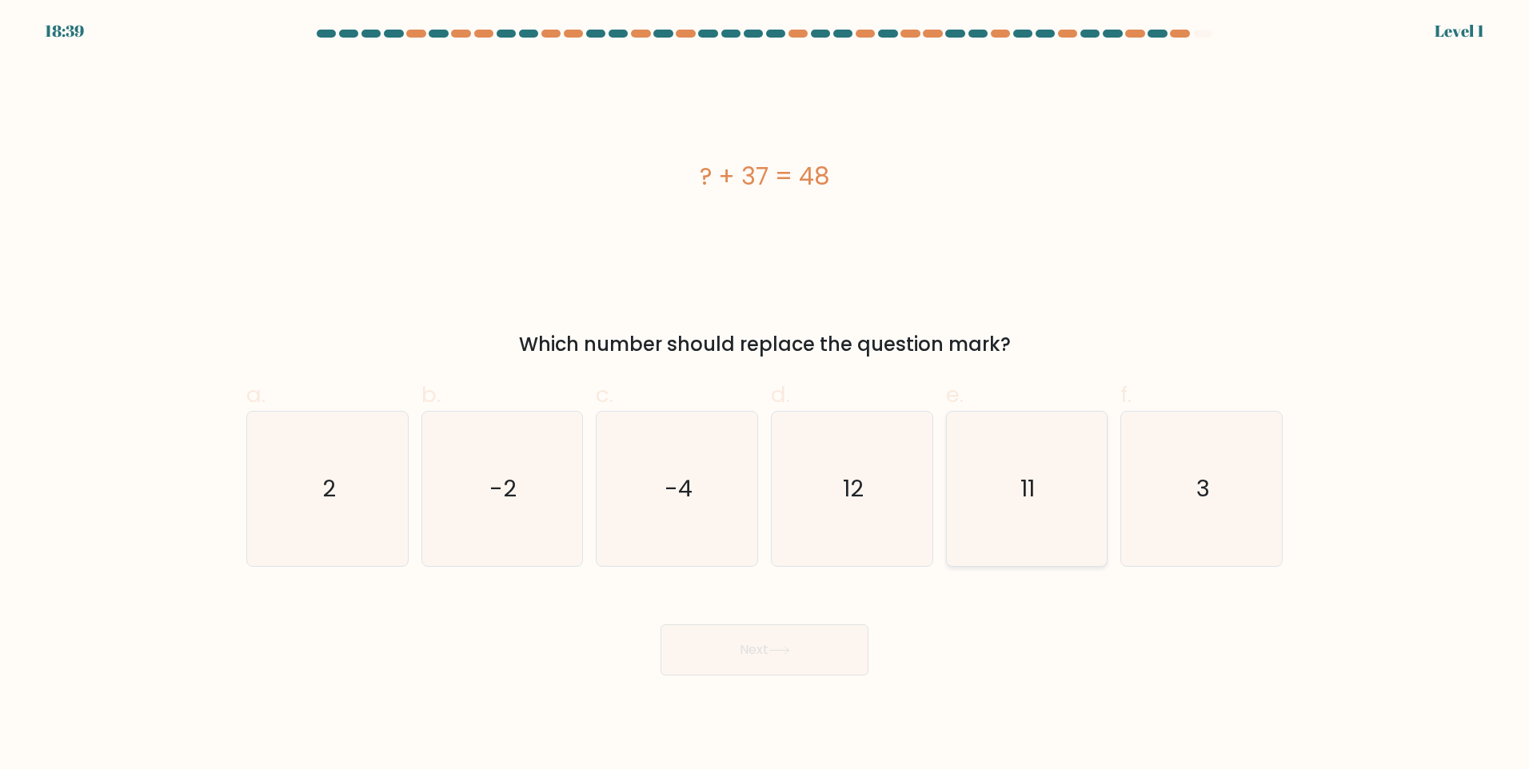
click at [1052, 507] on icon "11" at bounding box center [1026, 489] width 154 height 154
click at [765, 395] on input "e. 11" at bounding box center [765, 390] width 1 height 10
radio input "true"
click at [769, 618] on div "Next" at bounding box center [765, 631] width 1056 height 90
click at [773, 644] on button "Next" at bounding box center [765, 650] width 208 height 51
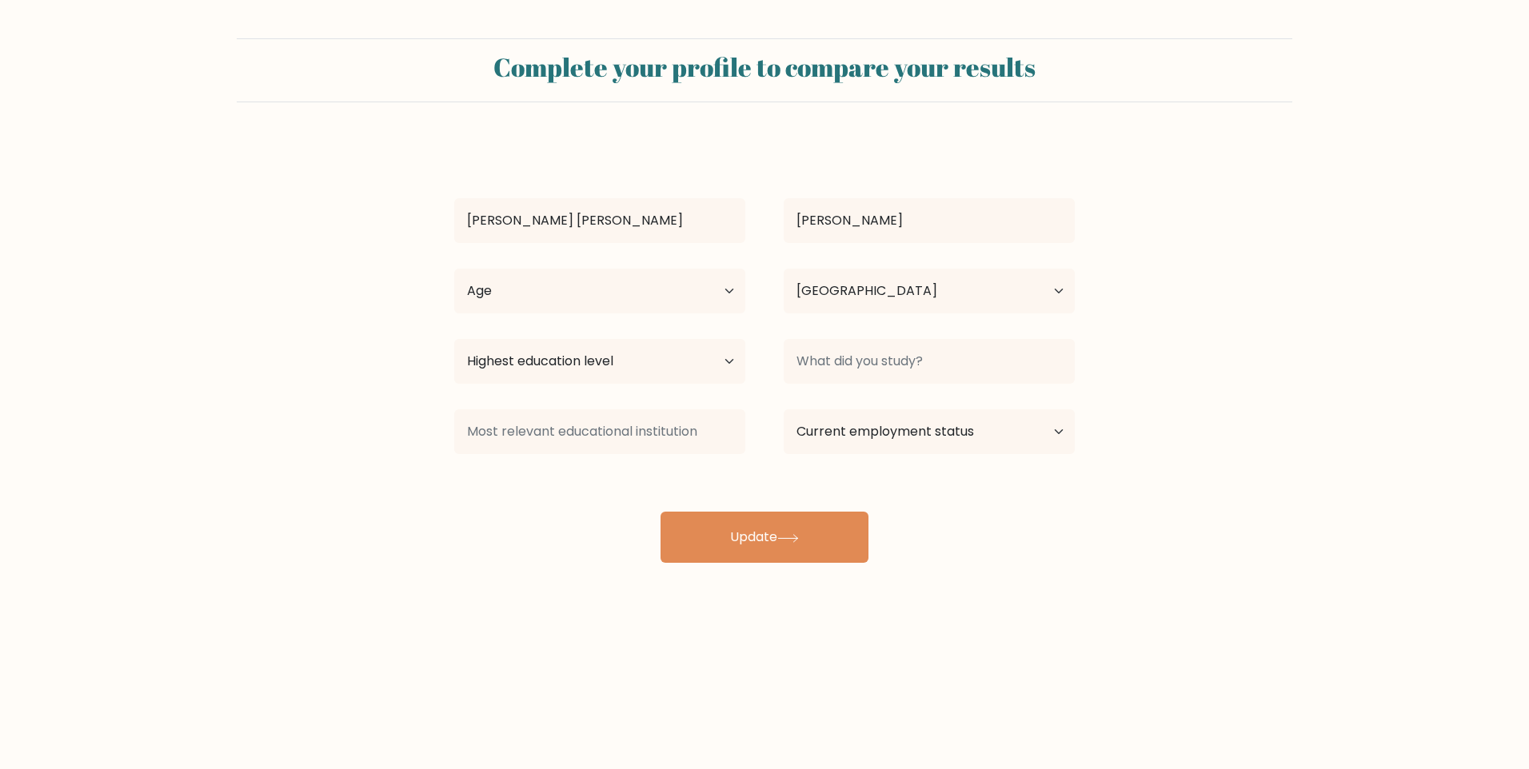
select select "PH"
click at [653, 274] on select "Age Under [DEMOGRAPHIC_DATA] [DEMOGRAPHIC_DATA] [DEMOGRAPHIC_DATA] [DEMOGRAPHIC…" at bounding box center [599, 291] width 291 height 45
select select "18_24"
click at [454, 269] on select "Age Under [DEMOGRAPHIC_DATA] [DEMOGRAPHIC_DATA] [DEMOGRAPHIC_DATA] [DEMOGRAPHIC…" at bounding box center [599, 291] width 291 height 45
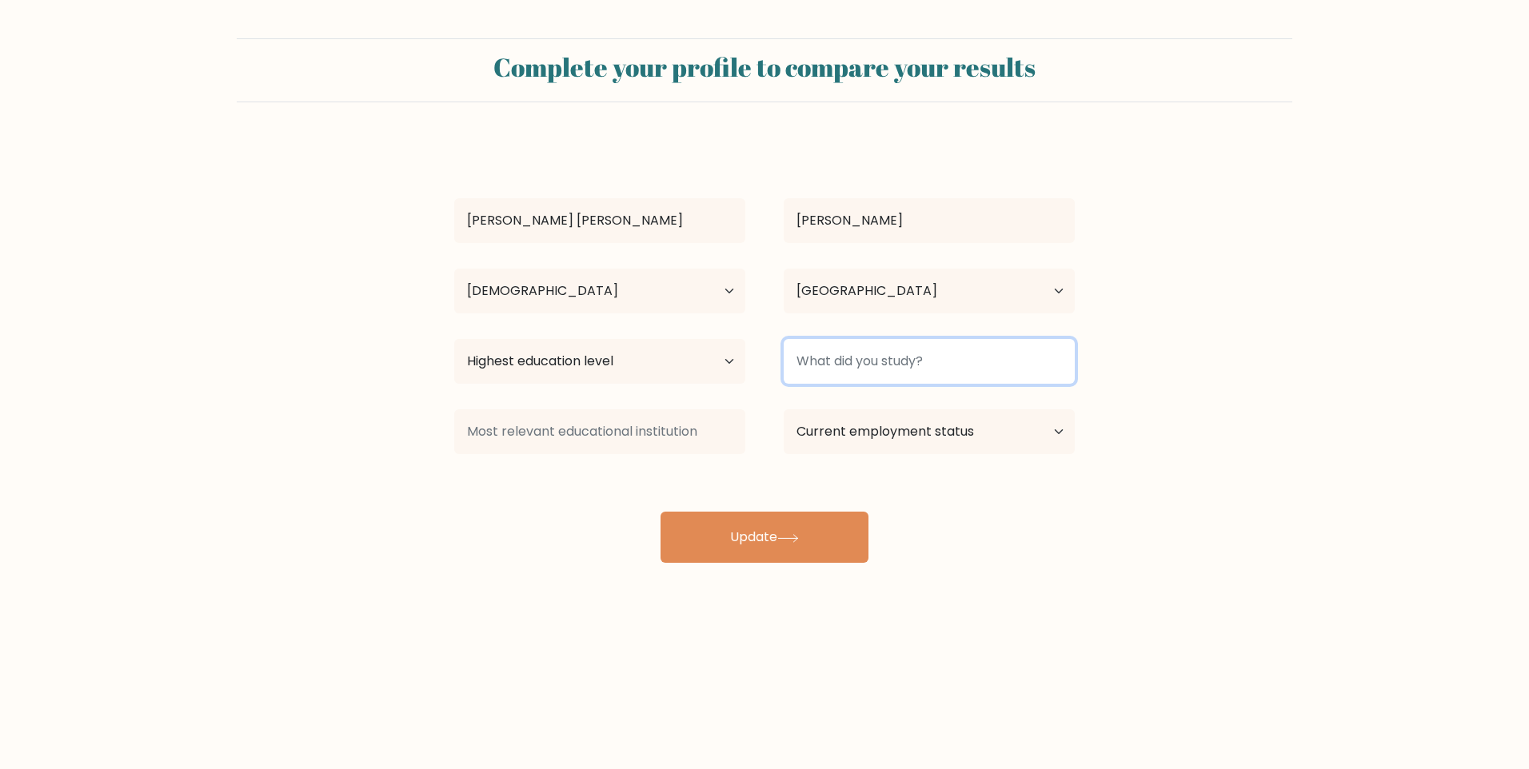
click at [889, 362] on input at bounding box center [929, 361] width 291 height 45
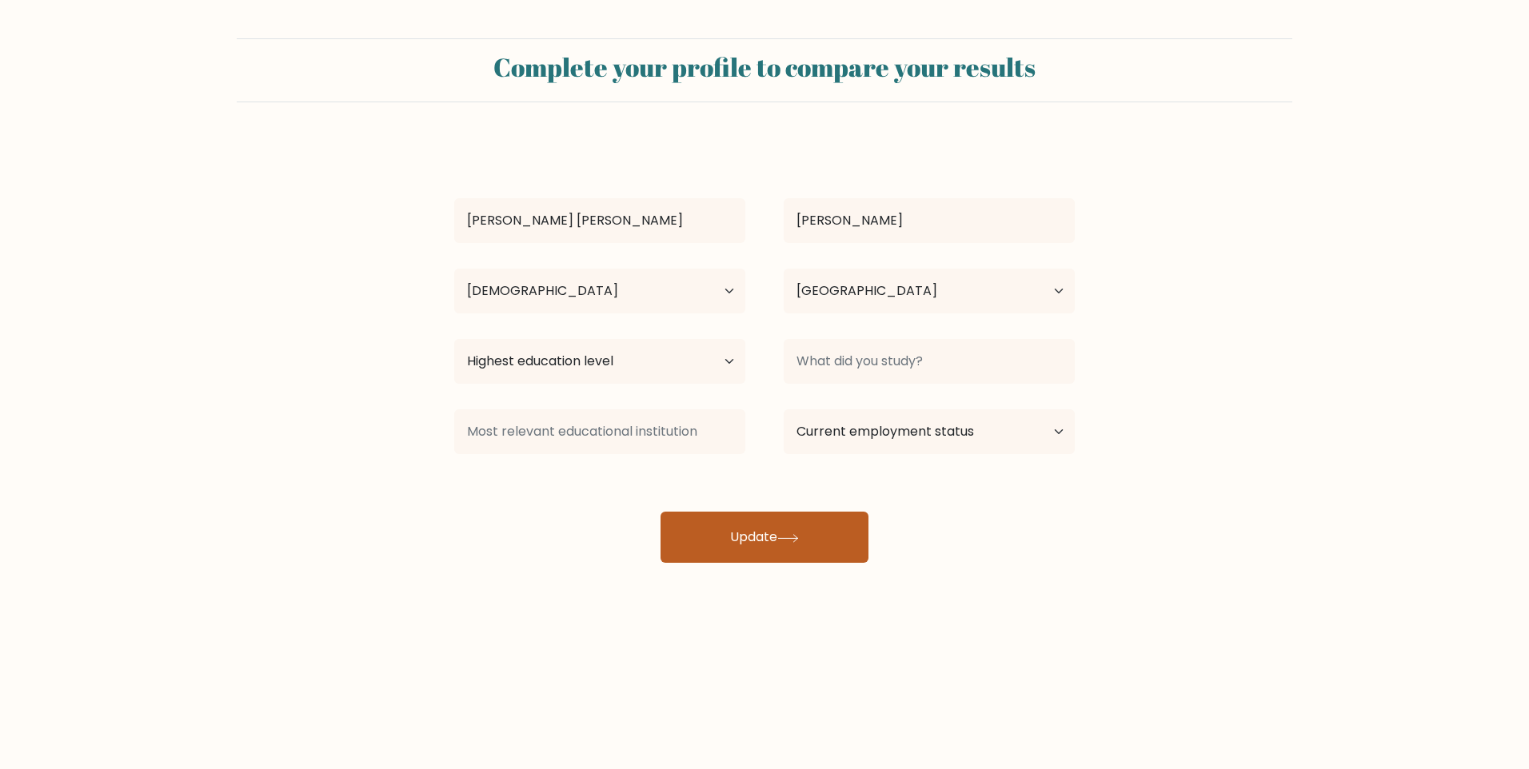
click at [808, 524] on button "Update" at bounding box center [765, 537] width 208 height 51
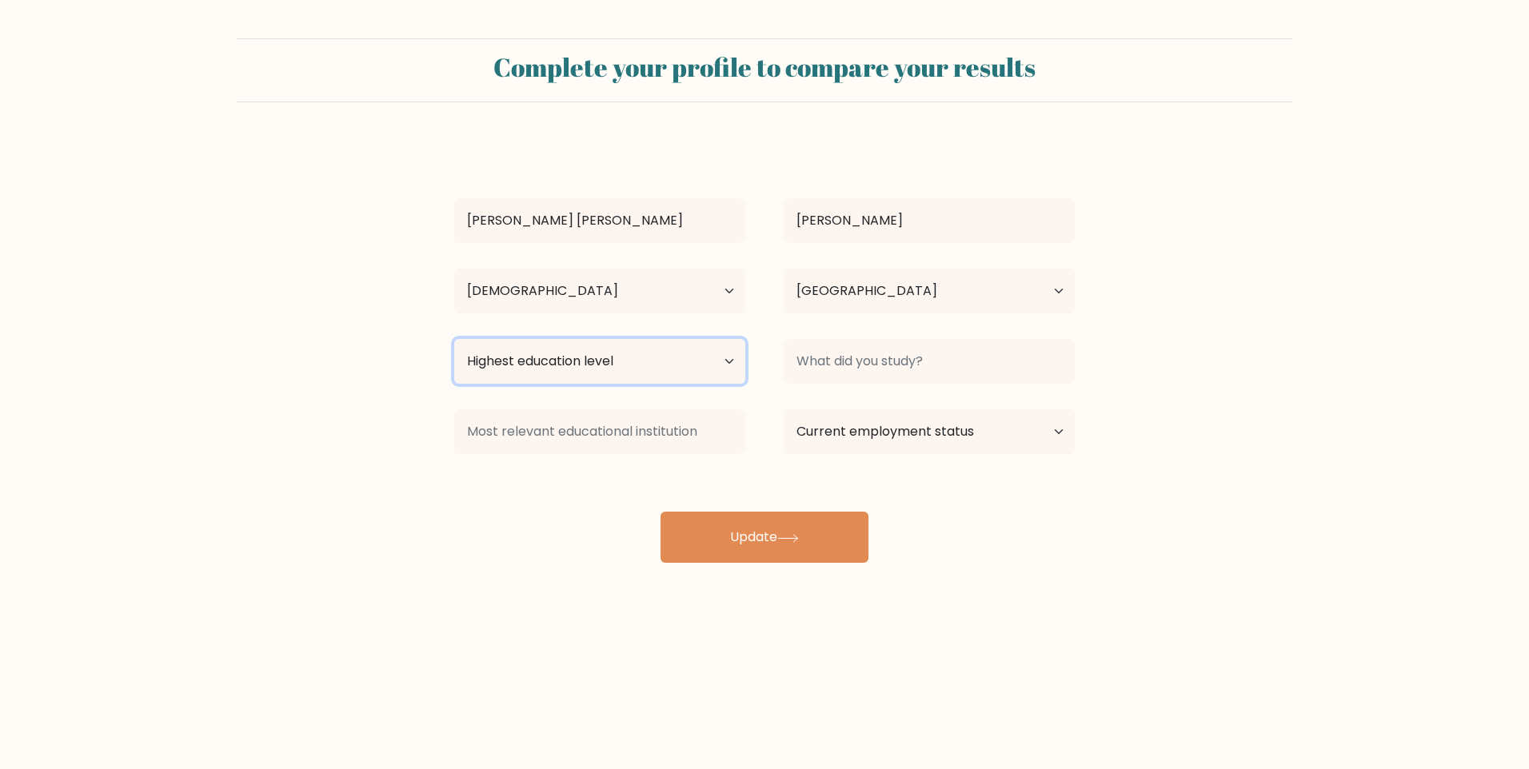
click at [689, 382] on select "Highest education level No schooling Primary Lower Secondary Upper Secondary Oc…" at bounding box center [599, 361] width 291 height 45
select select "bachelors_degree"
click at [454, 339] on select "Highest education level No schooling Primary Lower Secondary Upper Secondary Oc…" at bounding box center [599, 361] width 291 height 45
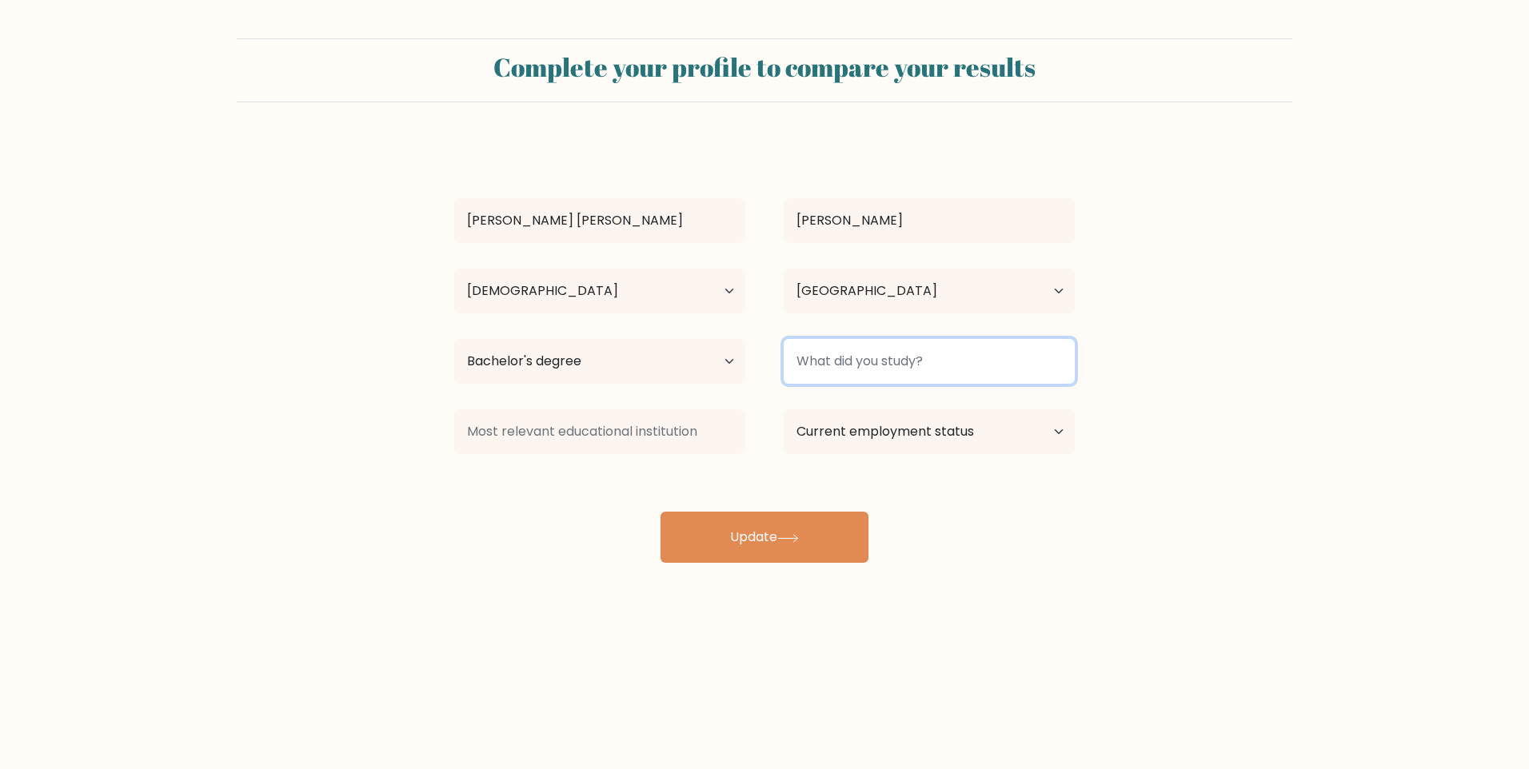
click at [882, 351] on input at bounding box center [929, 361] width 291 height 45
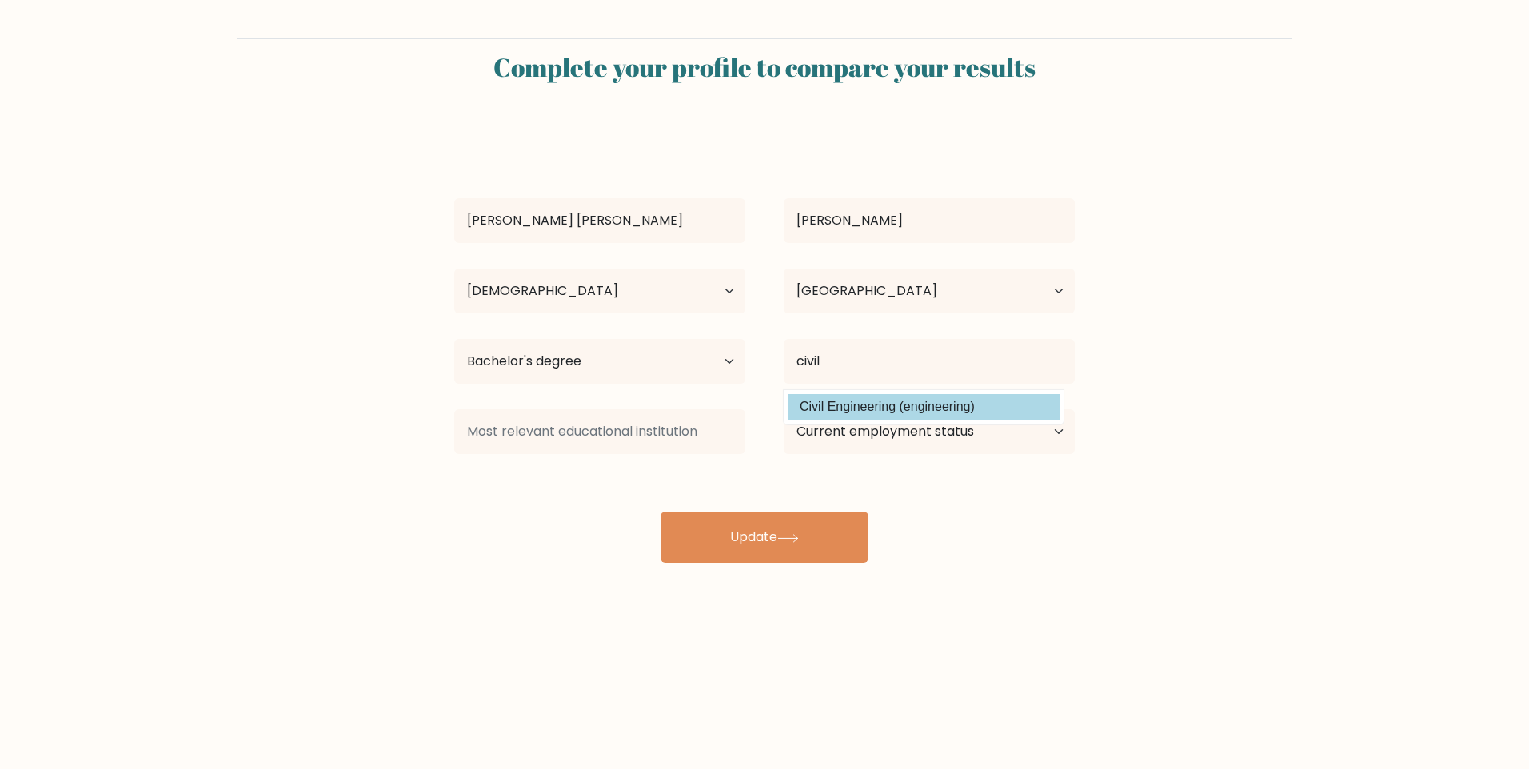
click at [1032, 413] on option "Civil Engineering (engineering)" at bounding box center [924, 407] width 272 height 26
type input "Civil Engineering"
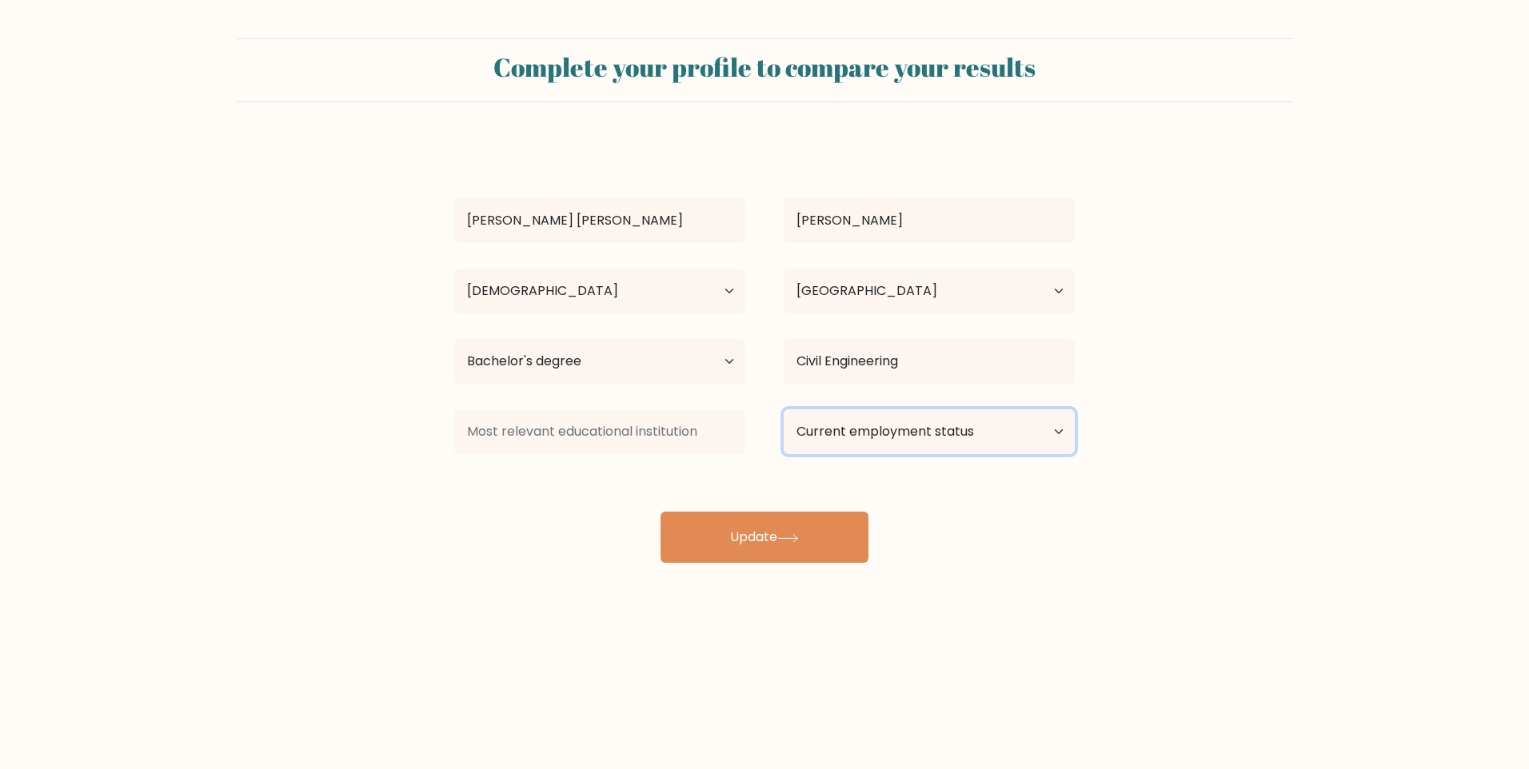
click at [871, 409] on select "Current employment status Employed Student Retired Other / prefer not to answer" at bounding box center [929, 431] width 291 height 45
select select "retired"
click at [784, 409] on select "Current employment status Employed Student Retired Other / prefer not to answer" at bounding box center [929, 431] width 291 height 45
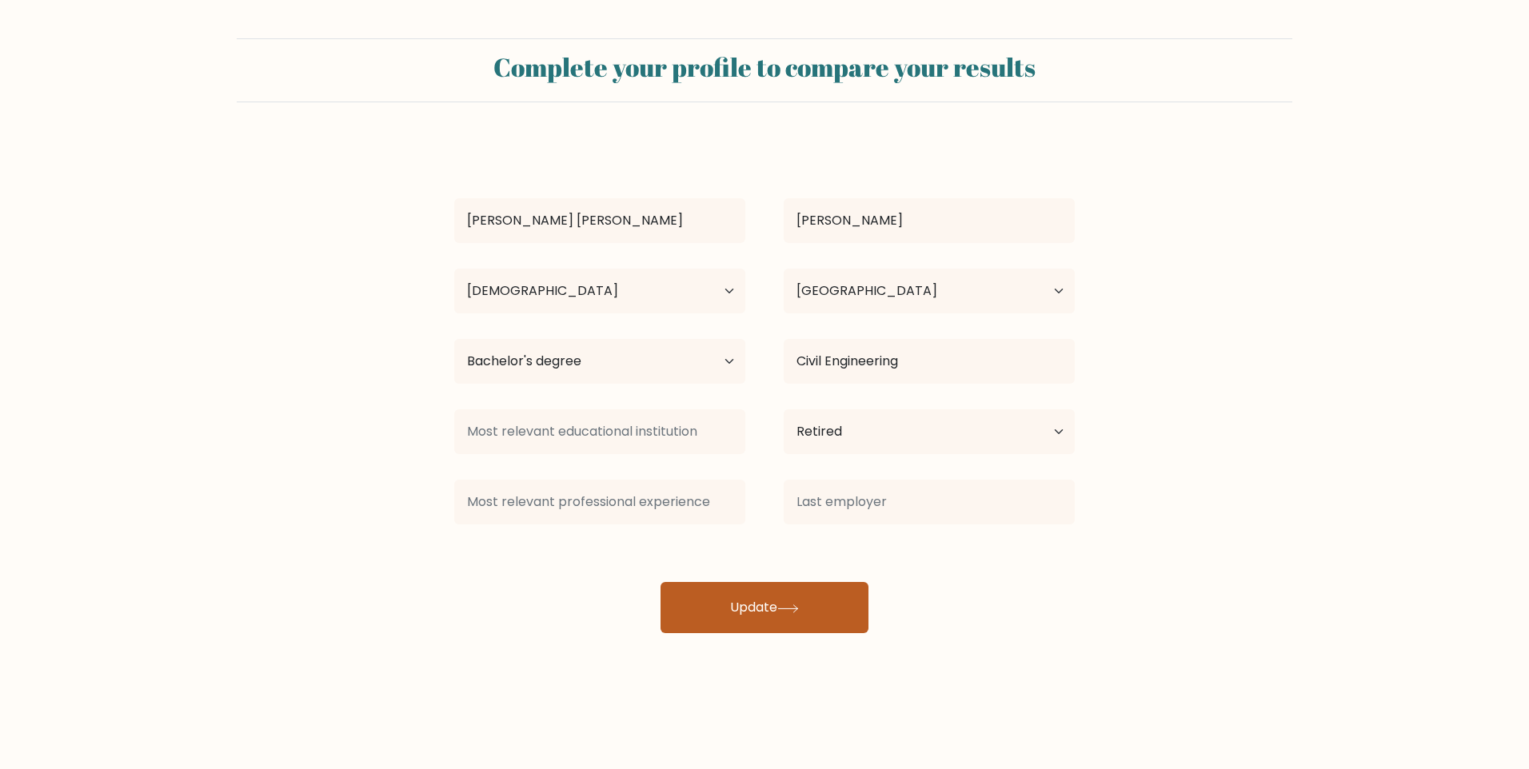
click at [805, 604] on button "Update" at bounding box center [765, 607] width 208 height 51
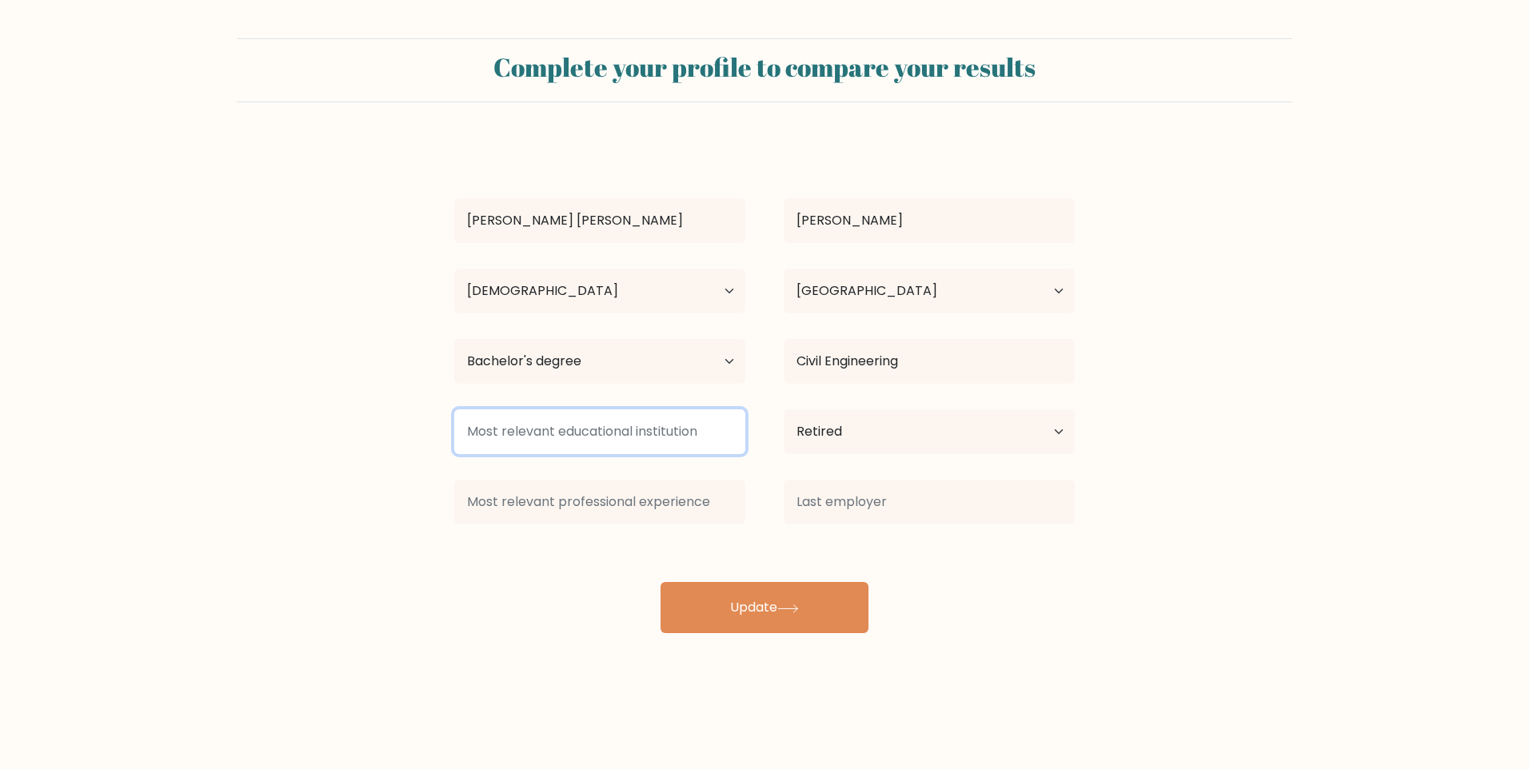
click at [641, 425] on input at bounding box center [599, 431] width 291 height 45
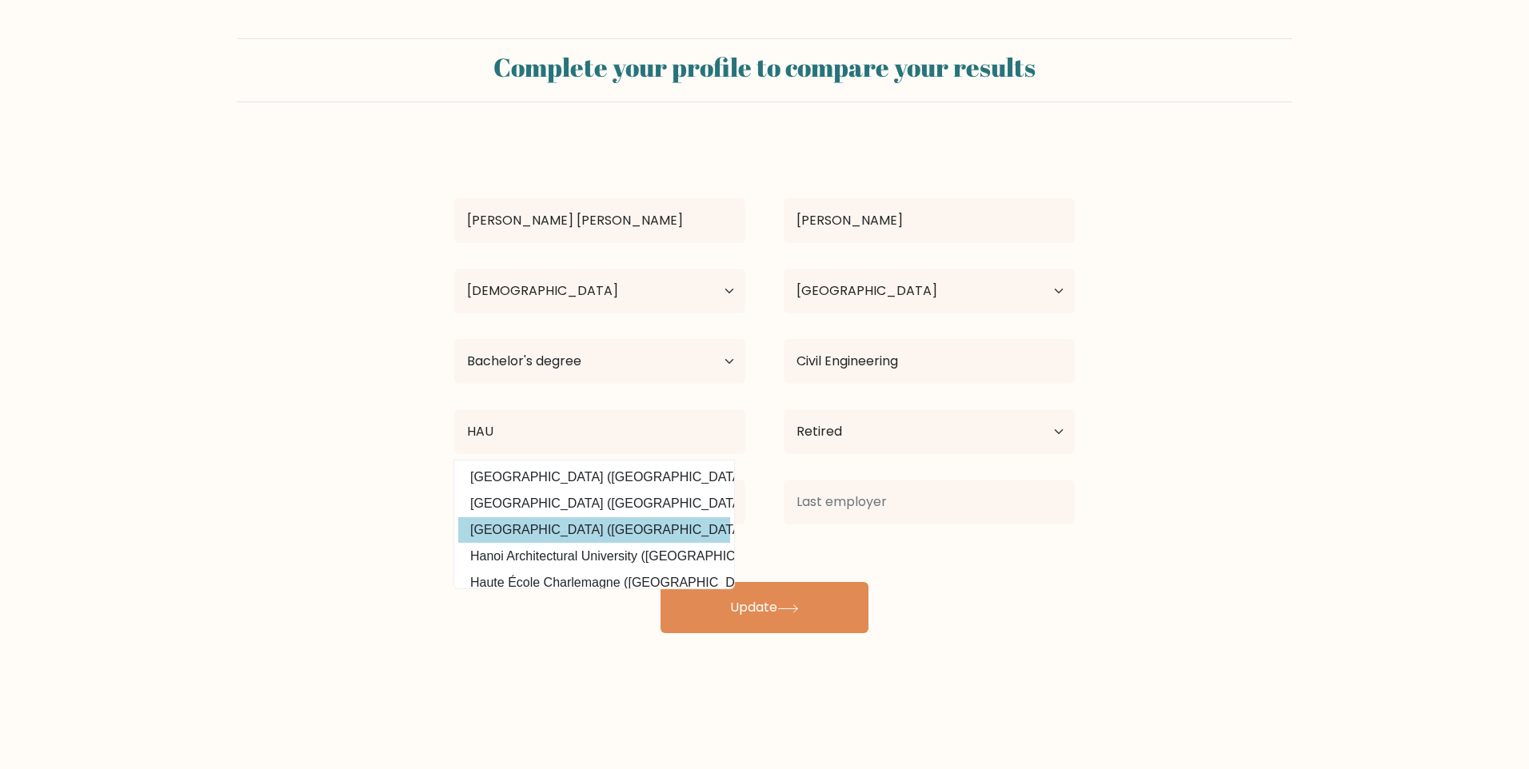
click at [646, 542] on option "Holy Angel University (Philippines)" at bounding box center [594, 530] width 272 height 26
type input "[GEOGRAPHIC_DATA]"
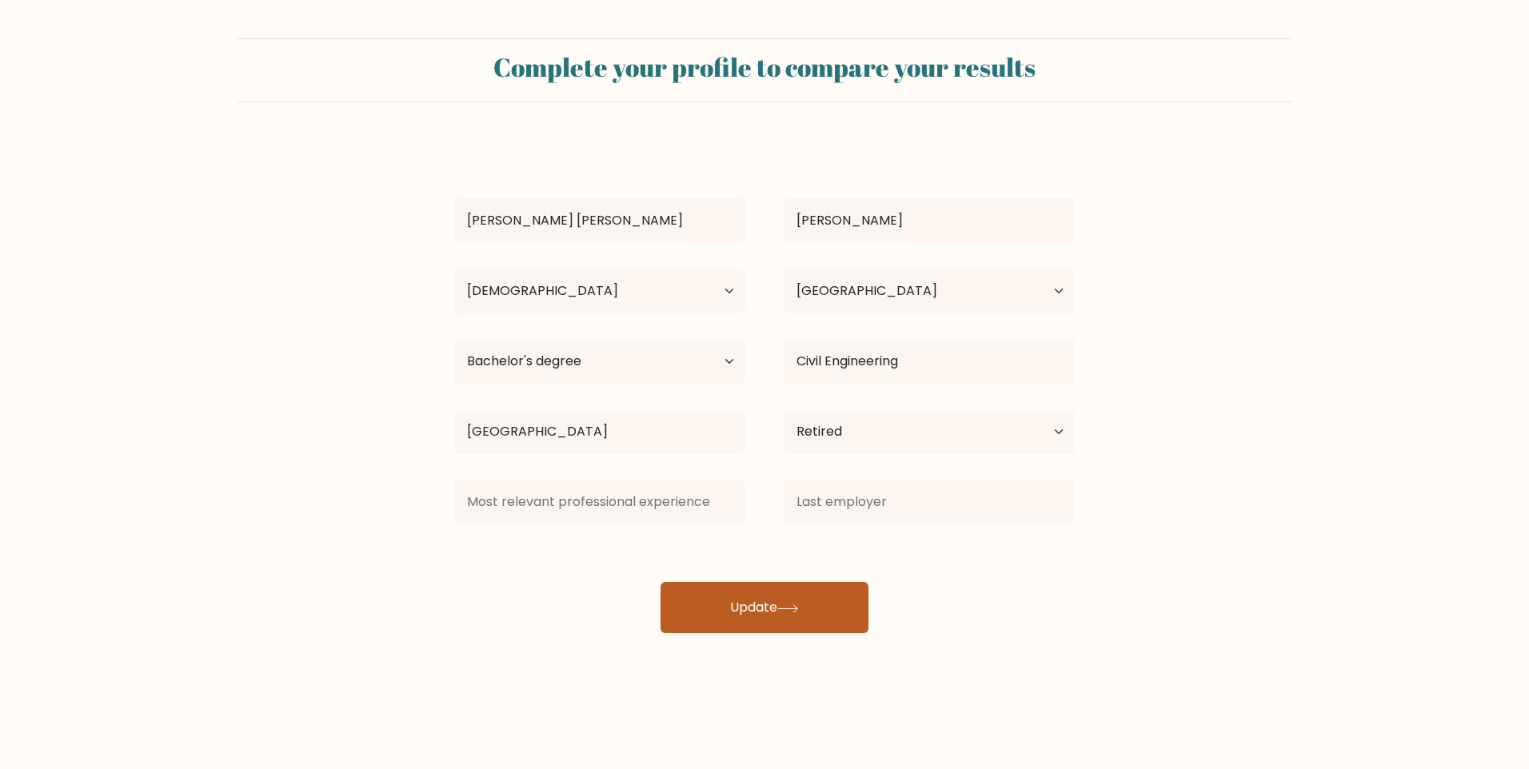
click at [790, 616] on button "Update" at bounding box center [765, 607] width 208 height 51
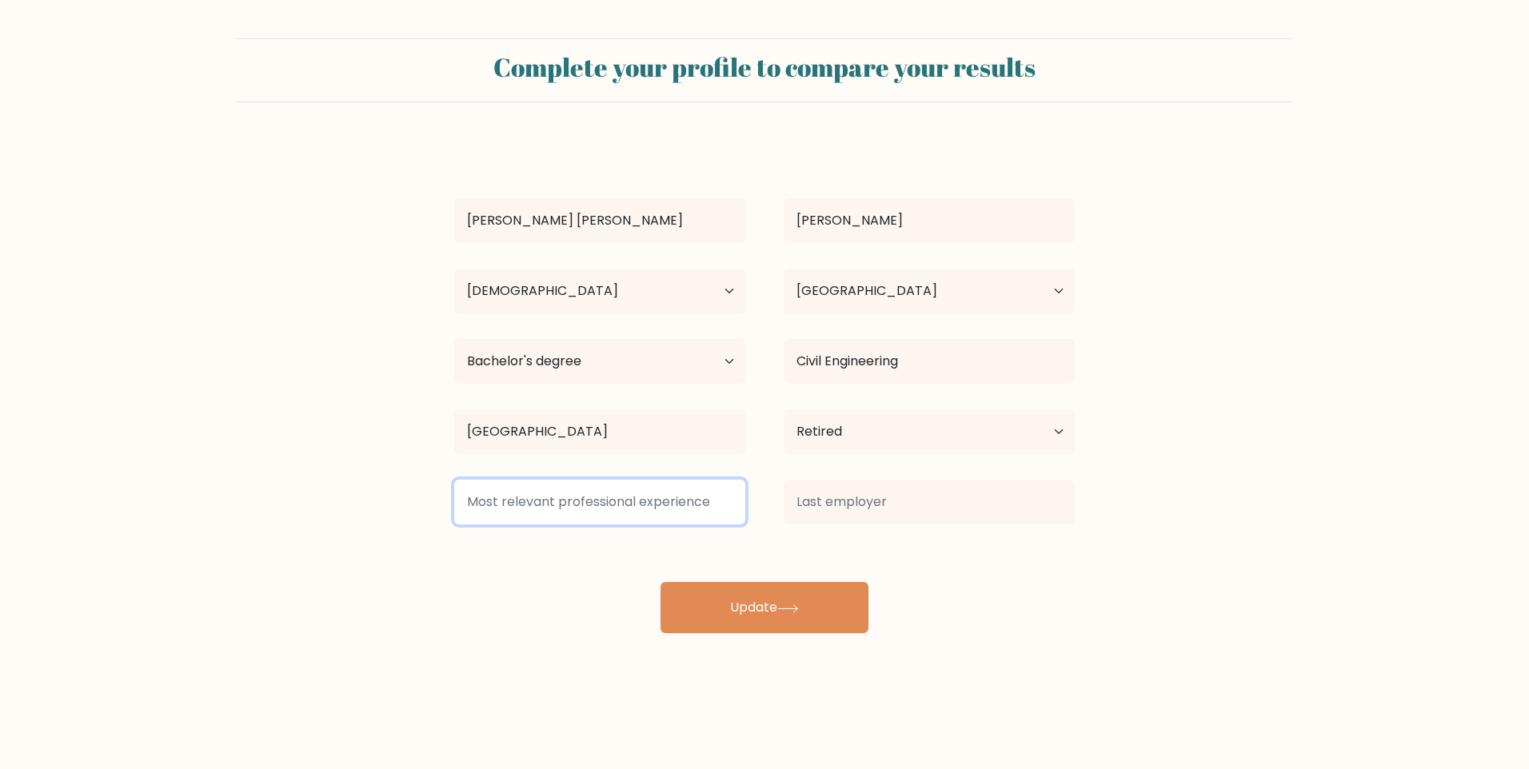
click at [642, 504] on input at bounding box center [599, 502] width 291 height 45
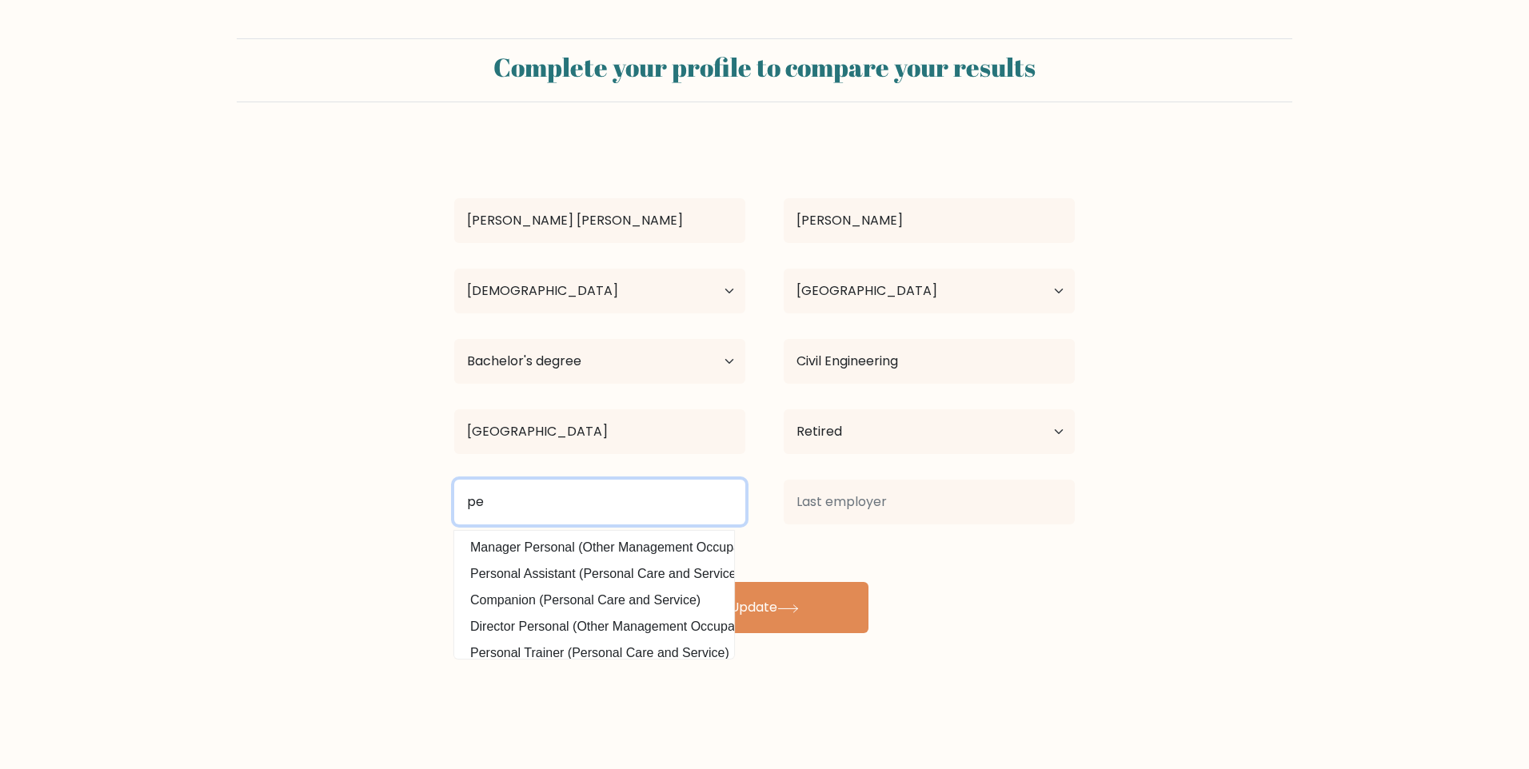
type input "p"
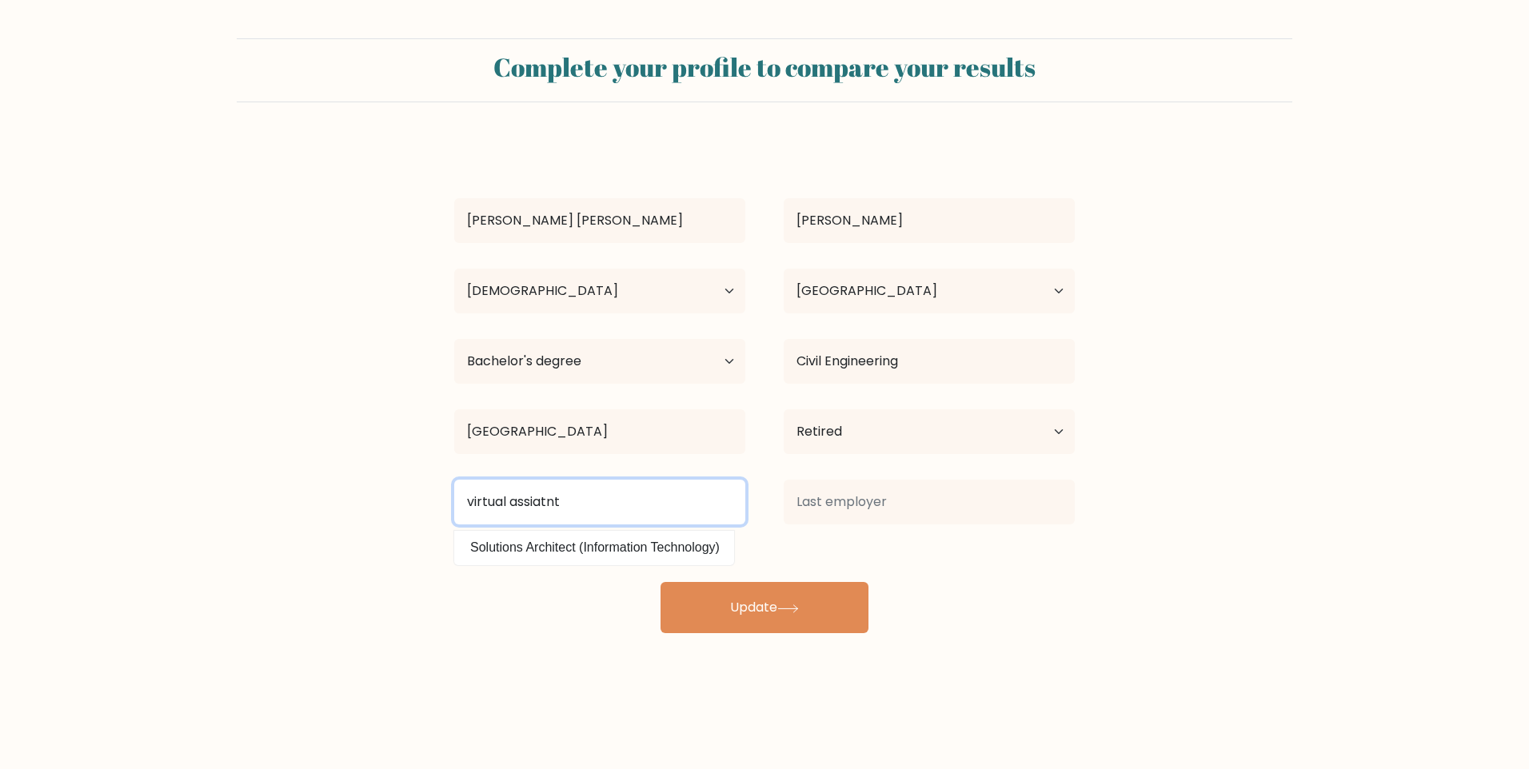
type input "virtual assiatnt"
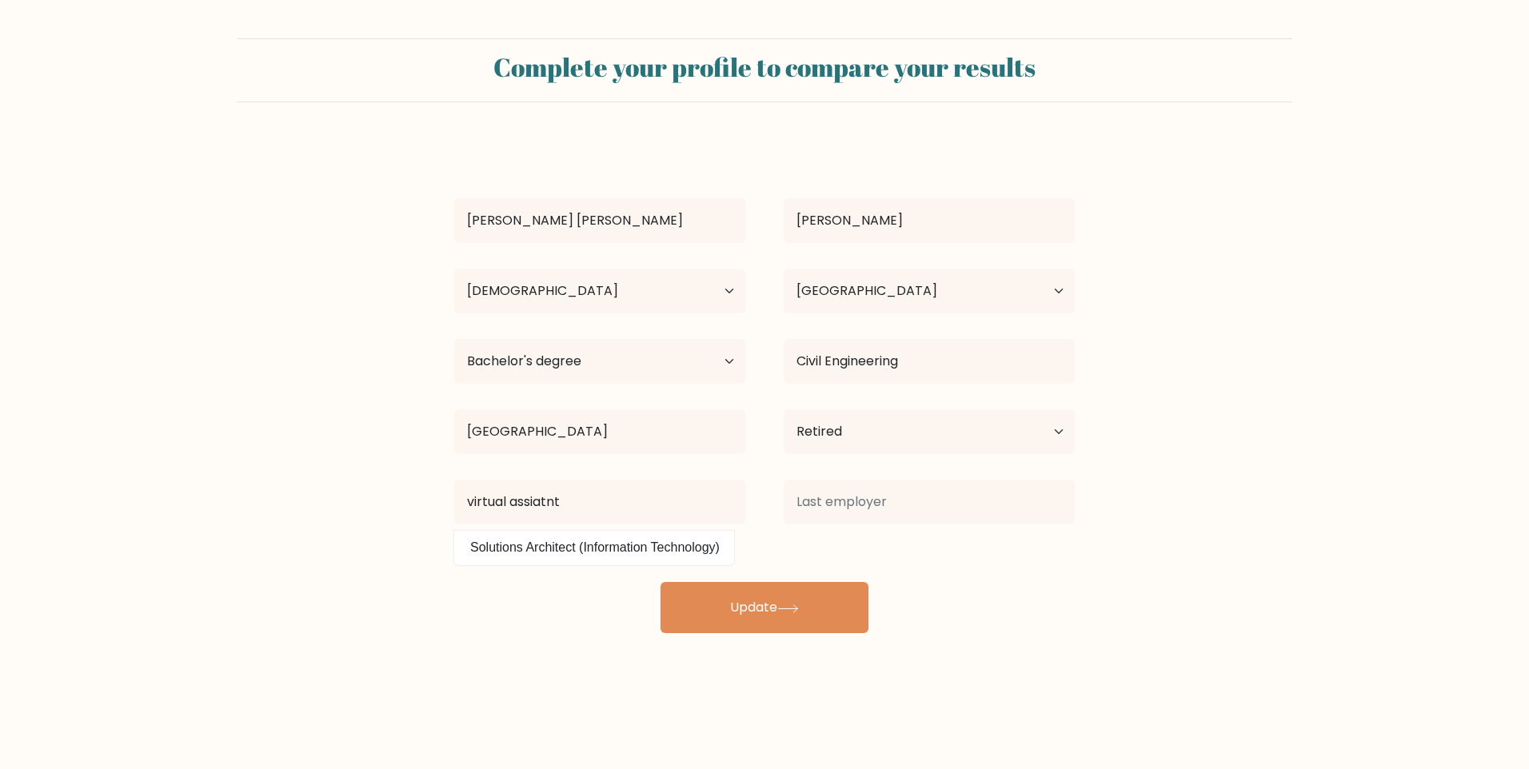
click at [821, 680] on body "Complete your profile to compare your results Alyssa Marie Morales Age Under 18…" at bounding box center [764, 384] width 1529 height 769
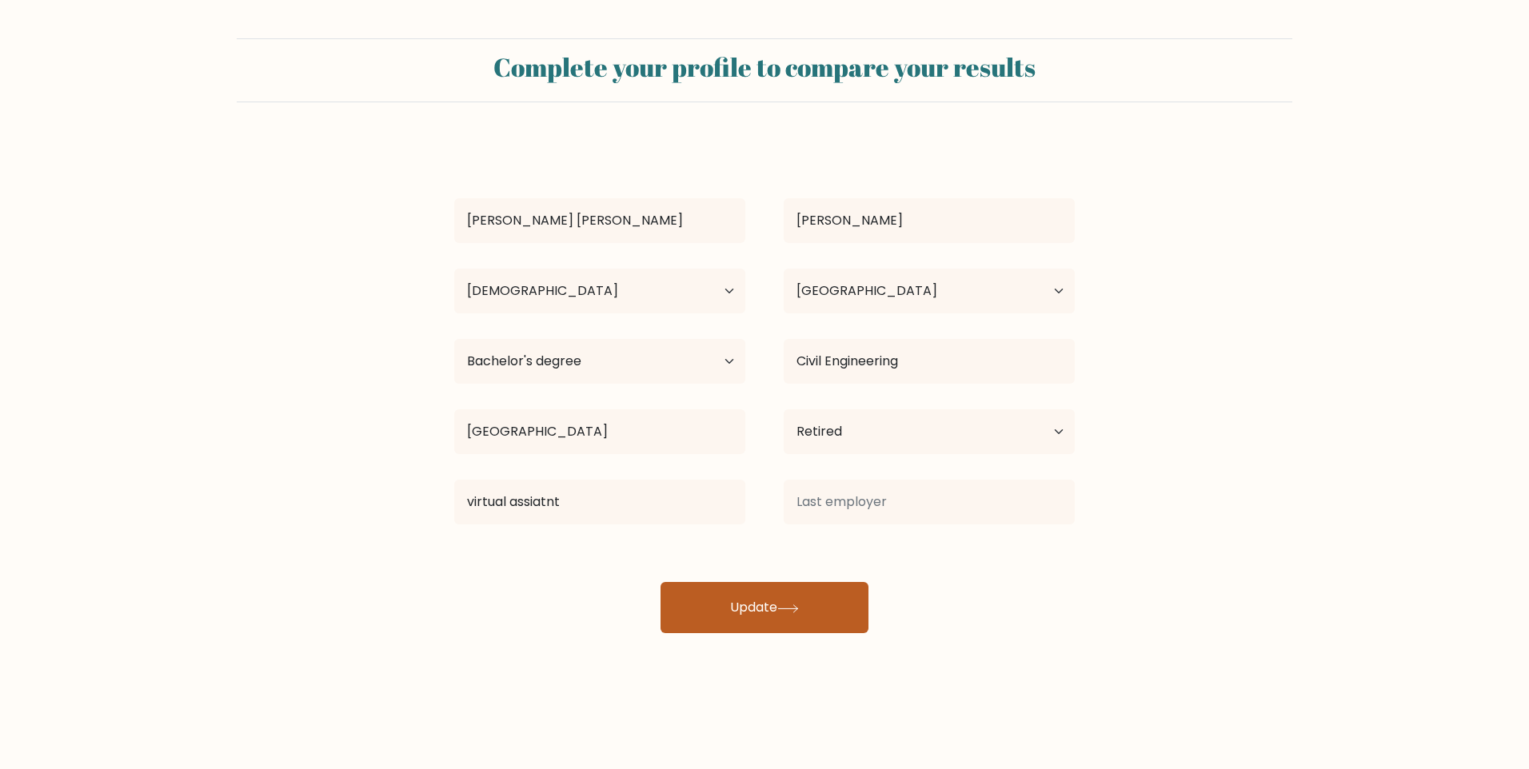
click at [765, 602] on button "Update" at bounding box center [765, 607] width 208 height 51
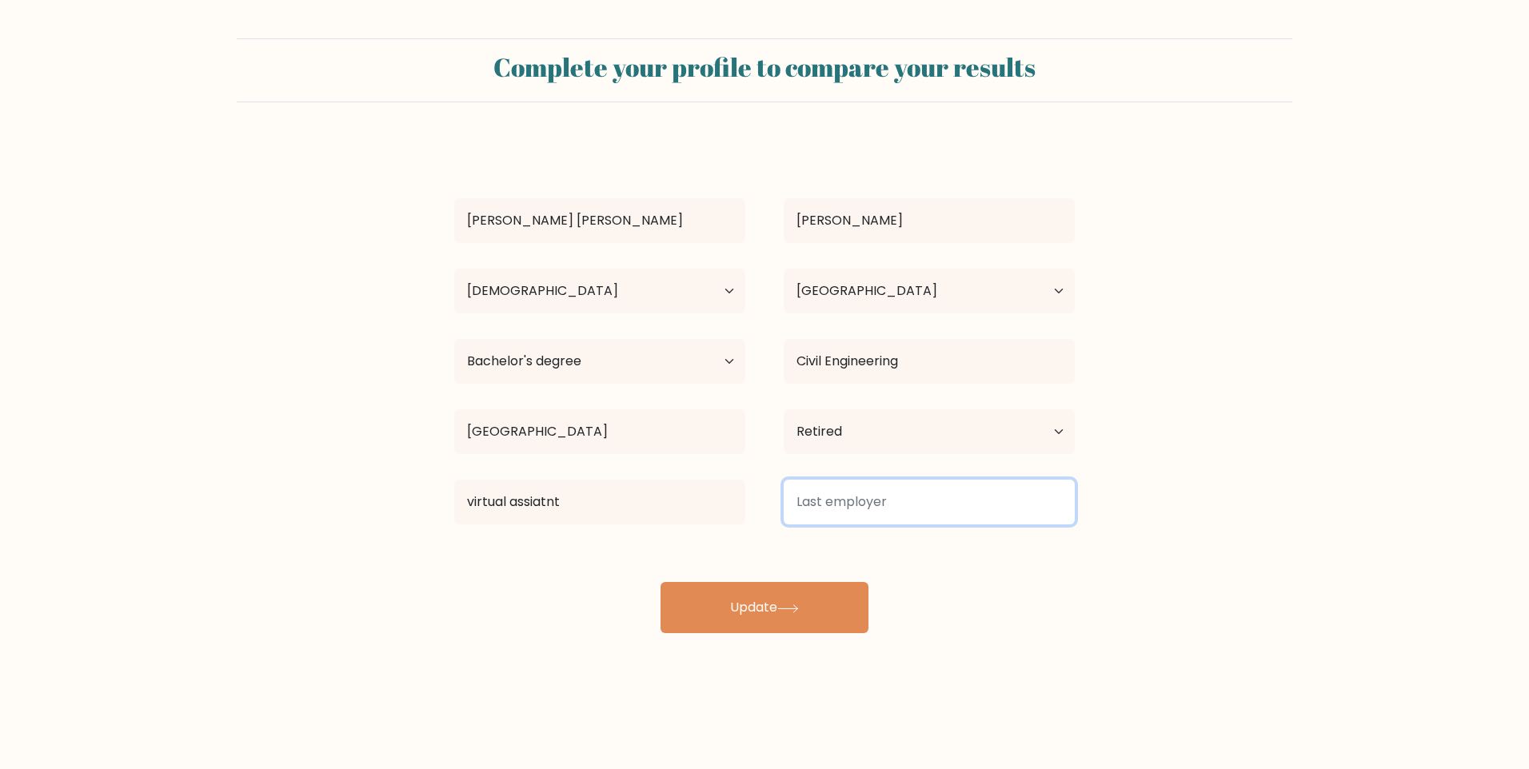
click at [880, 500] on input at bounding box center [929, 502] width 291 height 45
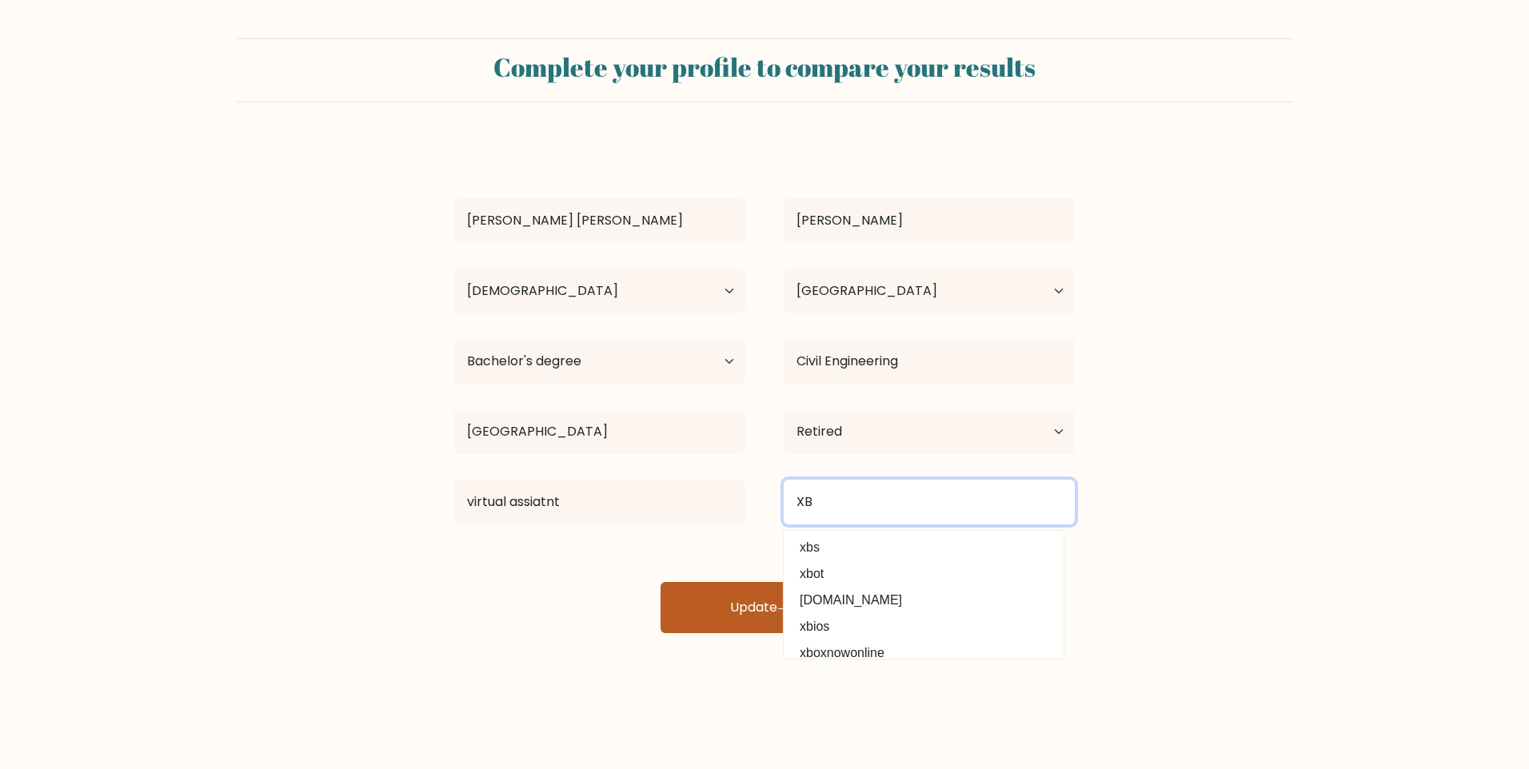
type input "XB"
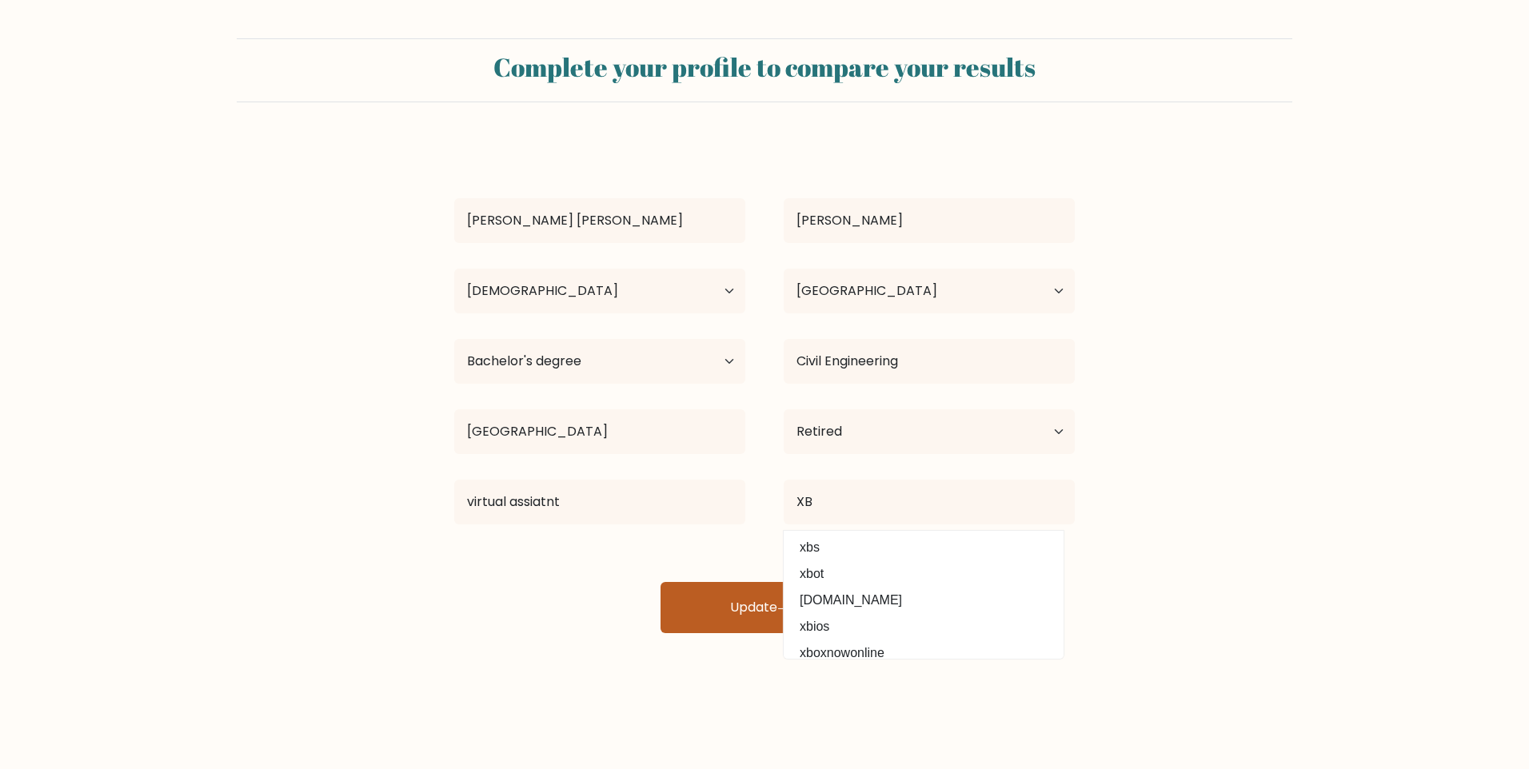
click at [686, 605] on button "Update" at bounding box center [765, 607] width 208 height 51
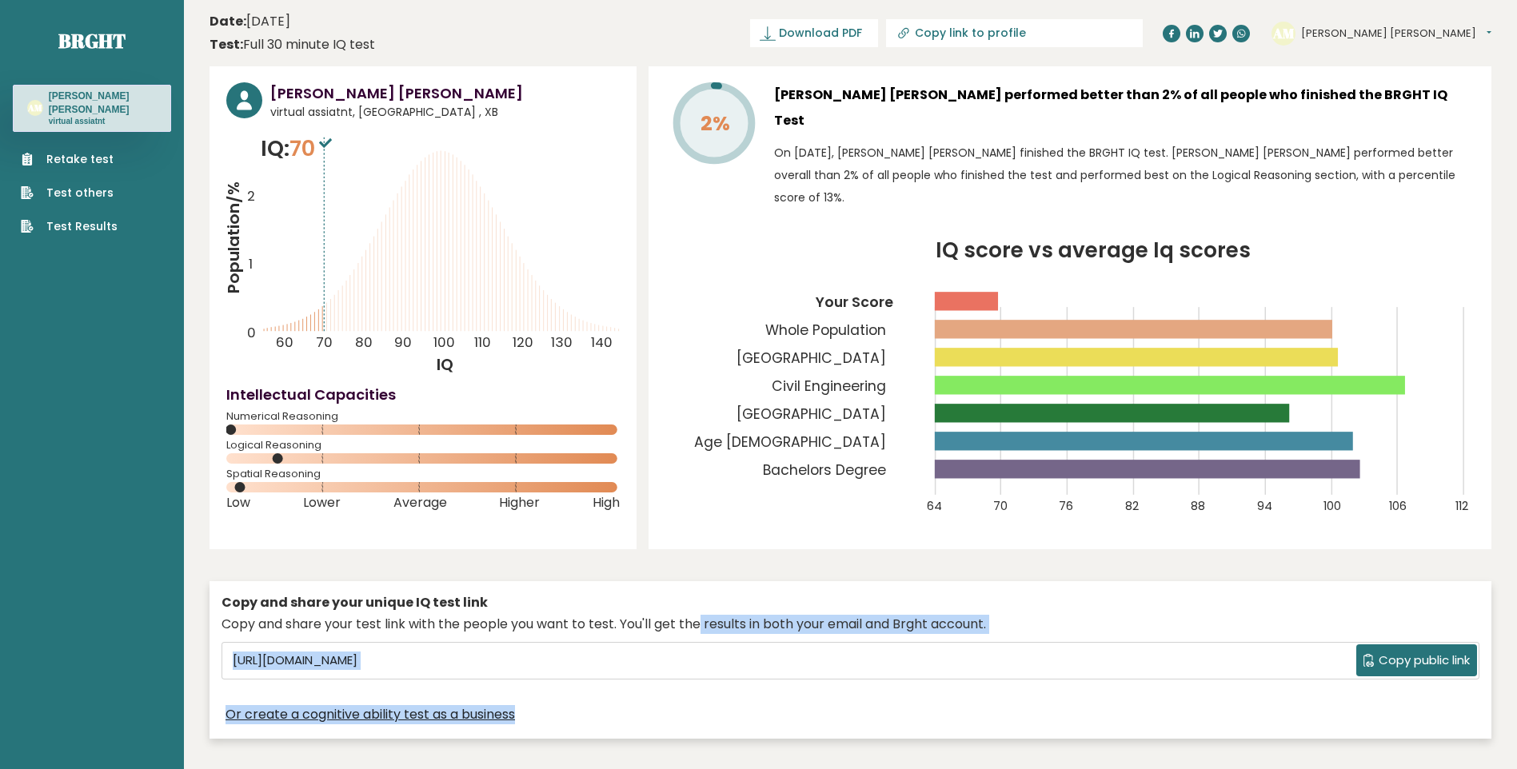
click at [719, 665] on div "Copy and share your unique IQ test link Copy and share your test link with the …" at bounding box center [851, 660] width 1282 height 158
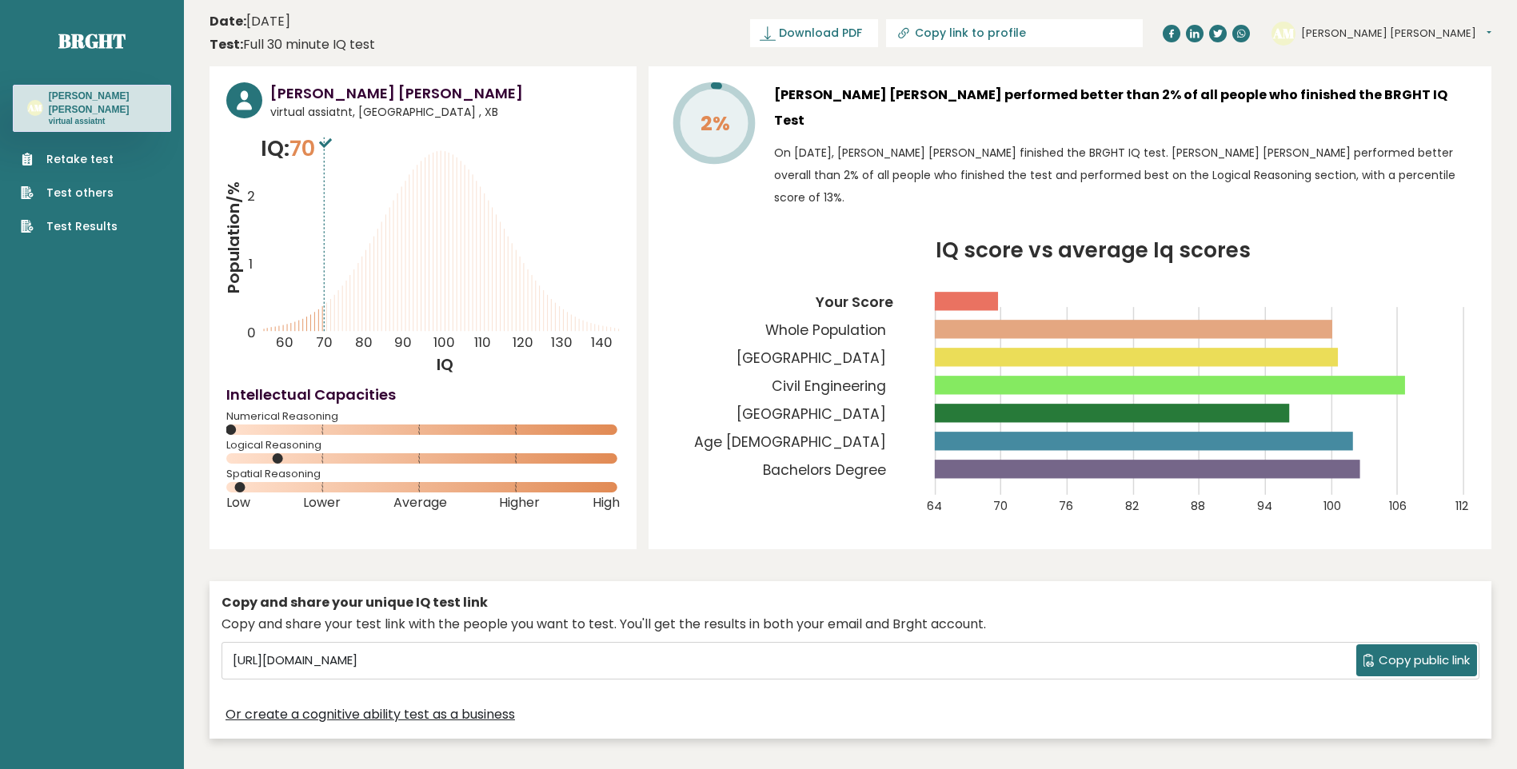
click at [1001, 449] on rect at bounding box center [1000, 401] width 1 height 188
drag, startPoint x: 1001, startPoint y: 461, endPoint x: 1003, endPoint y: 473, distance: 12.1
click at [1003, 473] on icon "IQ score vs average Iq scores 64 70 76 82 88 94 100 106 112 Your Score Whole Po…" at bounding box center [1069, 387] width 809 height 293
click at [1001, 449] on rect at bounding box center [1000, 401] width 1 height 188
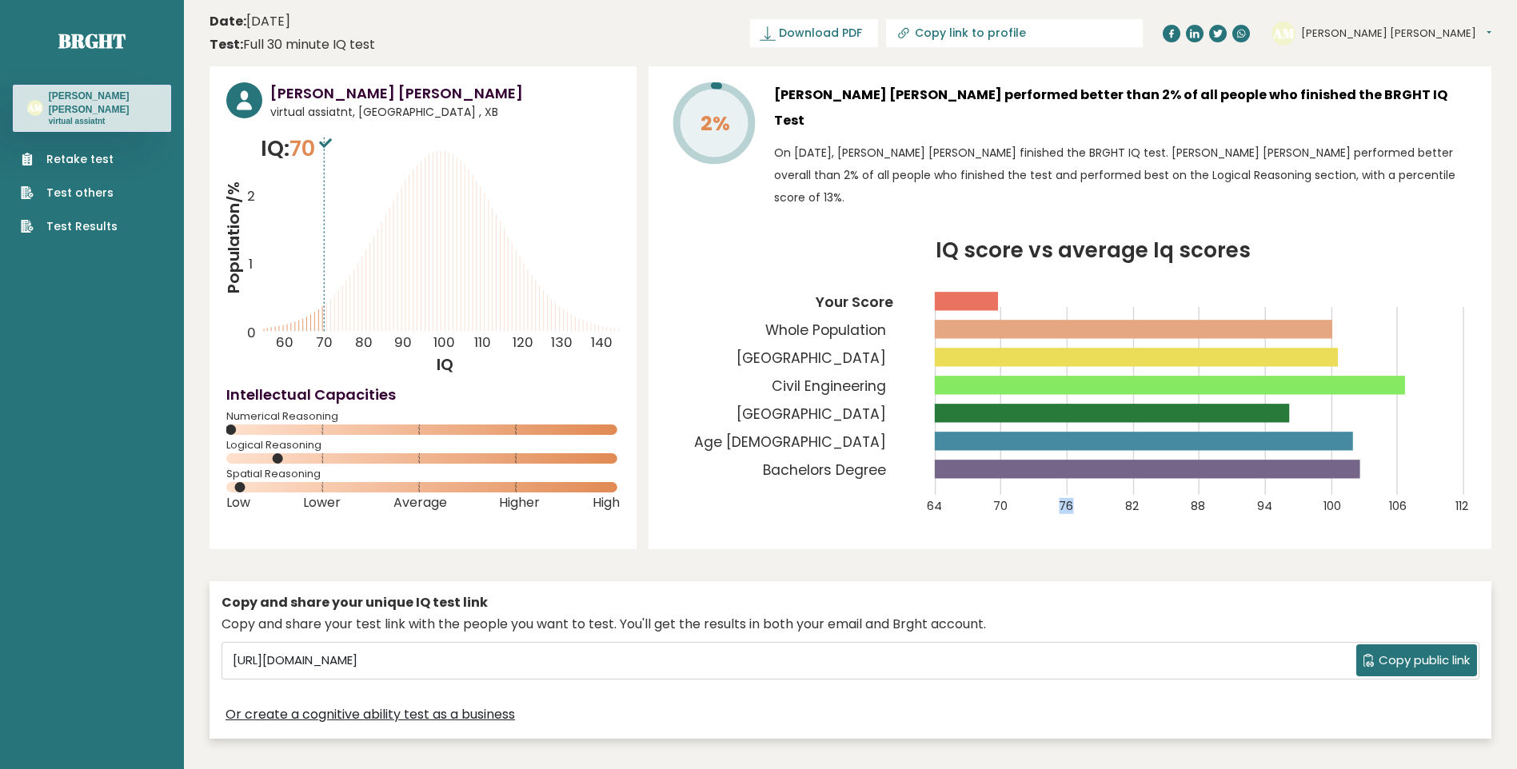
click at [1001, 449] on rect at bounding box center [1000, 401] width 1 height 188
drag, startPoint x: 1131, startPoint y: 38, endPoint x: 1098, endPoint y: 33, distance: 33.1
click at [1131, 38] on input "Copy link to profile" at bounding box center [1024, 32] width 218 height 13
type input "[URL][DOMAIN_NAME][PERSON_NAME]"
click at [1411, 645] on button "Copy public link" at bounding box center [1416, 661] width 121 height 32
